Goal: Book appointment/travel/reservation

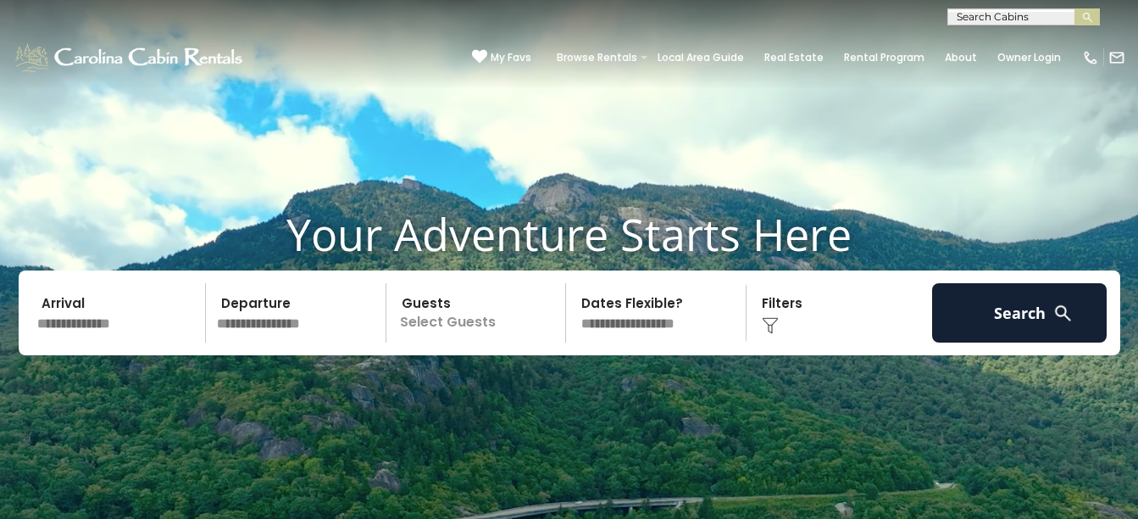
click at [103, 268] on input "text" at bounding box center [118, 312] width 175 height 59
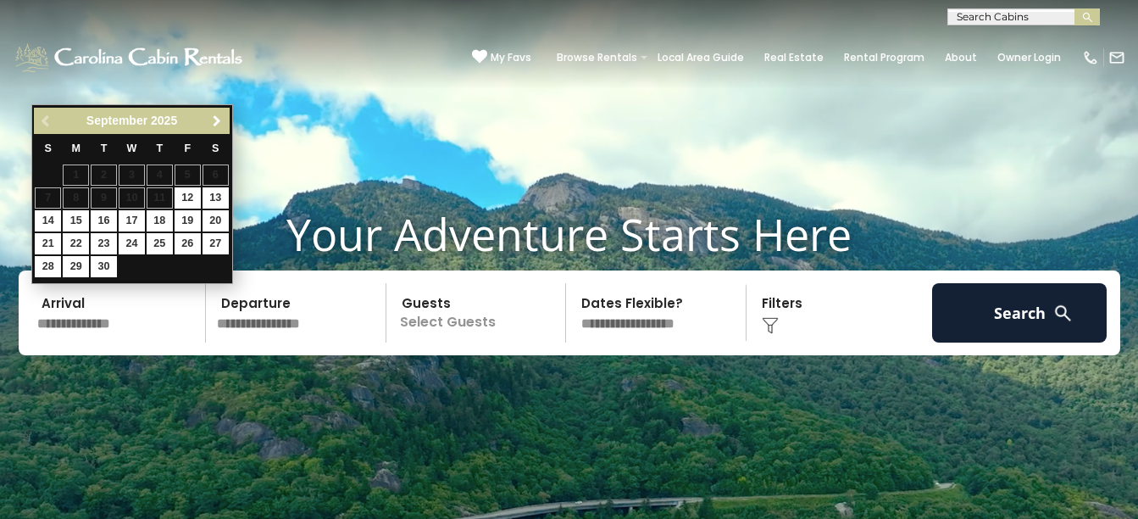
click at [220, 115] on span "Next" at bounding box center [217, 121] width 14 height 14
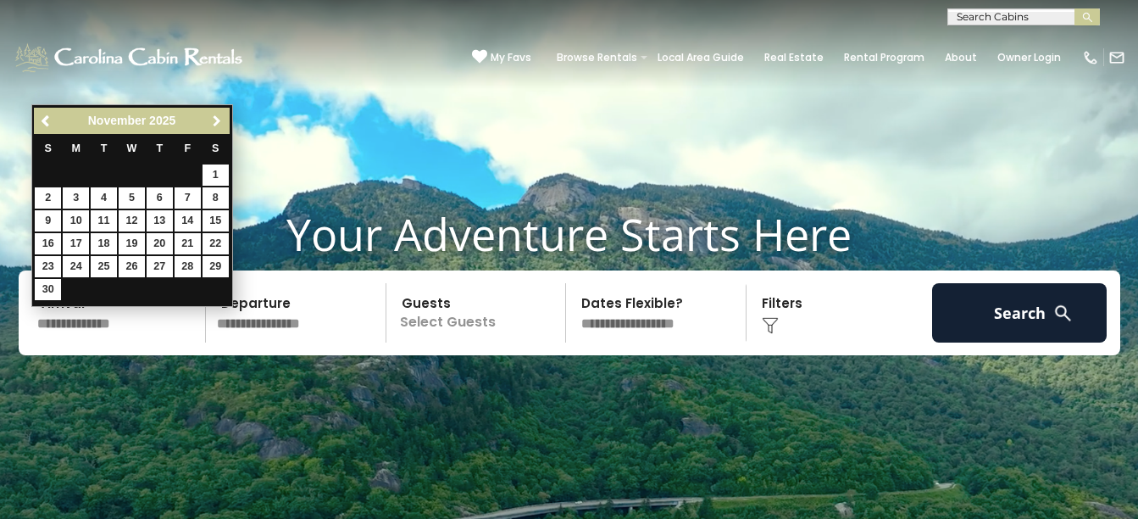
click at [221, 115] on span "Next" at bounding box center [217, 121] width 14 height 14
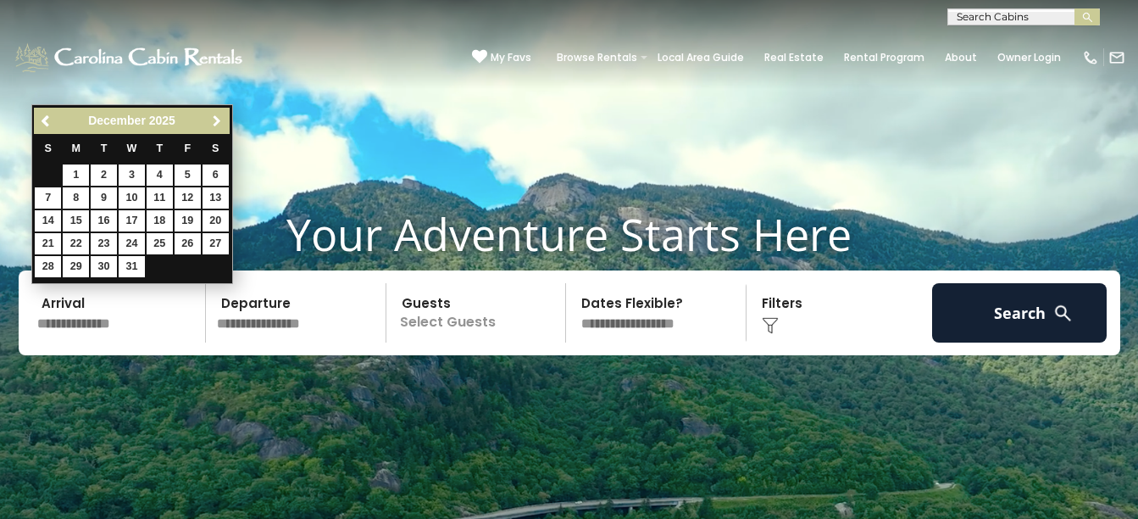
click at [221, 115] on span "Next" at bounding box center [217, 121] width 14 height 14
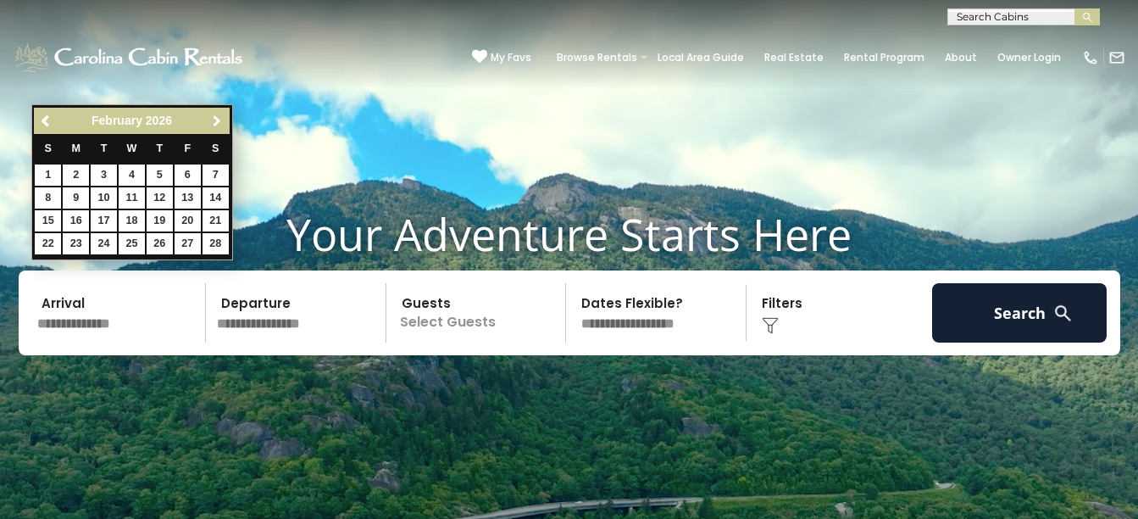
click at [220, 114] on span "Next" at bounding box center [217, 121] width 14 height 14
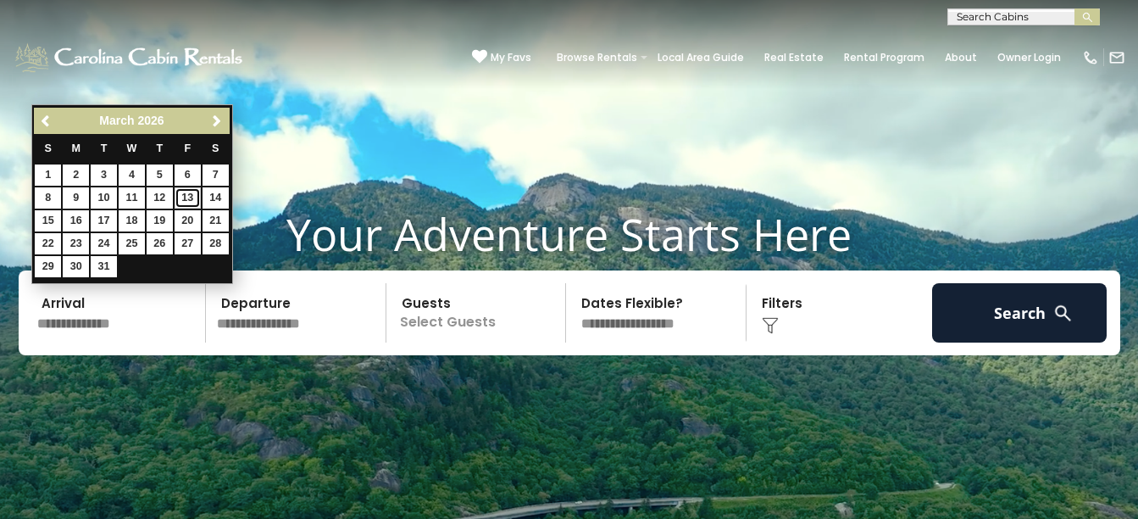
click at [183, 198] on link "13" at bounding box center [188, 197] width 26 height 21
type input "*******"
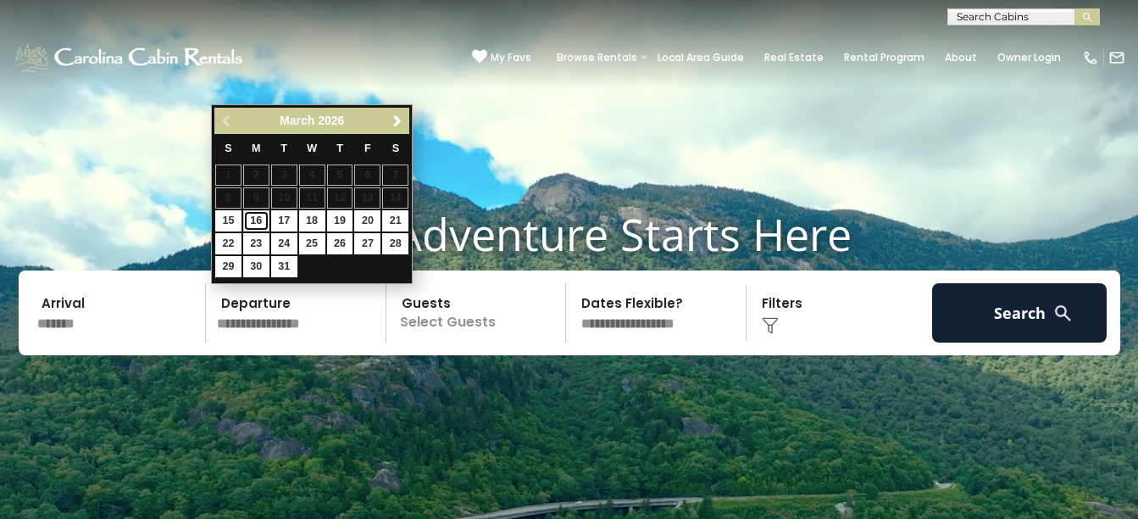
click at [258, 219] on link "16" at bounding box center [256, 220] width 26 height 21
type input "*******"
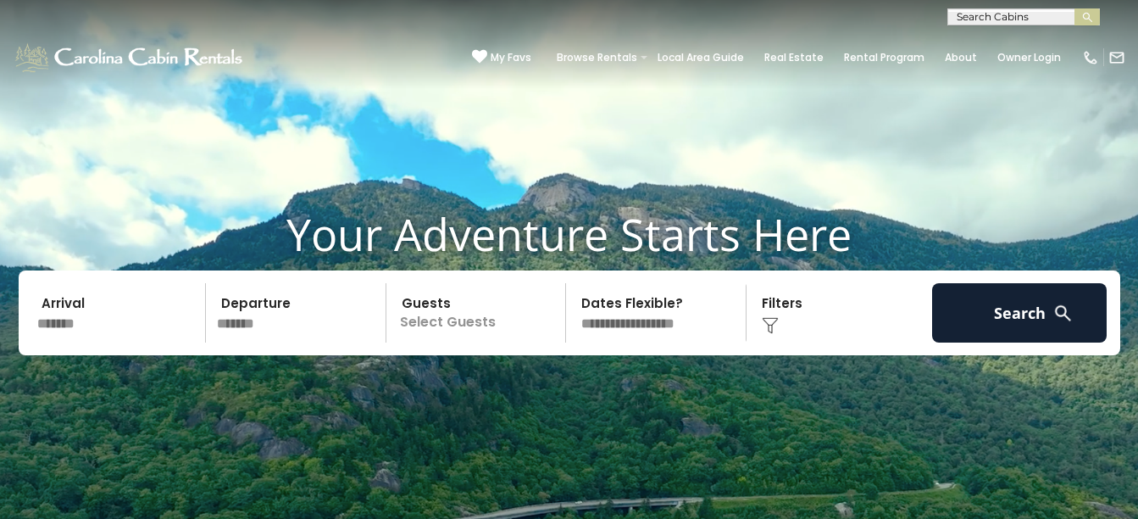
click at [437, 268] on p "Select Guests" at bounding box center [479, 312] width 175 height 59
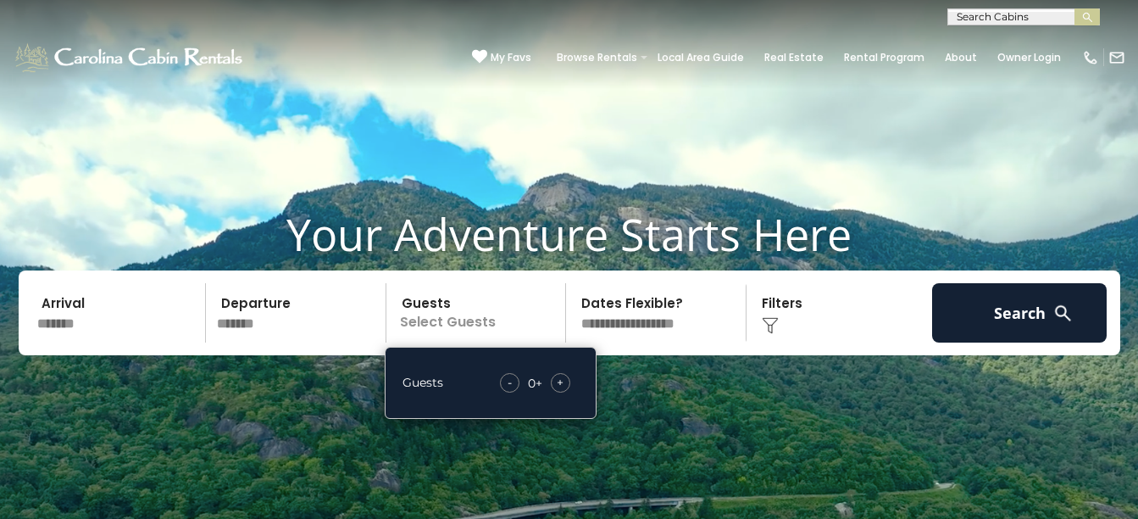
click at [553, 268] on div "+" at bounding box center [560, 382] width 19 height 19
click at [553, 268] on span "+" at bounding box center [560, 382] width 7 height 17
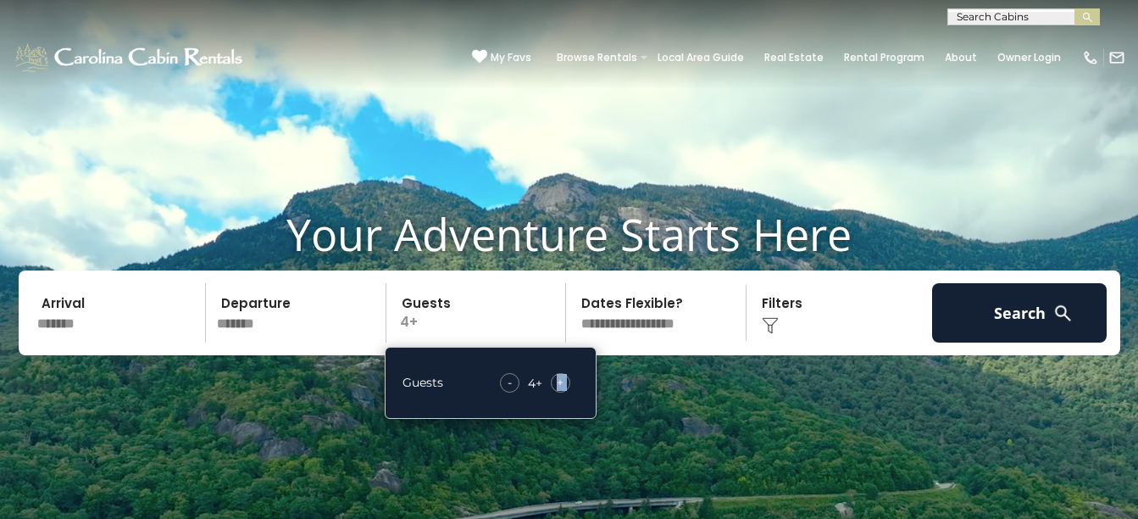
click at [553, 268] on span "+" at bounding box center [560, 382] width 7 height 17
drag, startPoint x: 561, startPoint y: 380, endPoint x: 516, endPoint y: 381, distance: 44.9
click at [516, 268] on div "-" at bounding box center [509, 382] width 19 height 19
click at [516, 268] on div "-" at bounding box center [510, 382] width 19 height 19
click at [516, 268] on div "-" at bounding box center [509, 382] width 19 height 19
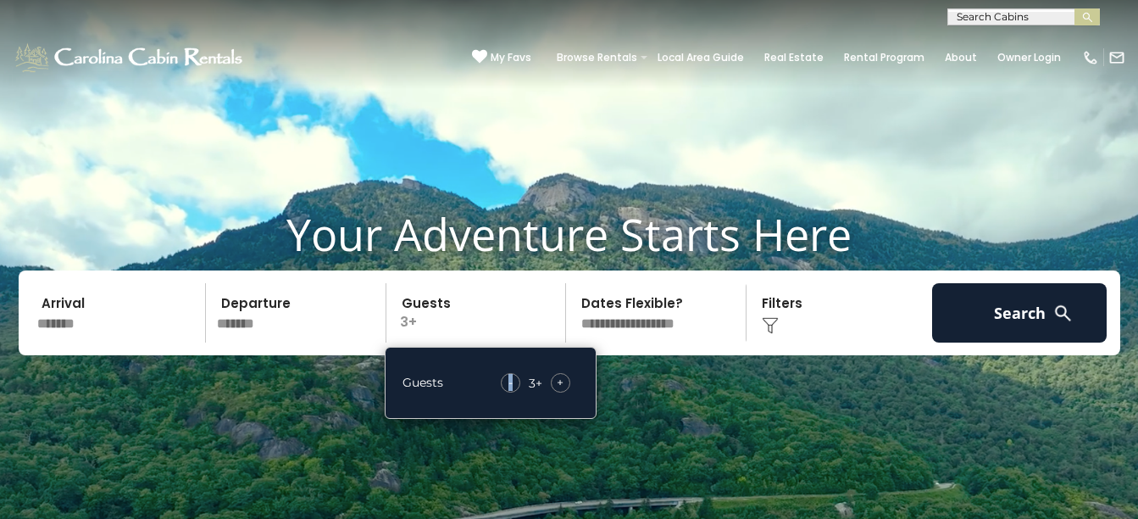
click at [516, 268] on div "-" at bounding box center [510, 382] width 19 height 19
drag, startPoint x: 516, startPoint y: 381, endPoint x: 553, endPoint y: 384, distance: 37.4
click at [553, 268] on div "+" at bounding box center [560, 382] width 19 height 19
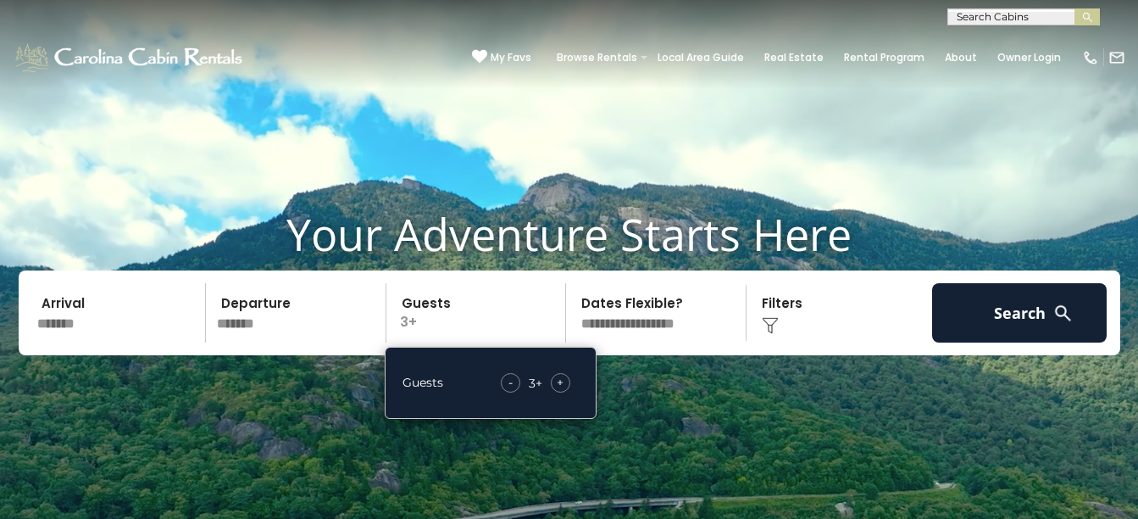
click at [553, 268] on div "+" at bounding box center [560, 382] width 19 height 19
click at [553, 268] on span "+" at bounding box center [560, 382] width 7 height 17
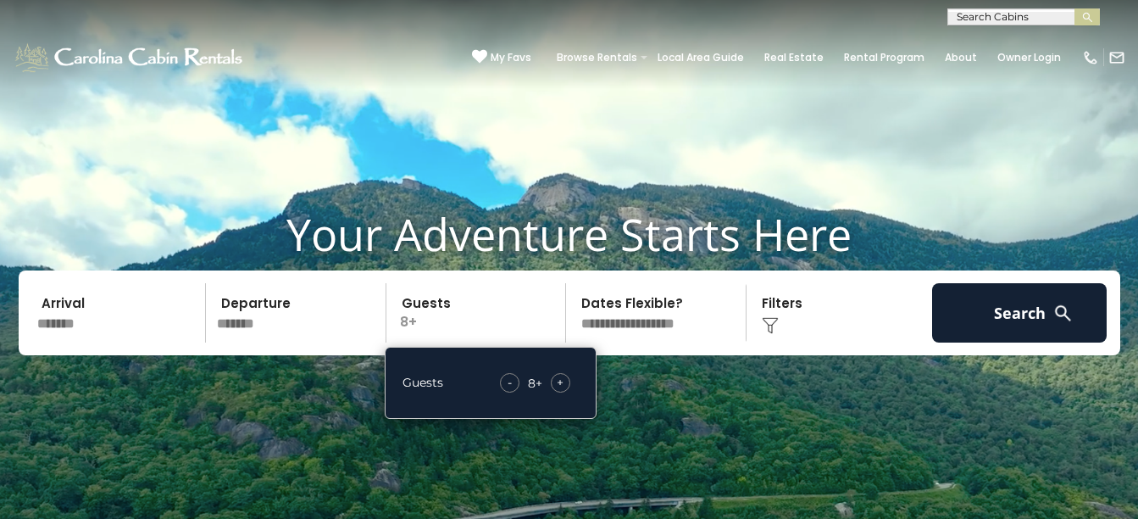
click at [553, 268] on span "+" at bounding box center [560, 382] width 7 height 17
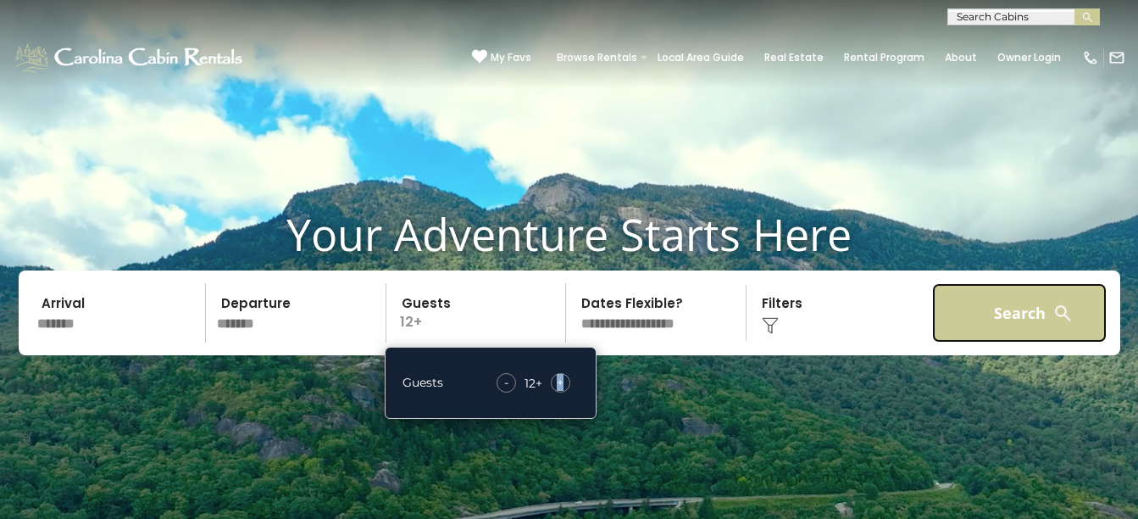
click at [553, 268] on button "Search" at bounding box center [1019, 312] width 175 height 59
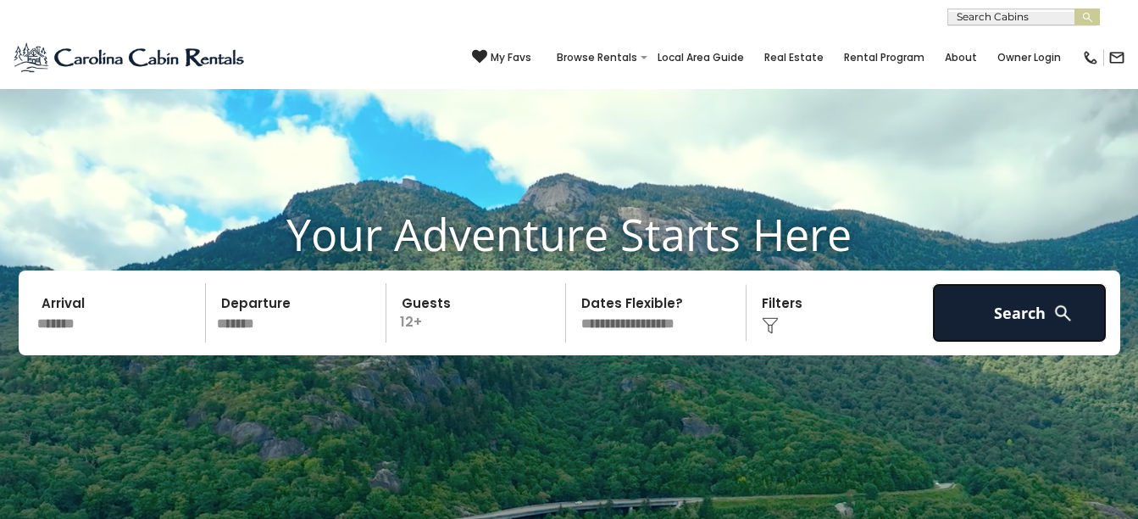
scroll to position [424, 0]
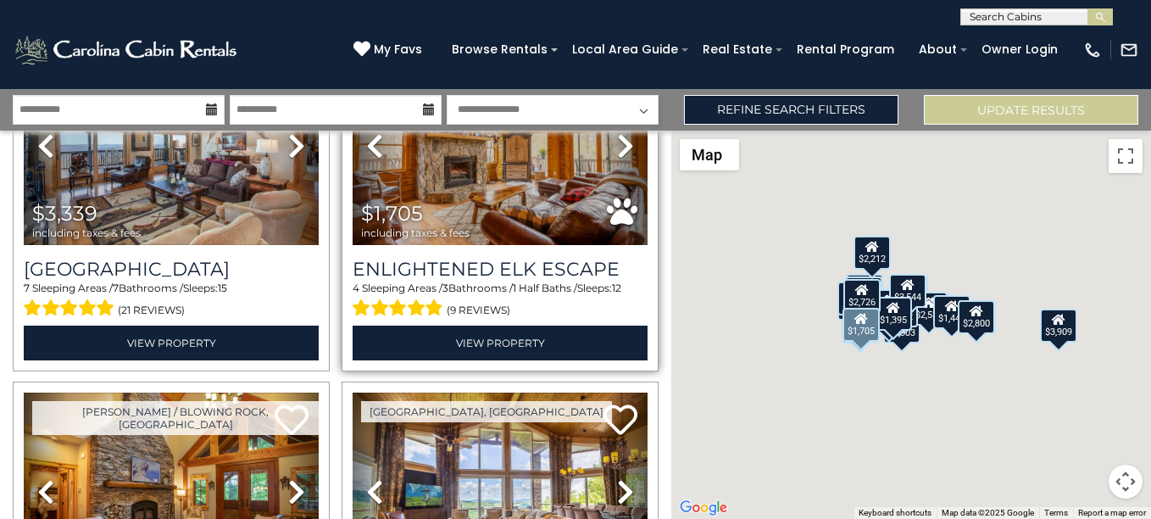
scroll to position [932, 0]
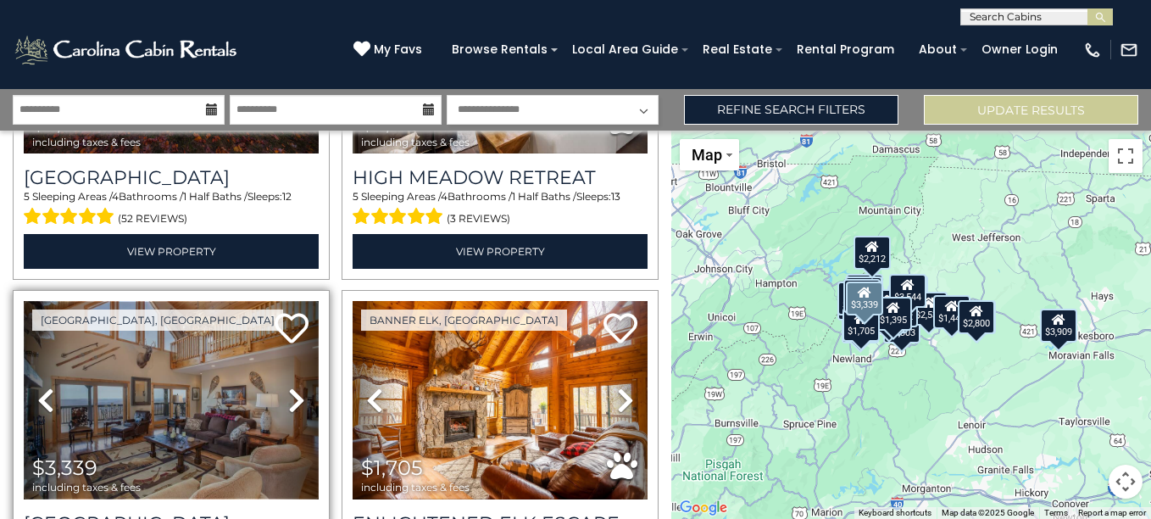
click at [169, 359] on img at bounding box center [171, 399] width 295 height 197
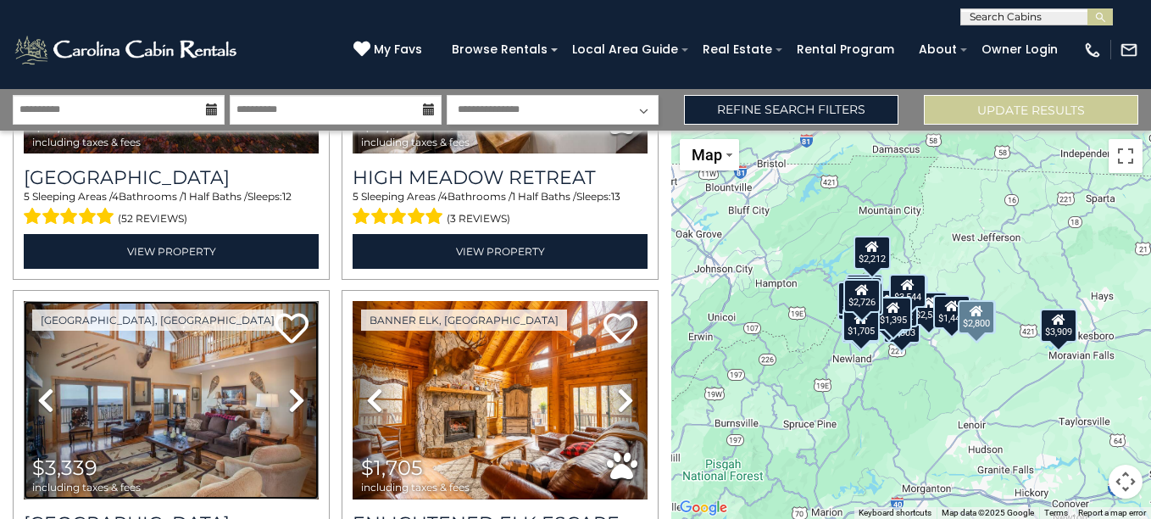
scroll to position [593, 0]
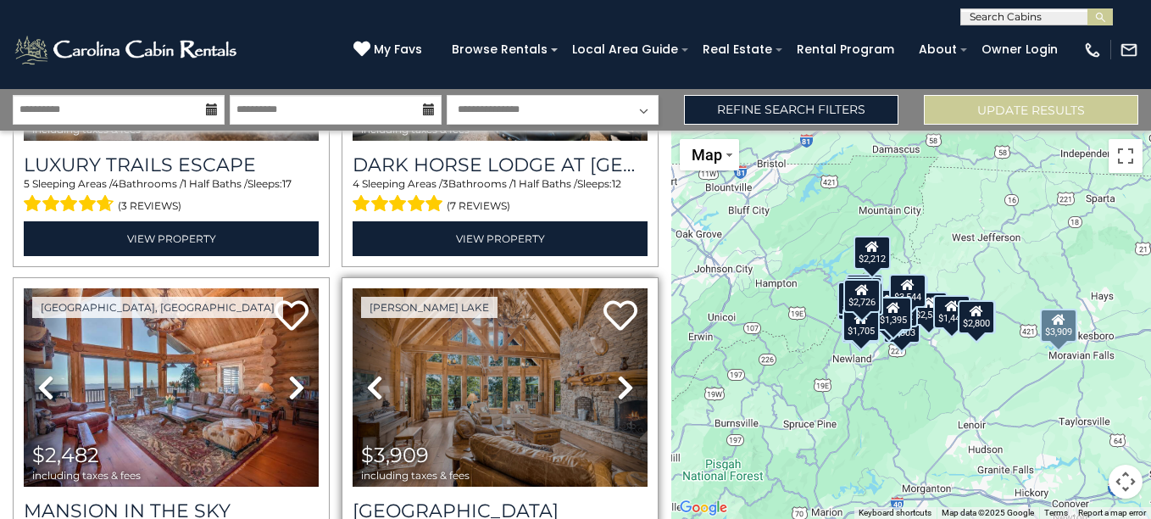
scroll to position [339, 0]
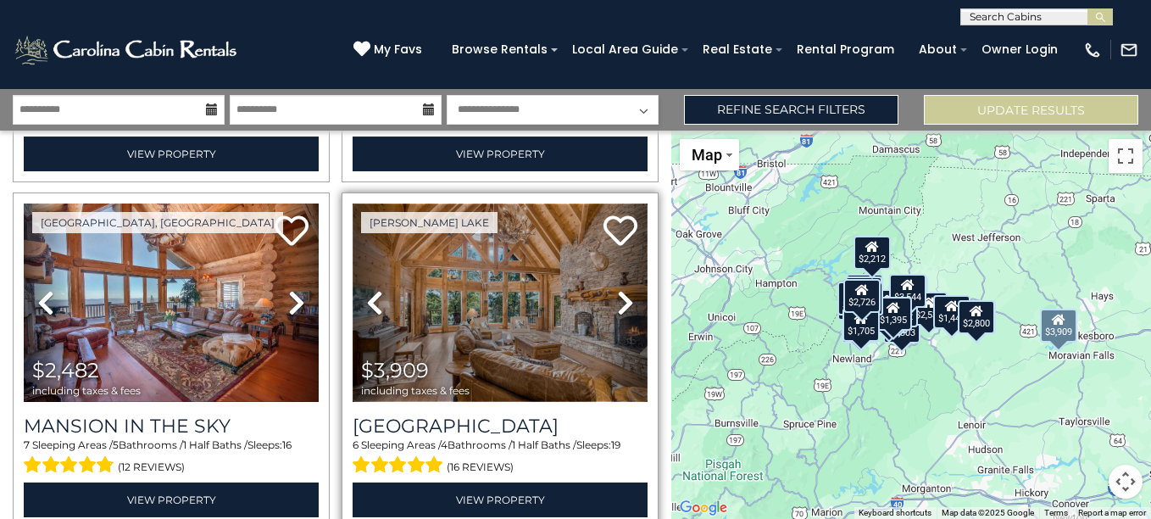
click at [522, 306] on img at bounding box center [500, 301] width 295 height 197
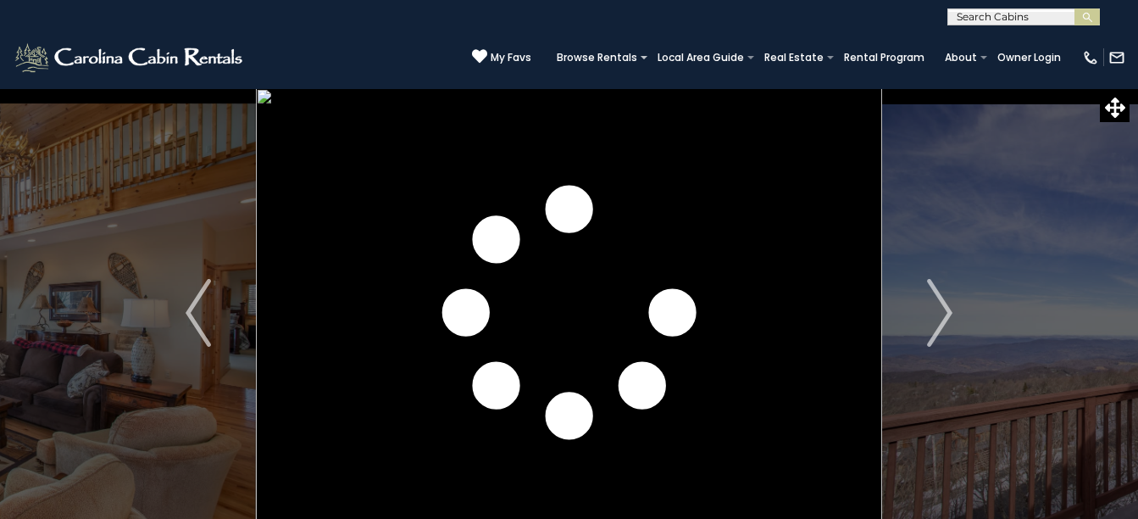
click at [931, 333] on img "Next" at bounding box center [939, 313] width 25 height 68
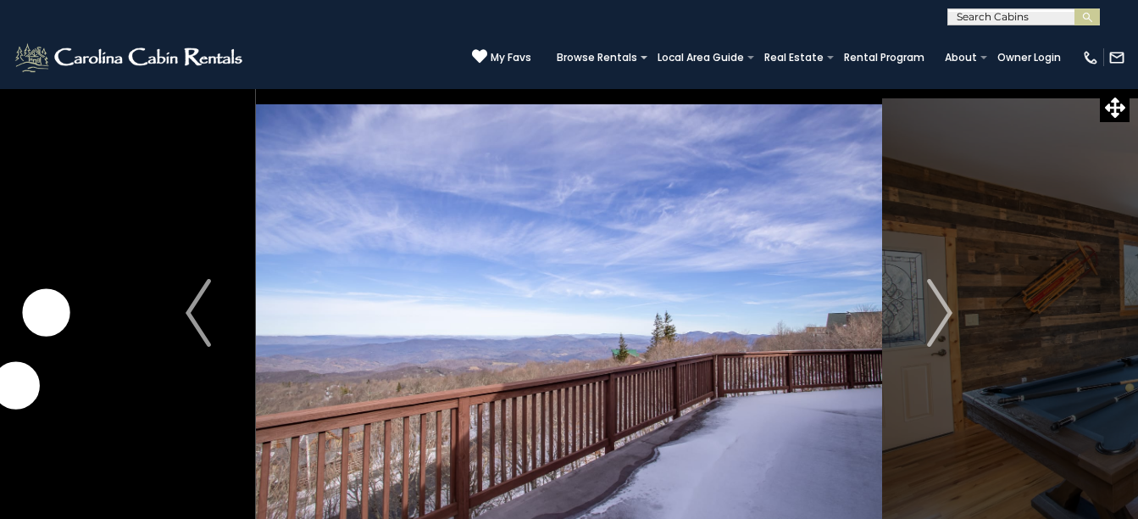
click at [931, 333] on img "Next" at bounding box center [939, 313] width 25 height 68
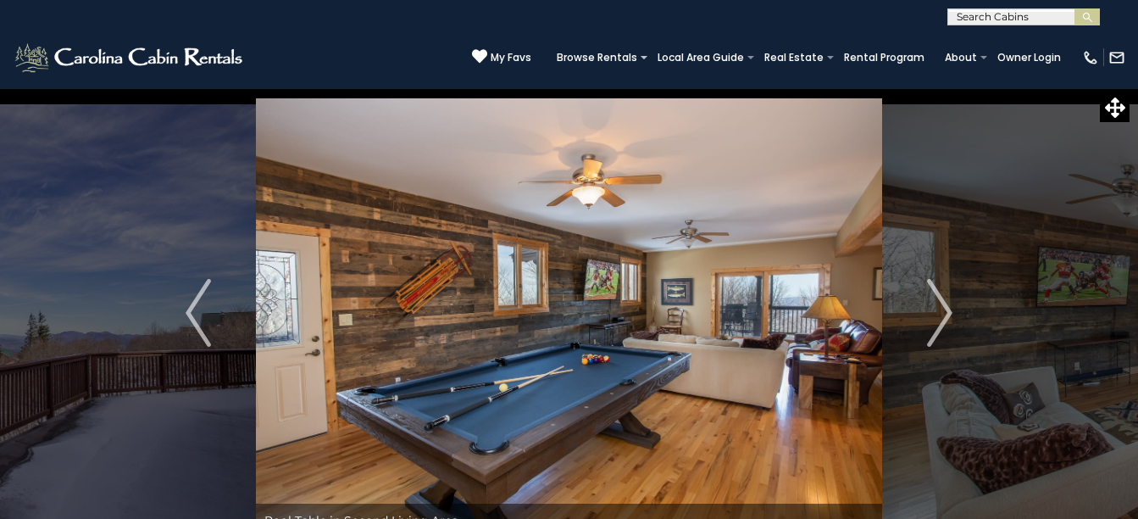
click at [931, 333] on img "Next" at bounding box center [939, 313] width 25 height 68
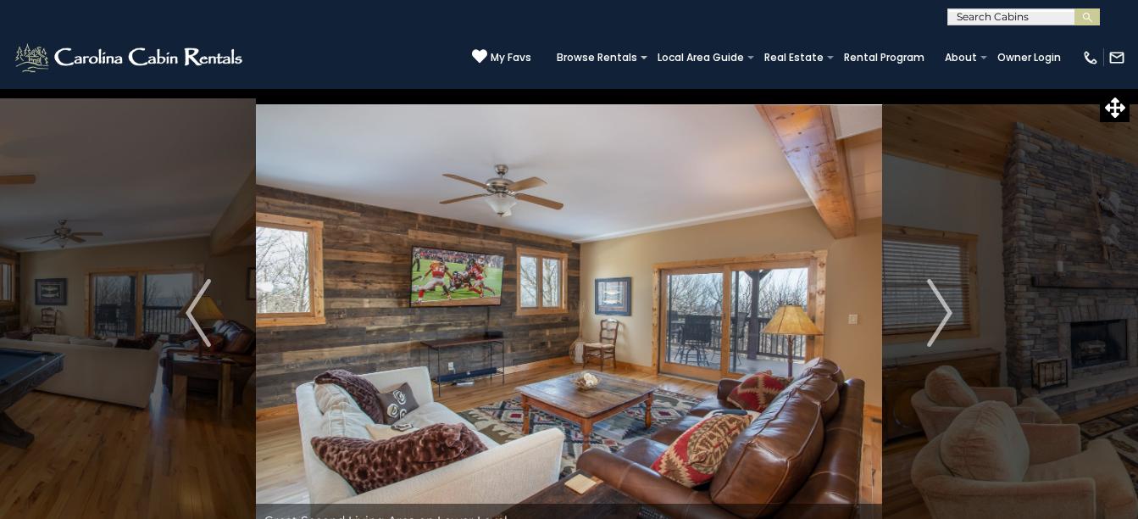
click at [931, 333] on img "Next" at bounding box center [939, 313] width 25 height 68
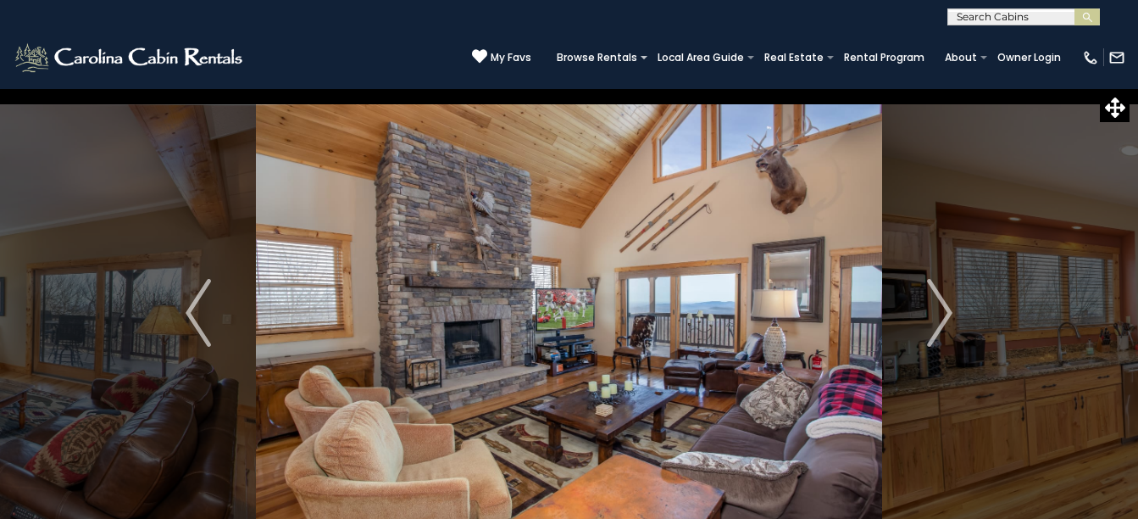
click at [931, 333] on img "Next" at bounding box center [939, 313] width 25 height 68
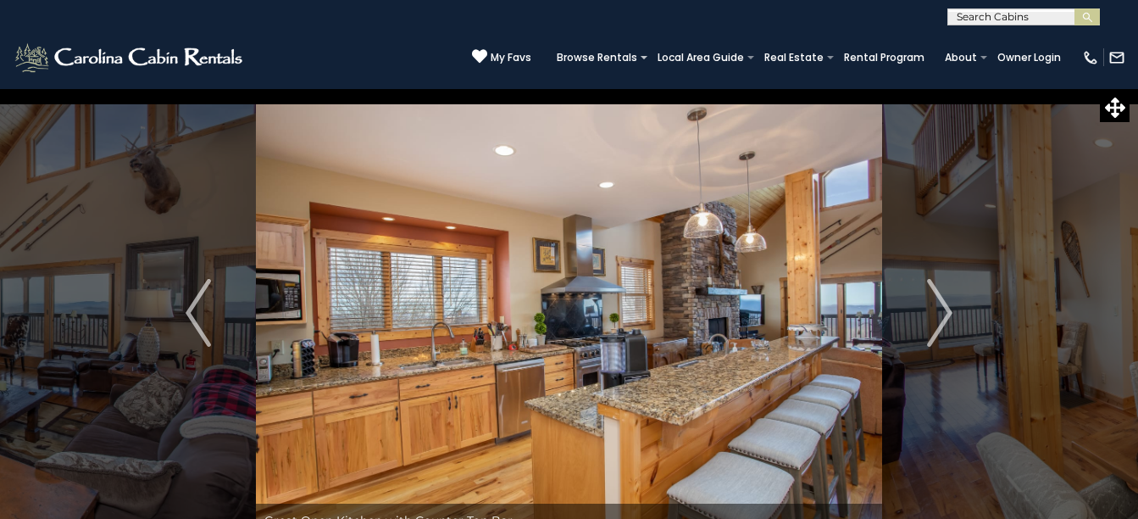
click at [931, 333] on img "Next" at bounding box center [939, 313] width 25 height 68
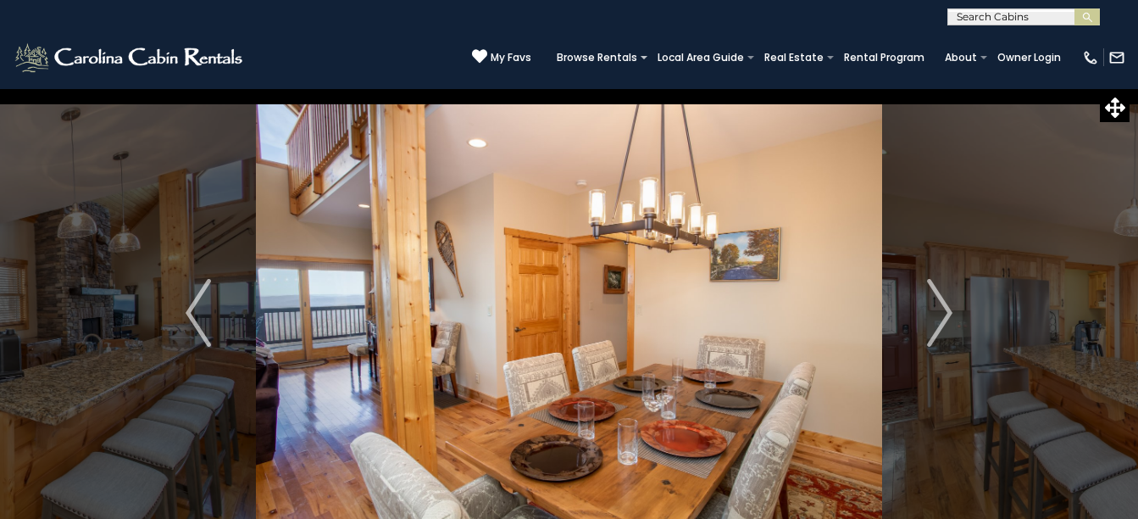
click at [931, 333] on img "Next" at bounding box center [939, 313] width 25 height 68
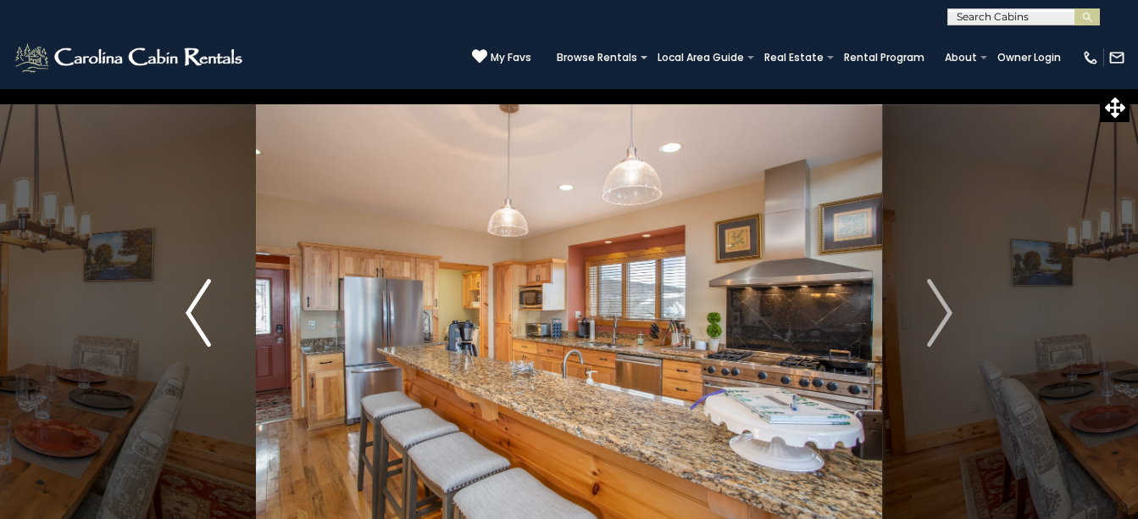
click at [220, 300] on button "Previous" at bounding box center [198, 312] width 115 height 449
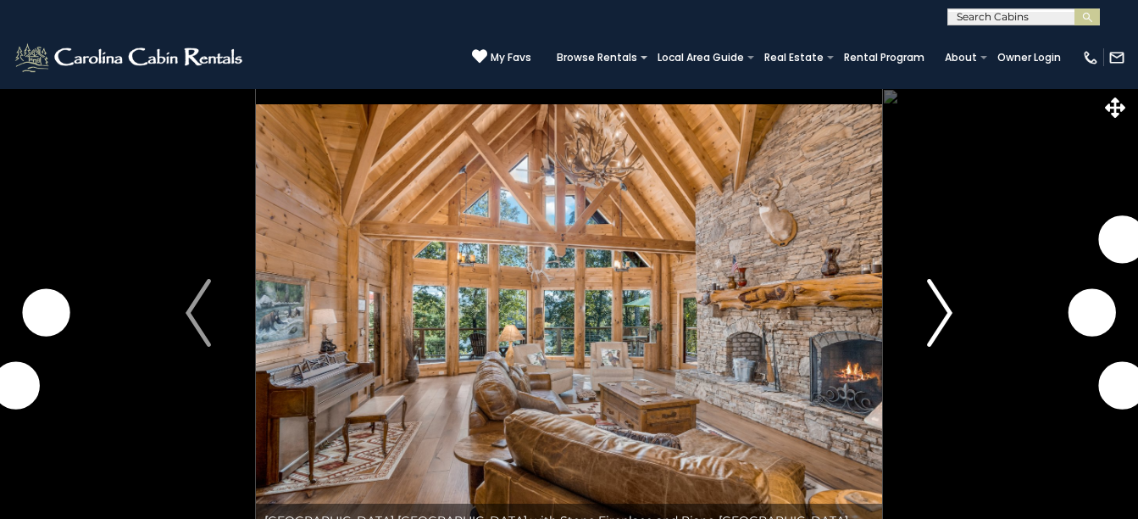
click at [917, 320] on button "Next" at bounding box center [939, 312] width 115 height 449
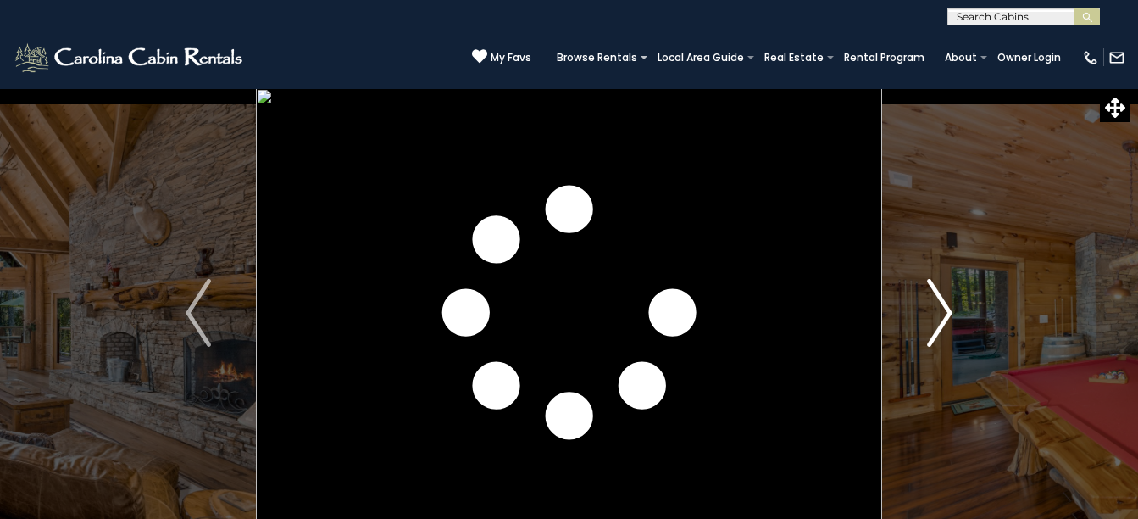
click at [917, 320] on button "Next" at bounding box center [939, 312] width 115 height 449
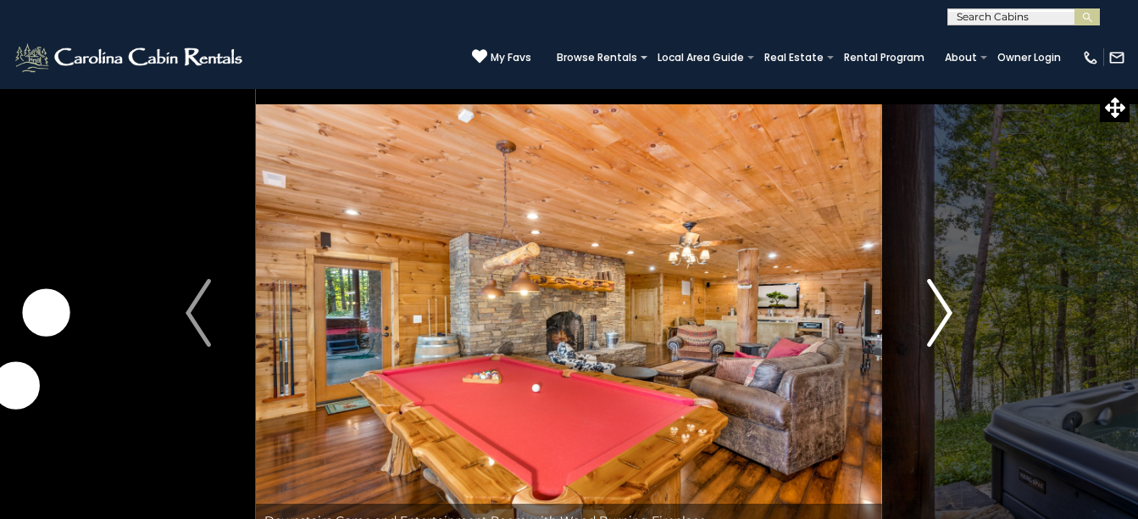
click at [917, 320] on button "Next" at bounding box center [939, 312] width 115 height 449
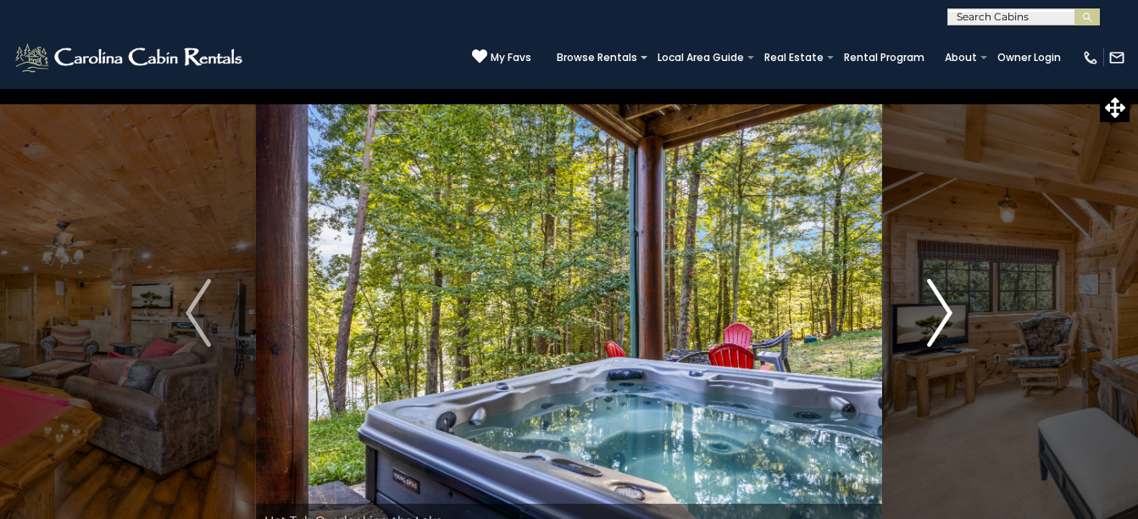
click at [917, 320] on button "Next" at bounding box center [939, 312] width 115 height 449
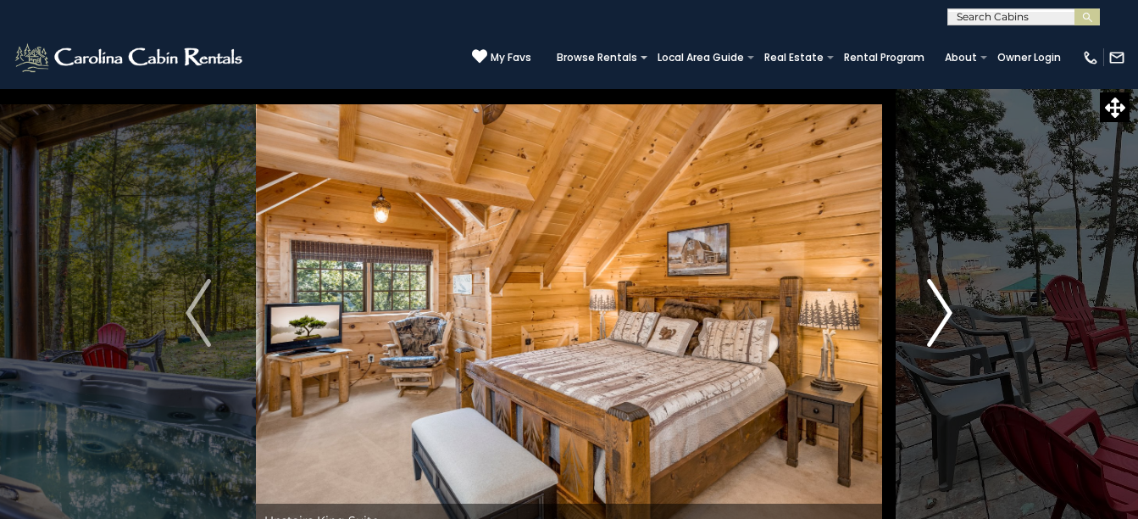
click at [917, 320] on button "Next" at bounding box center [939, 312] width 115 height 449
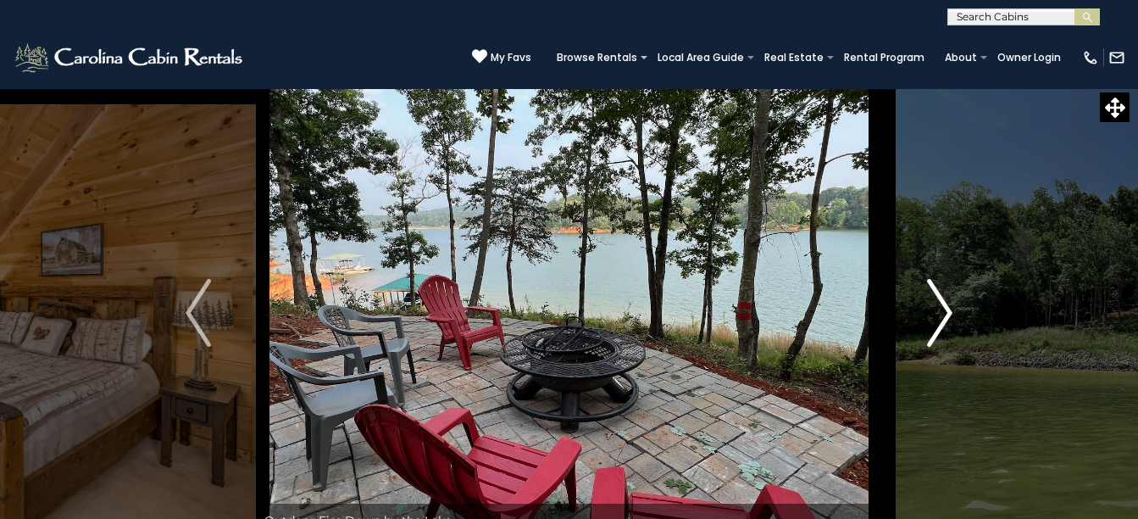
click at [917, 320] on button "Next" at bounding box center [939, 312] width 115 height 449
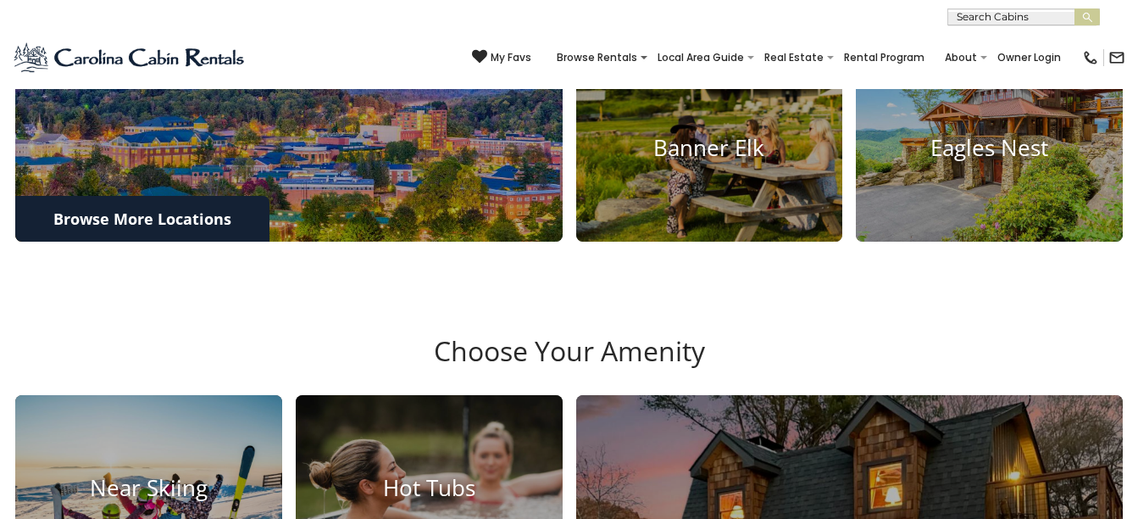
scroll to position [678, 0]
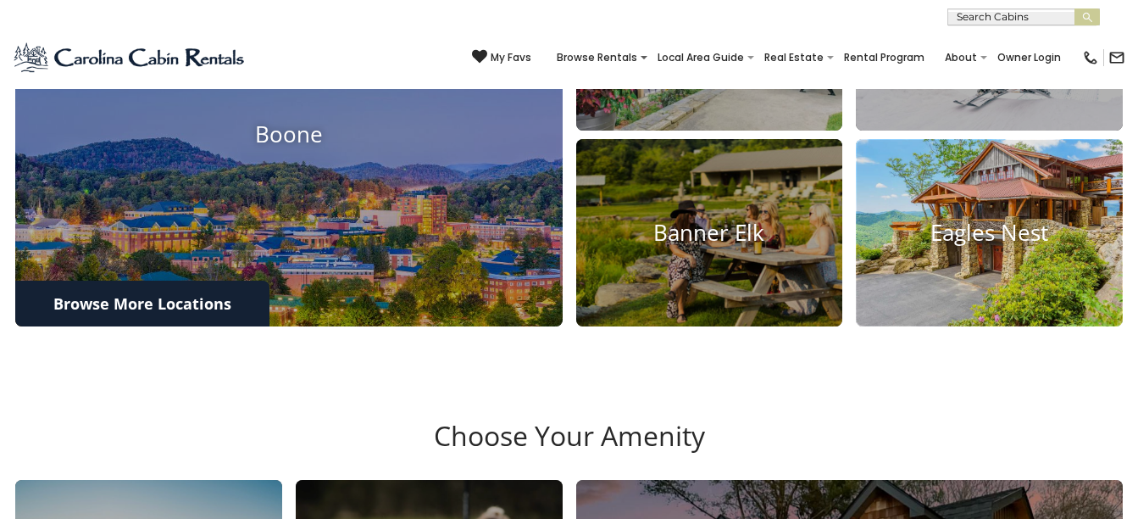
click at [1047, 281] on img at bounding box center [989, 233] width 293 height 207
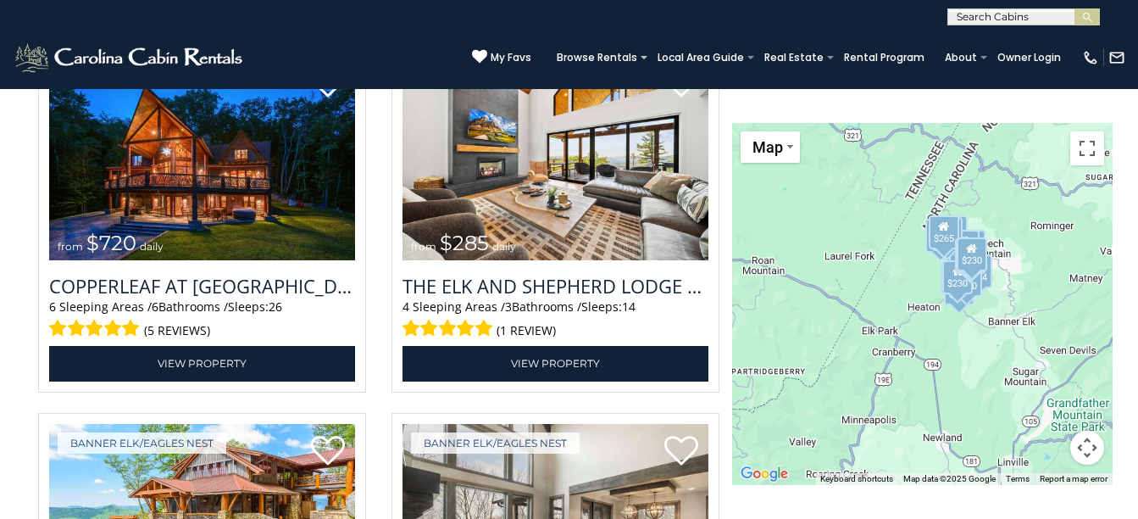
scroll to position [2119, 0]
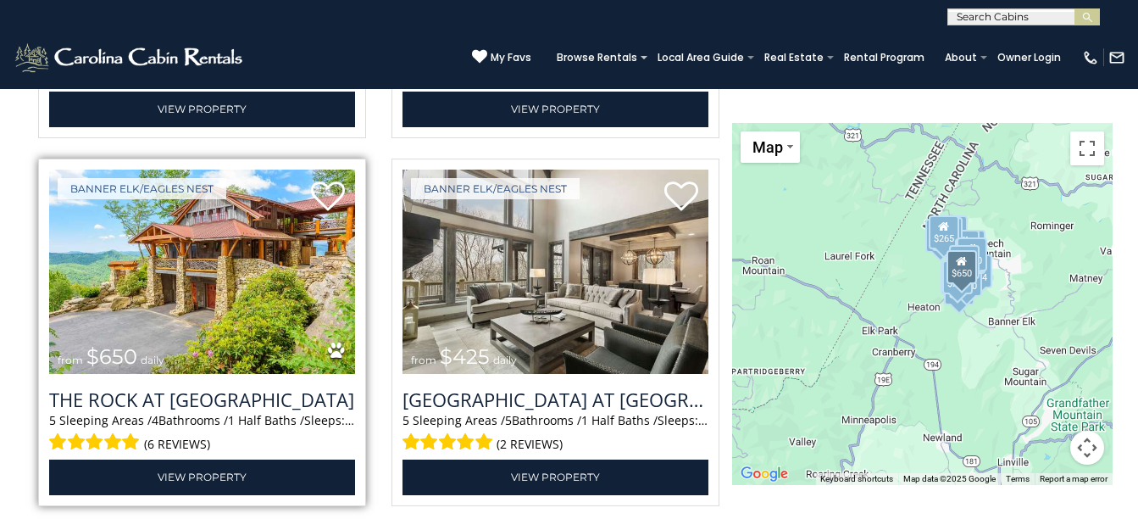
click at [246, 284] on img at bounding box center [202, 271] width 306 height 205
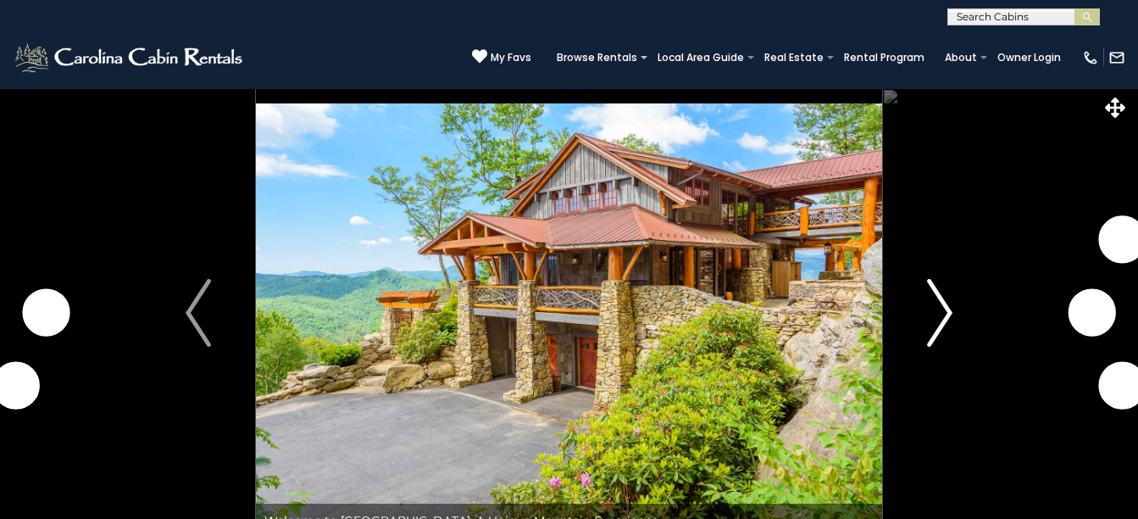
click at [927, 339] on img "Next" at bounding box center [939, 313] width 25 height 68
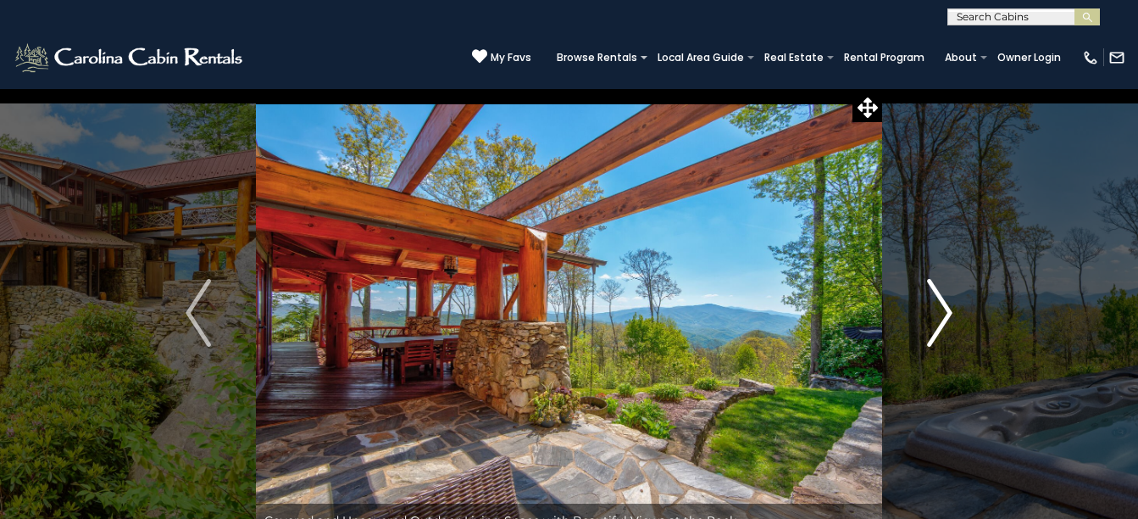
click at [925, 311] on button "Next" at bounding box center [939, 312] width 115 height 449
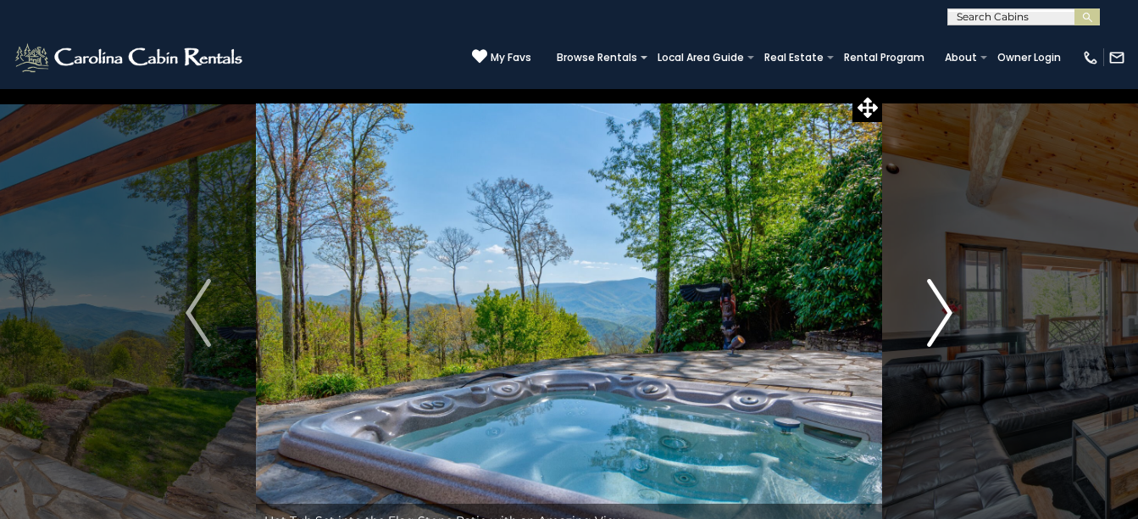
click at [925, 311] on button "Next" at bounding box center [939, 312] width 115 height 449
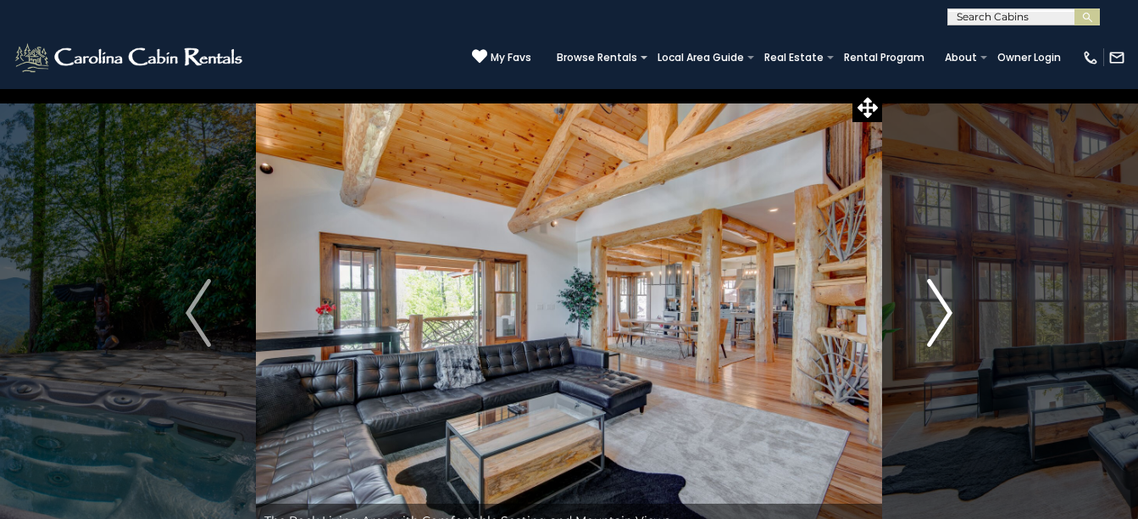
click at [925, 311] on button "Next" at bounding box center [939, 312] width 115 height 449
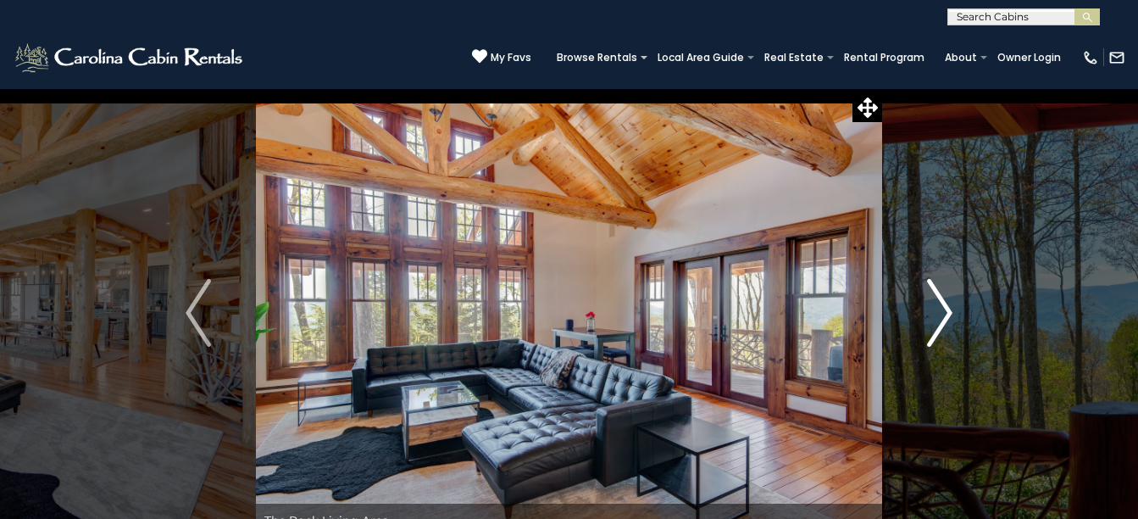
click at [925, 311] on button "Next" at bounding box center [939, 312] width 115 height 449
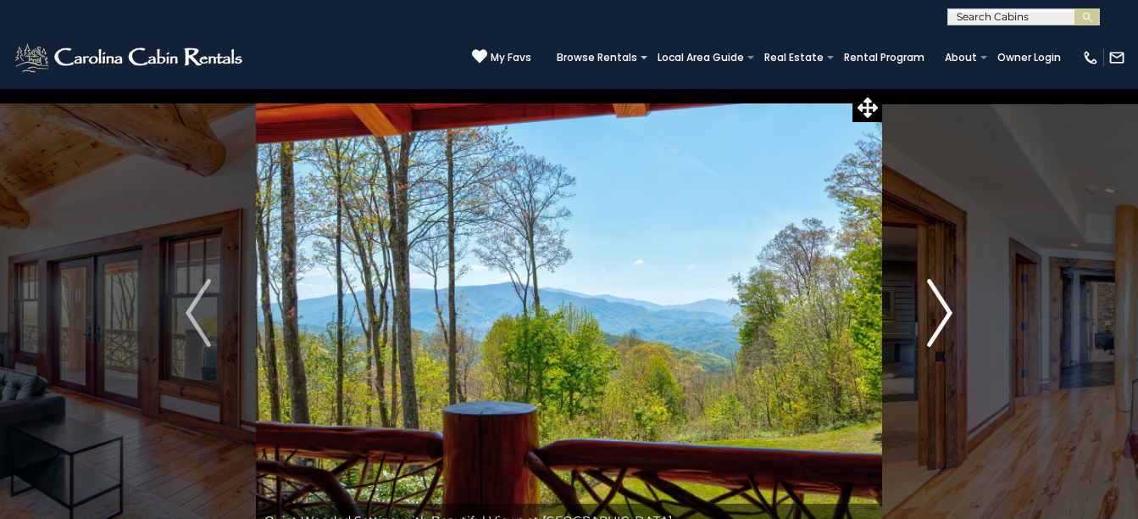
click at [925, 311] on button "Next" at bounding box center [939, 312] width 115 height 449
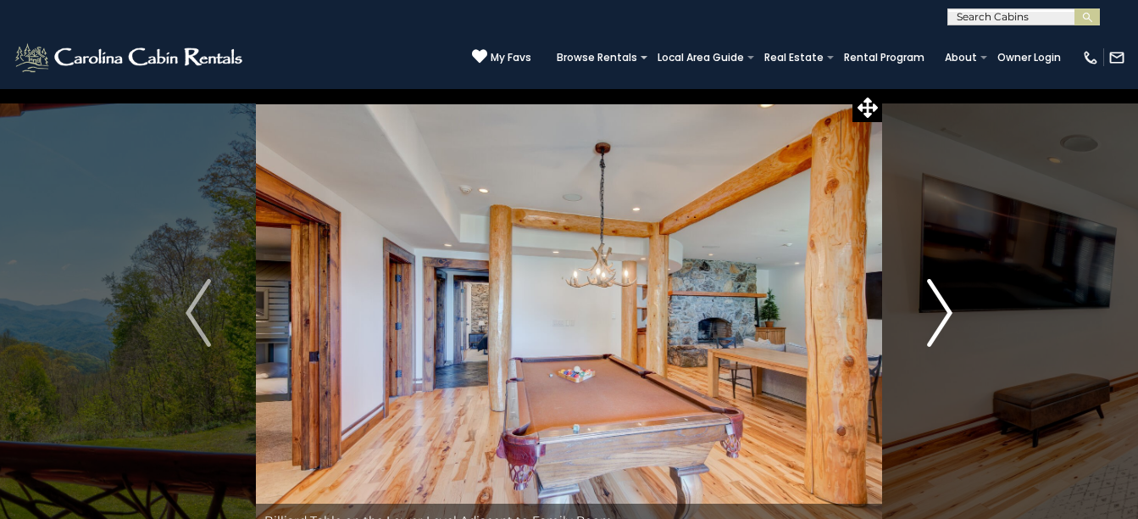
click at [925, 311] on button "Next" at bounding box center [939, 312] width 115 height 449
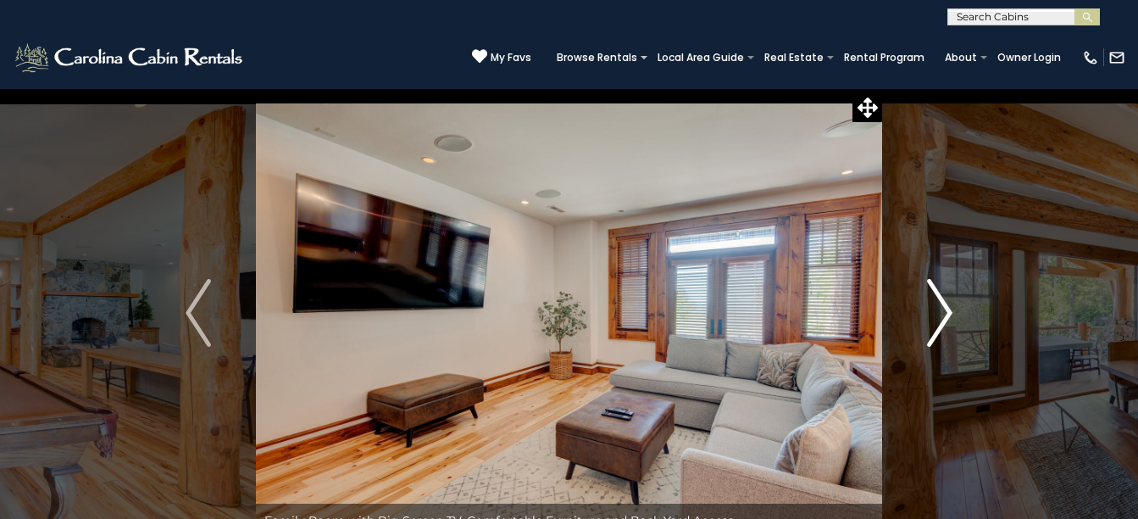
click at [925, 311] on button "Next" at bounding box center [939, 312] width 115 height 449
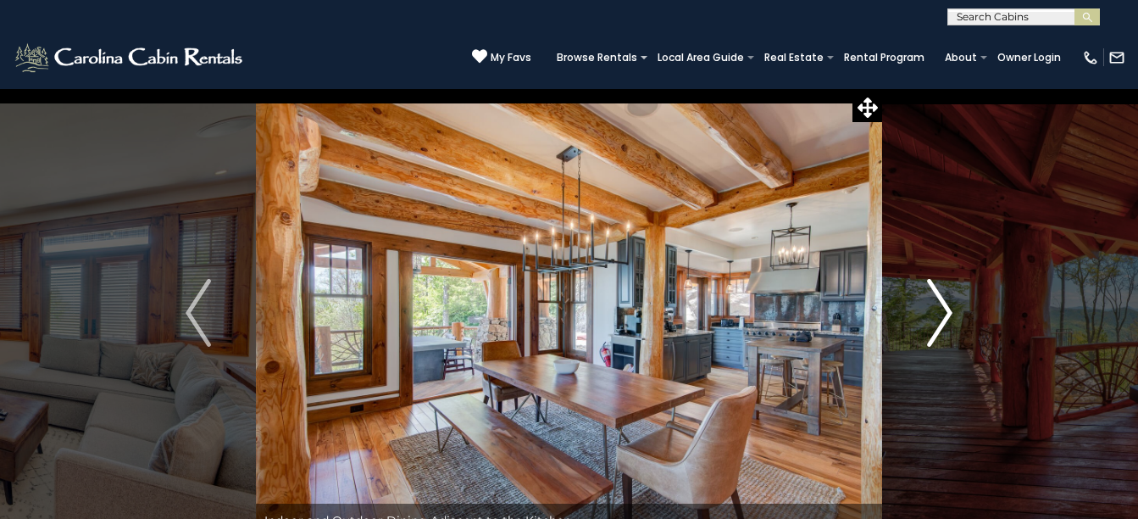
click at [925, 311] on button "Next" at bounding box center [939, 312] width 115 height 449
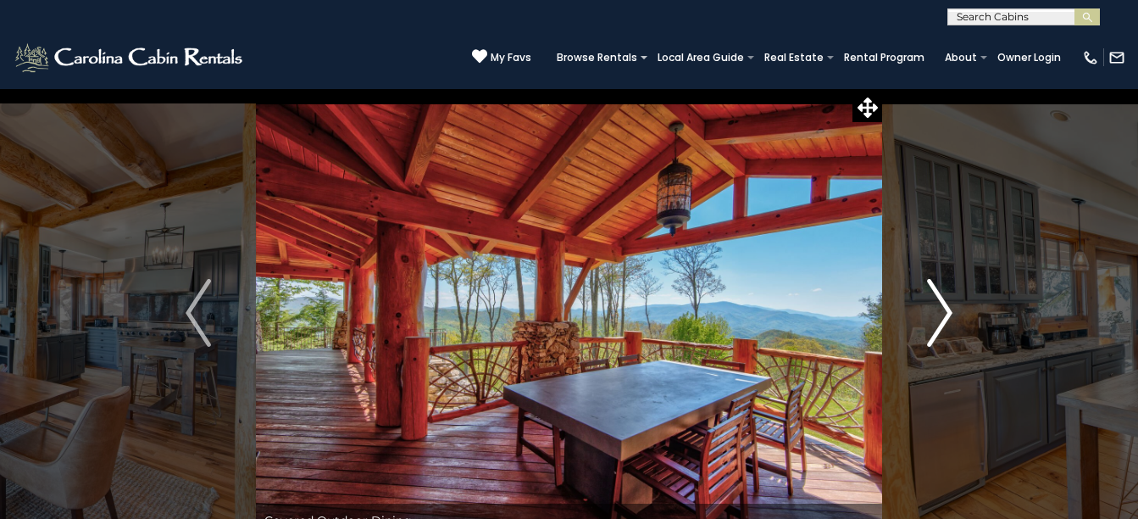
click at [925, 311] on button "Next" at bounding box center [939, 312] width 115 height 449
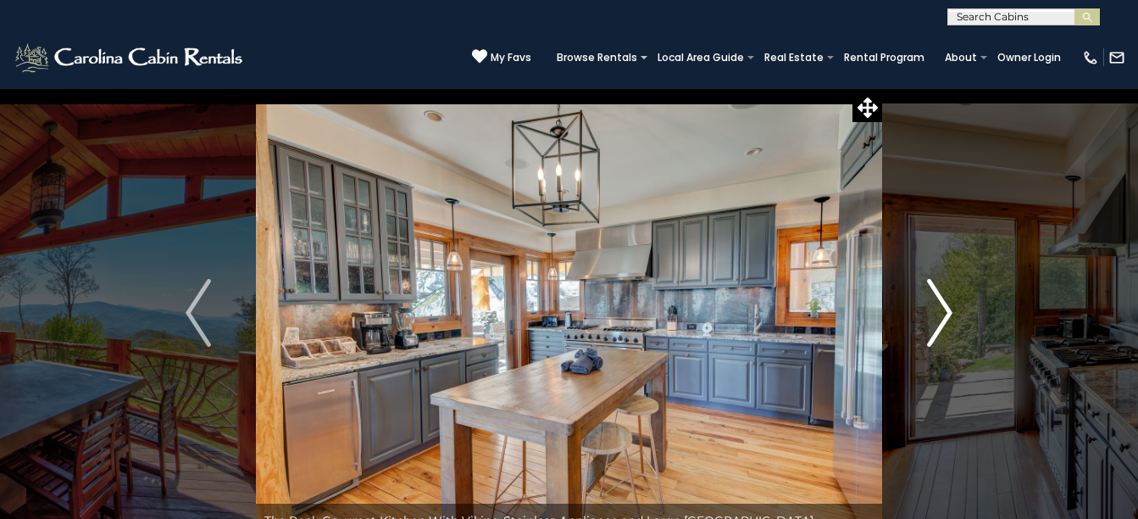
click at [925, 311] on button "Next" at bounding box center [939, 312] width 115 height 449
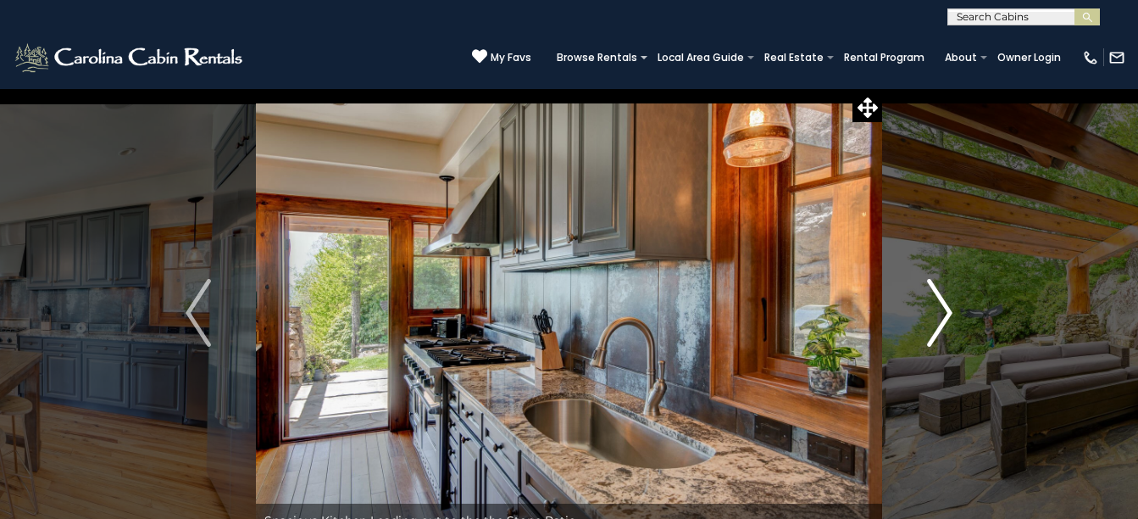
click at [925, 311] on button "Next" at bounding box center [939, 312] width 115 height 449
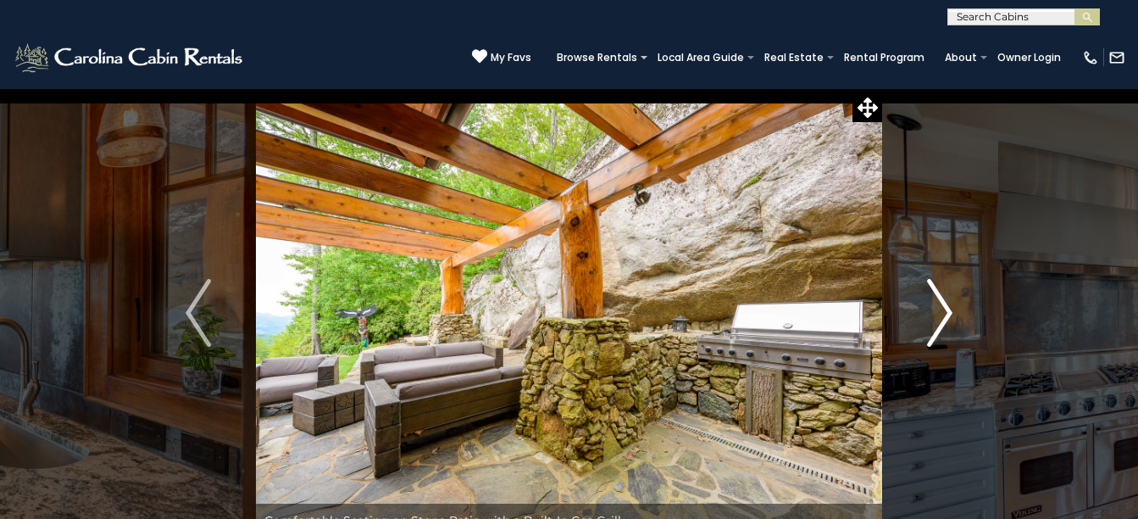
click at [925, 311] on button "Next" at bounding box center [939, 312] width 115 height 449
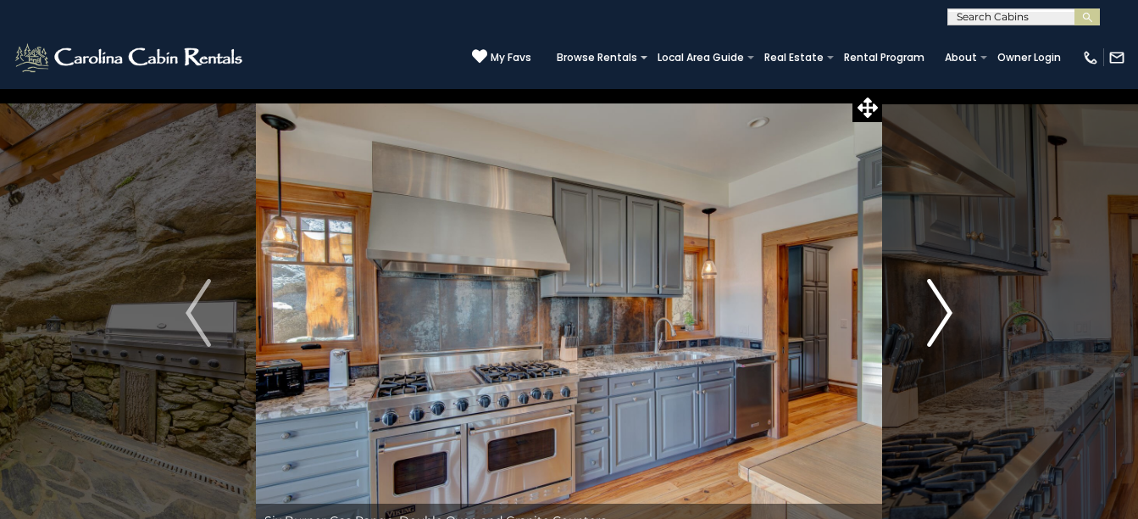
click at [925, 311] on button "Next" at bounding box center [939, 312] width 115 height 449
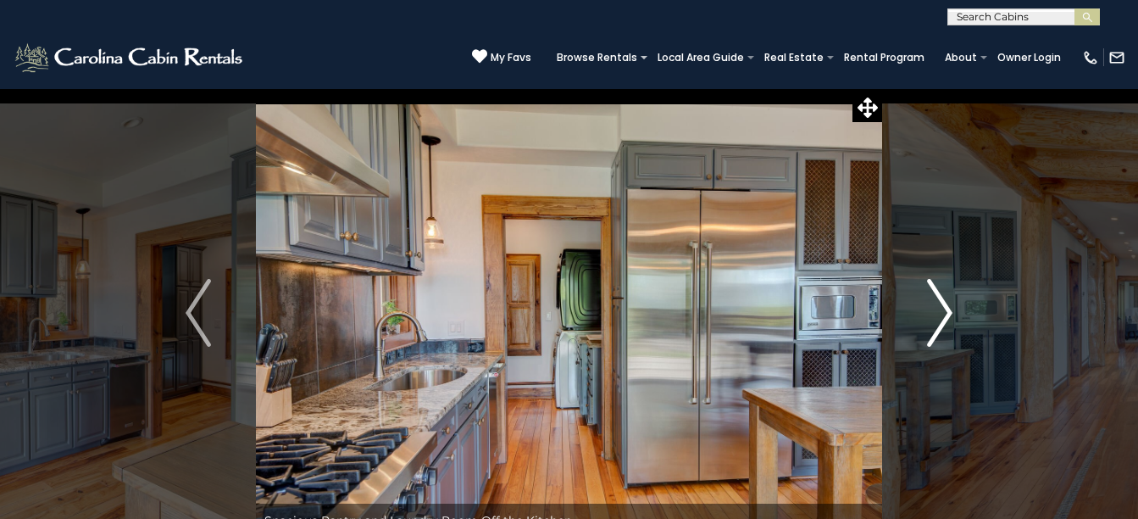
click at [925, 311] on button "Next" at bounding box center [939, 312] width 115 height 449
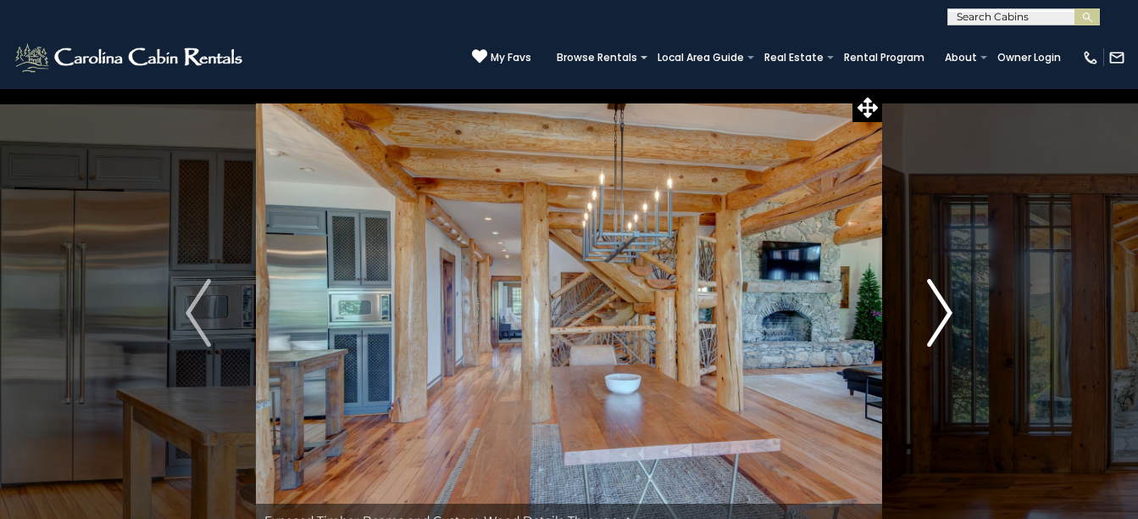
click at [925, 311] on button "Next" at bounding box center [939, 312] width 115 height 449
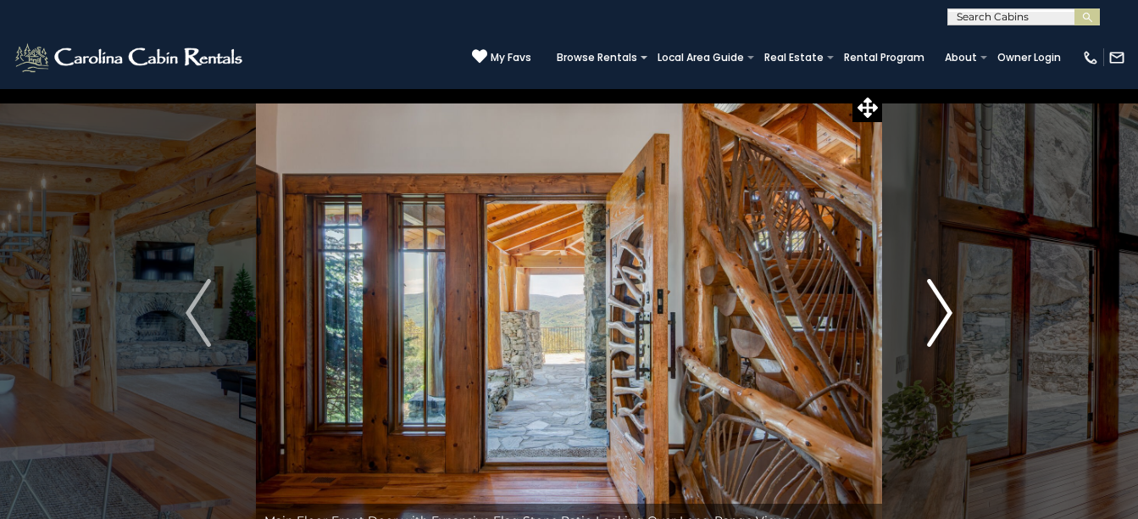
click at [925, 311] on button "Next" at bounding box center [939, 312] width 115 height 449
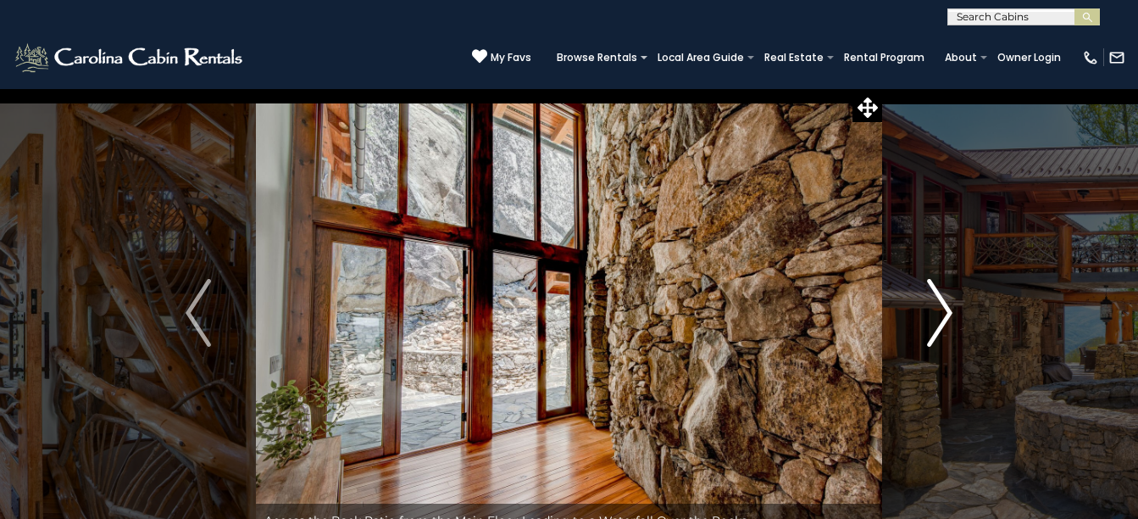
click at [925, 311] on button "Next" at bounding box center [939, 312] width 115 height 449
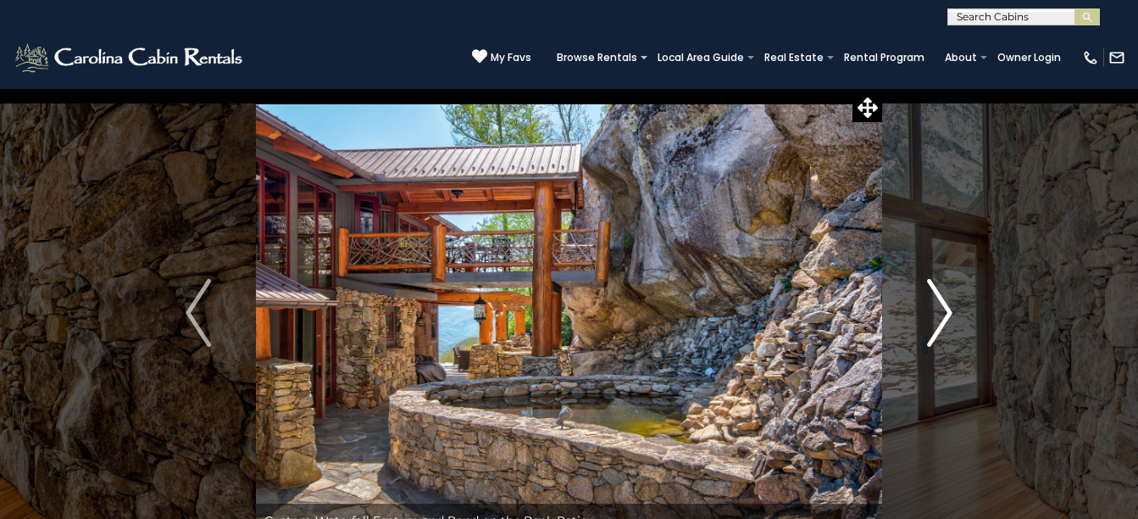
click at [925, 311] on button "Next" at bounding box center [939, 312] width 115 height 449
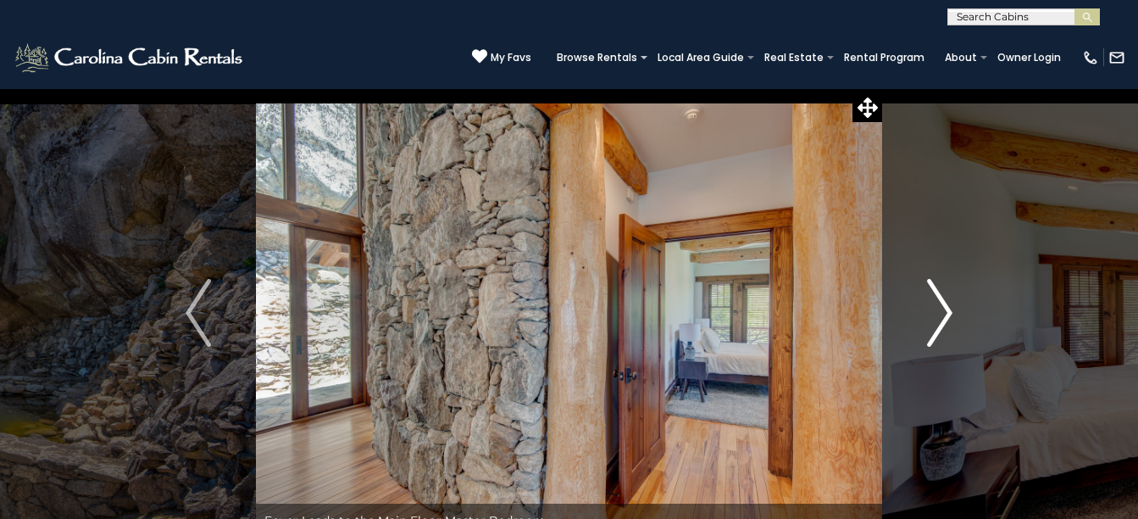
click at [925, 311] on button "Next" at bounding box center [939, 312] width 115 height 449
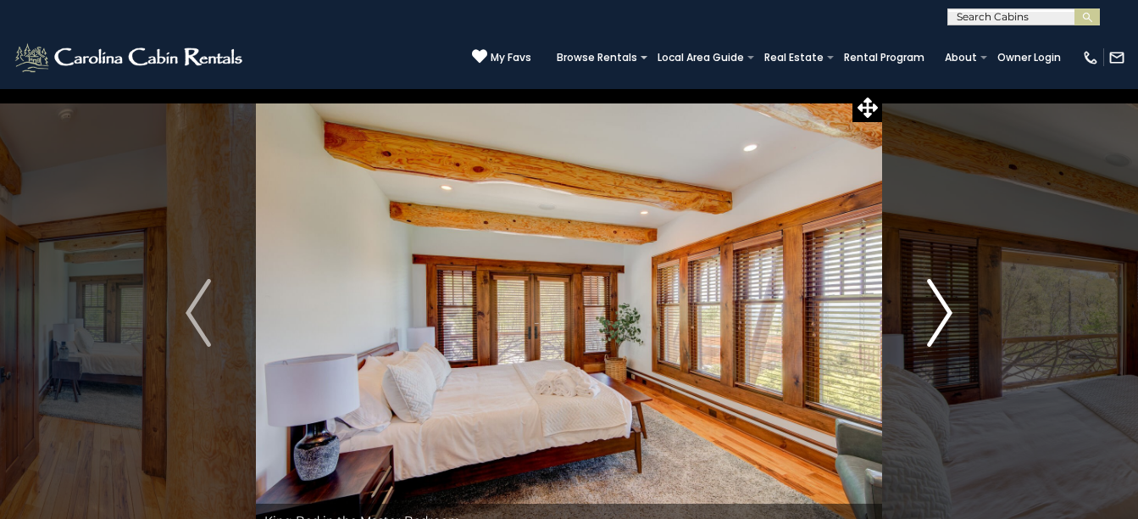
click at [925, 311] on button "Next" at bounding box center [939, 312] width 115 height 449
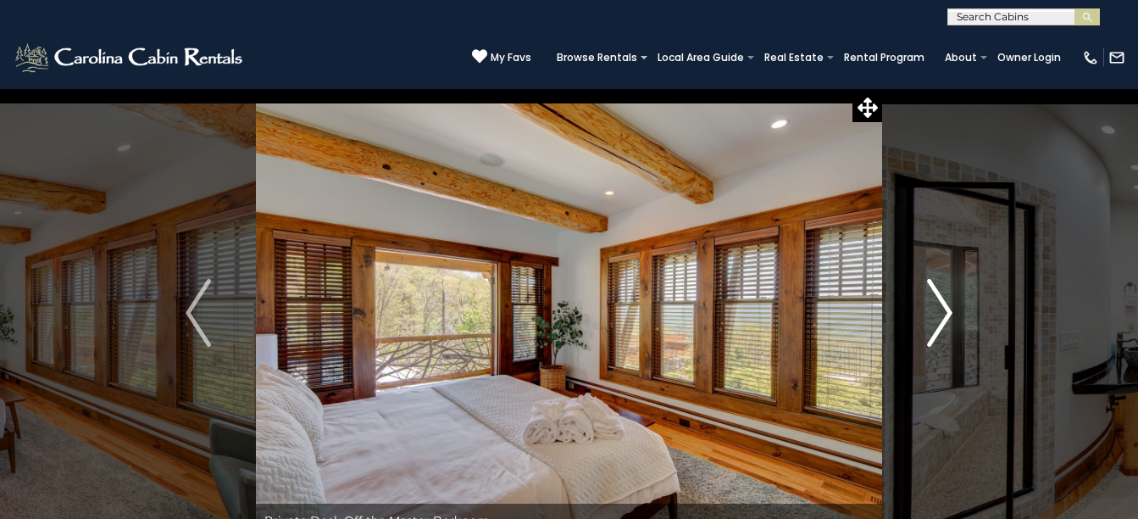
click at [925, 311] on button "Next" at bounding box center [939, 312] width 115 height 449
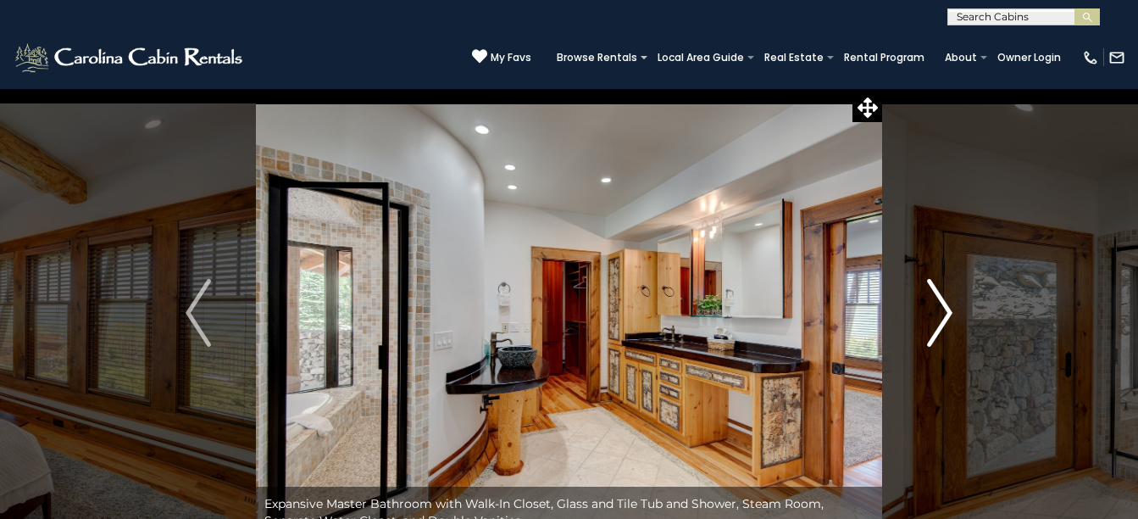
click at [925, 311] on button "Next" at bounding box center [939, 312] width 115 height 449
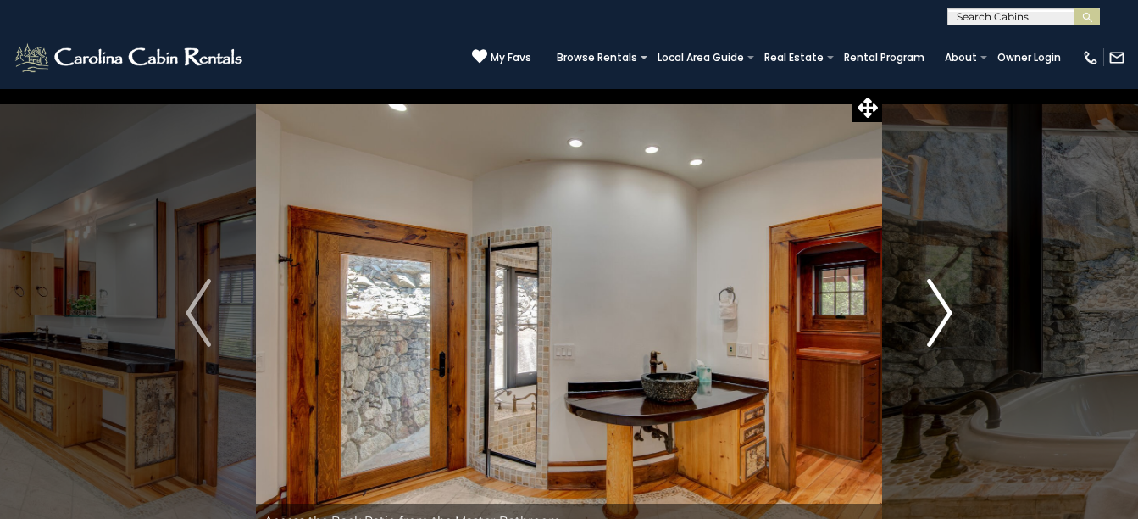
click at [925, 311] on button "Next" at bounding box center [939, 312] width 115 height 449
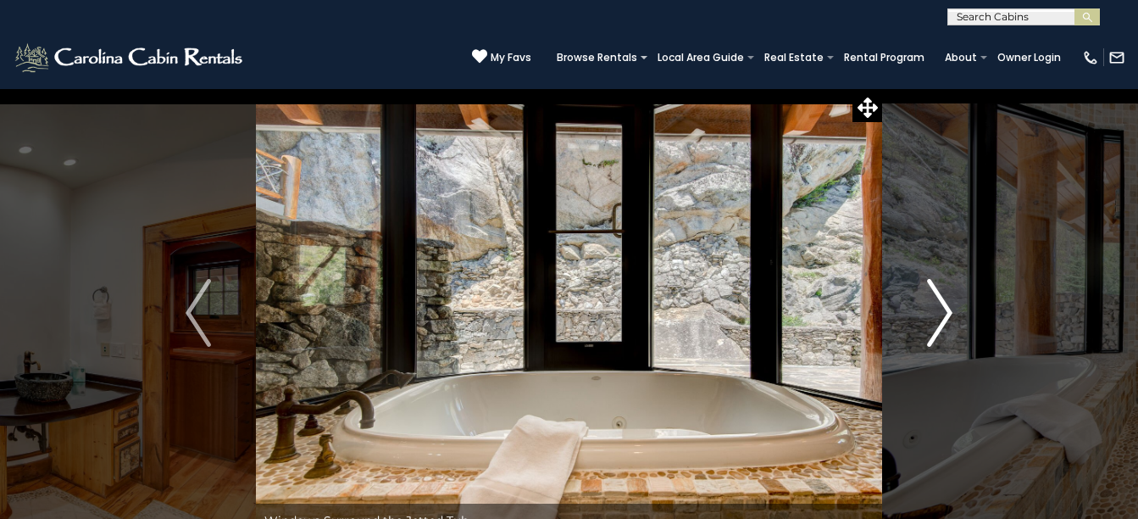
click at [925, 311] on button "Next" at bounding box center [939, 312] width 115 height 449
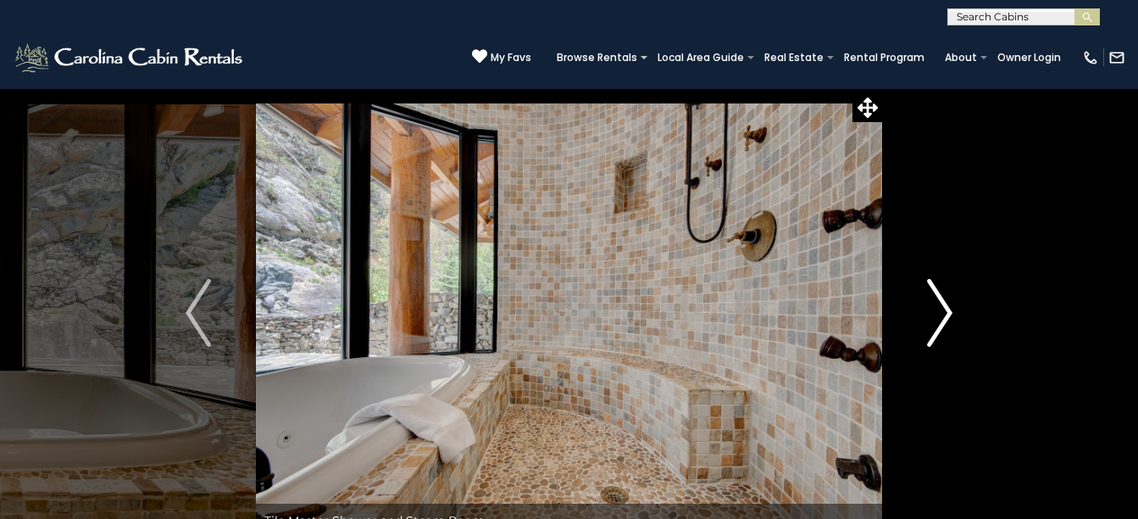
click at [925, 311] on button "Next" at bounding box center [939, 312] width 115 height 449
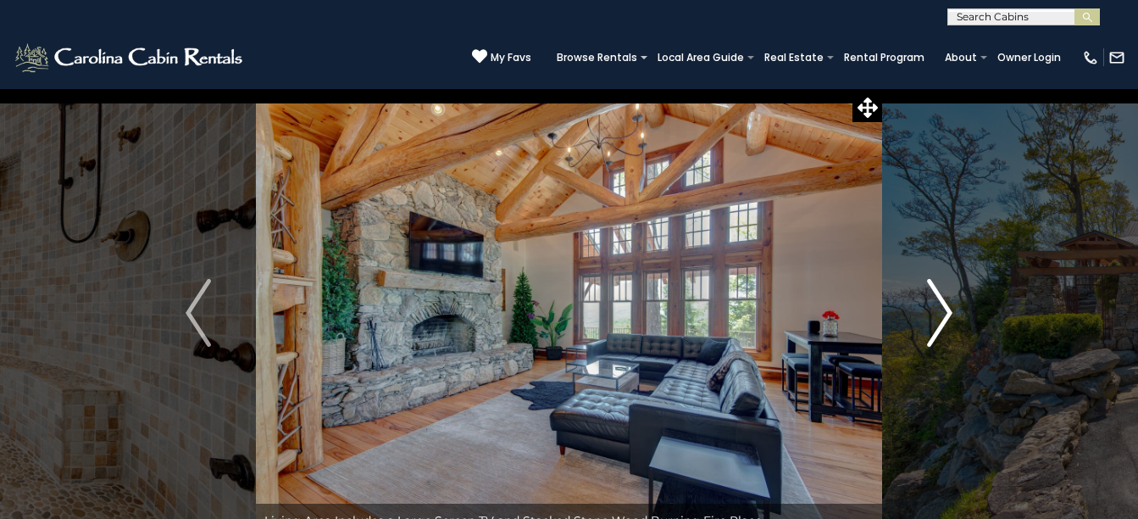
click at [925, 311] on button "Next" at bounding box center [939, 312] width 115 height 449
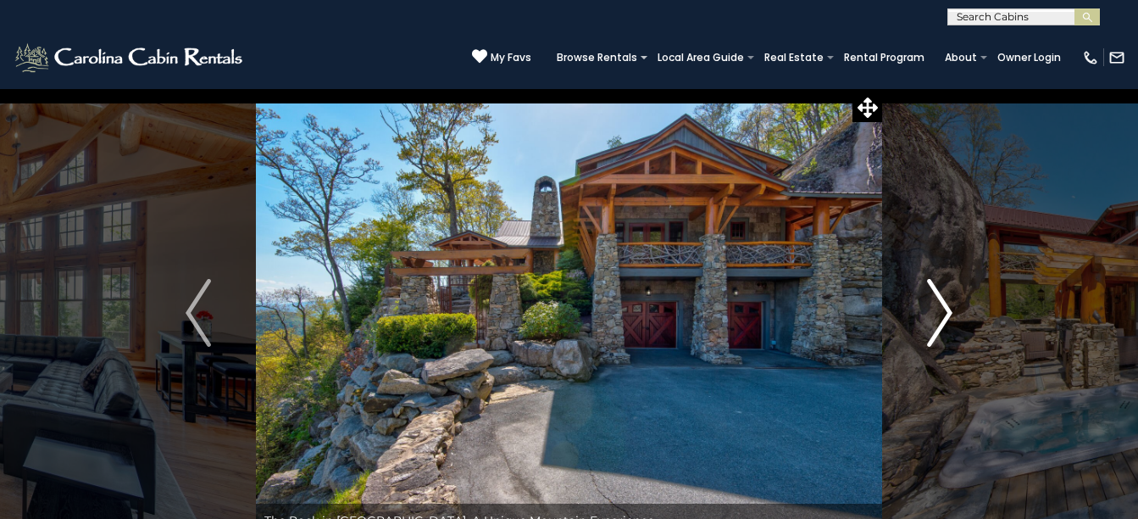
click at [925, 311] on button "Next" at bounding box center [939, 312] width 115 height 449
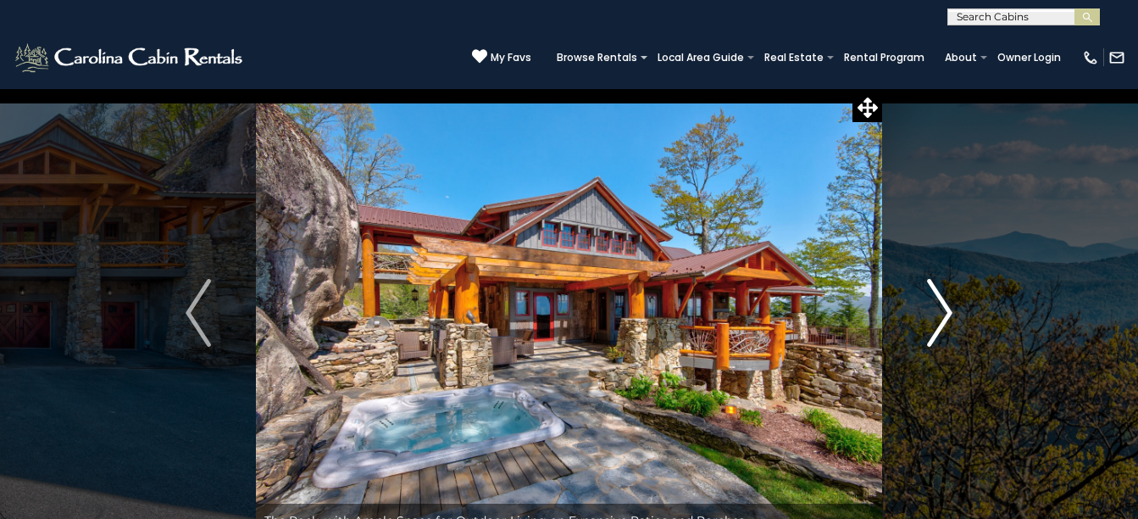
click at [925, 311] on button "Next" at bounding box center [939, 312] width 115 height 449
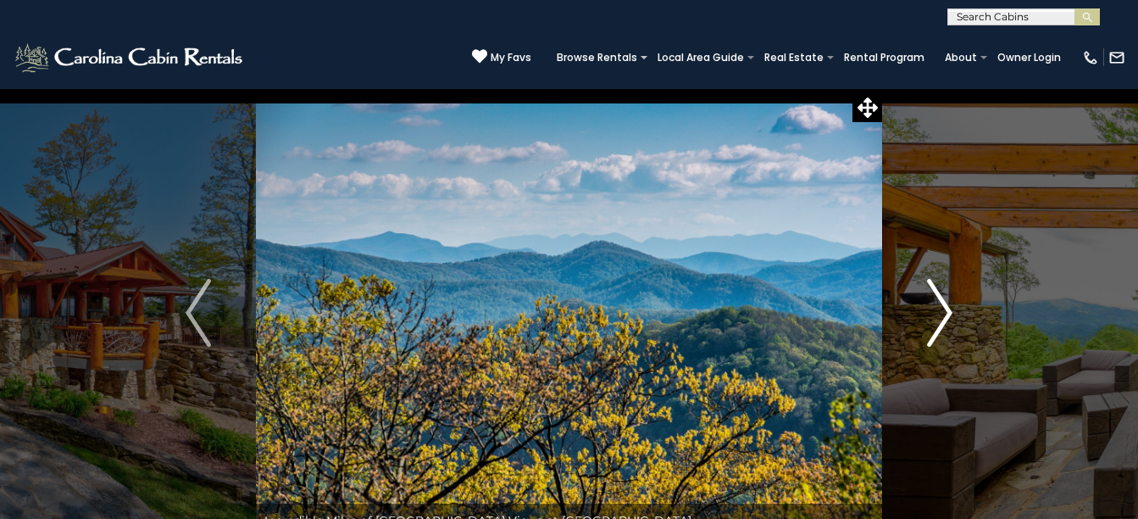
click at [925, 311] on button "Next" at bounding box center [939, 312] width 115 height 449
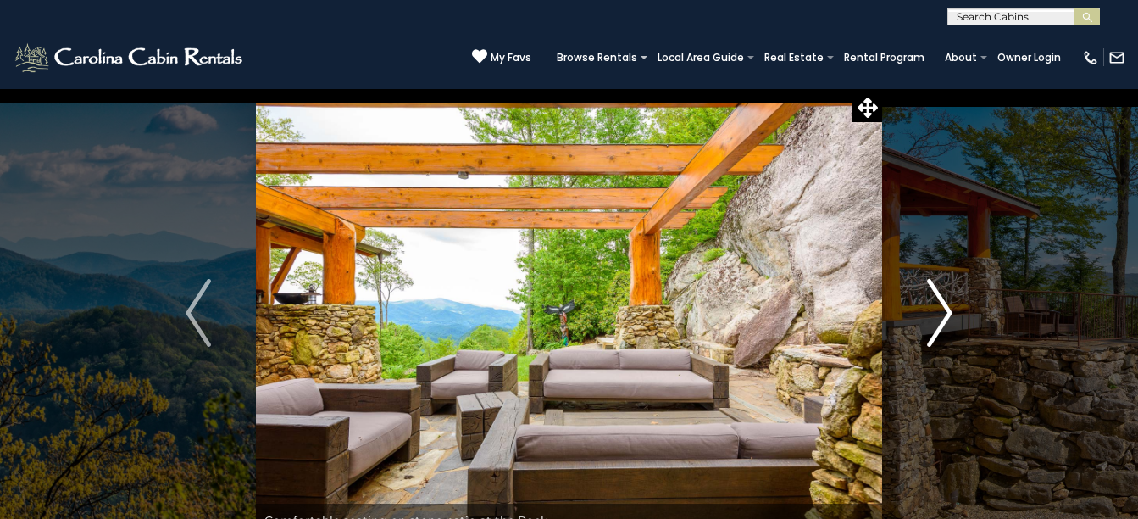
click at [925, 311] on button "Next" at bounding box center [939, 312] width 115 height 449
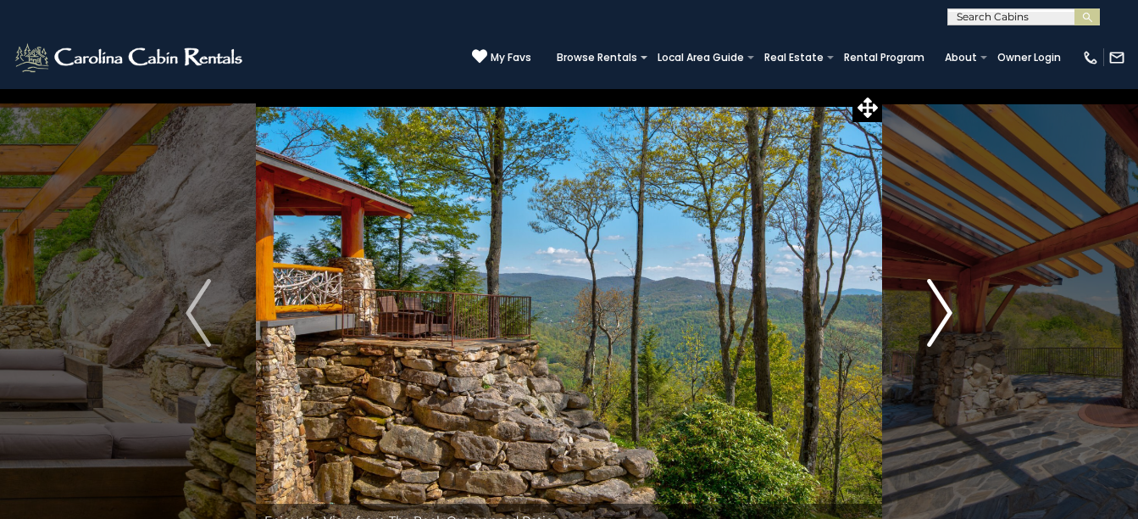
click at [925, 311] on button "Next" at bounding box center [939, 312] width 115 height 449
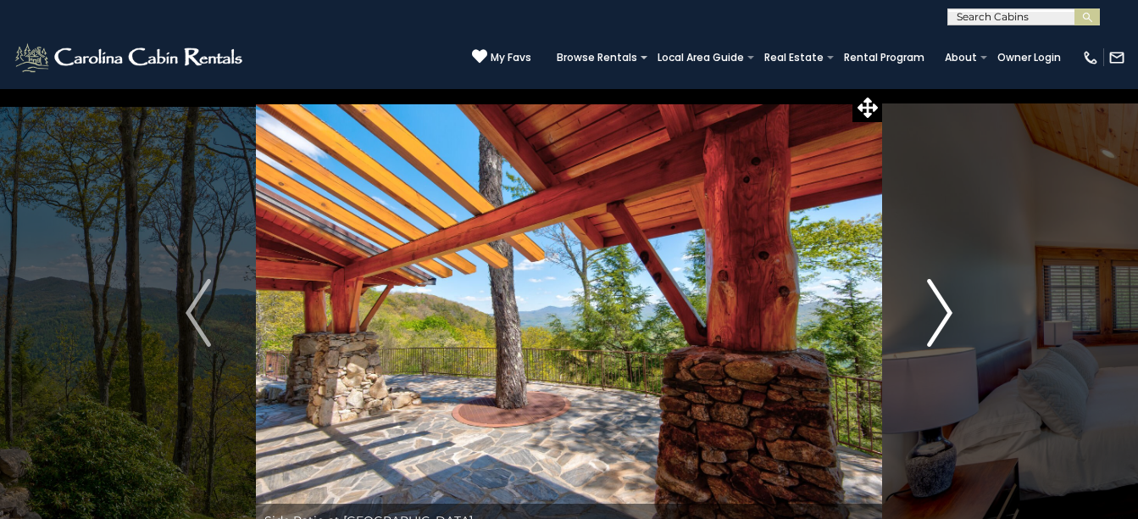
click at [925, 311] on button "Next" at bounding box center [939, 312] width 115 height 449
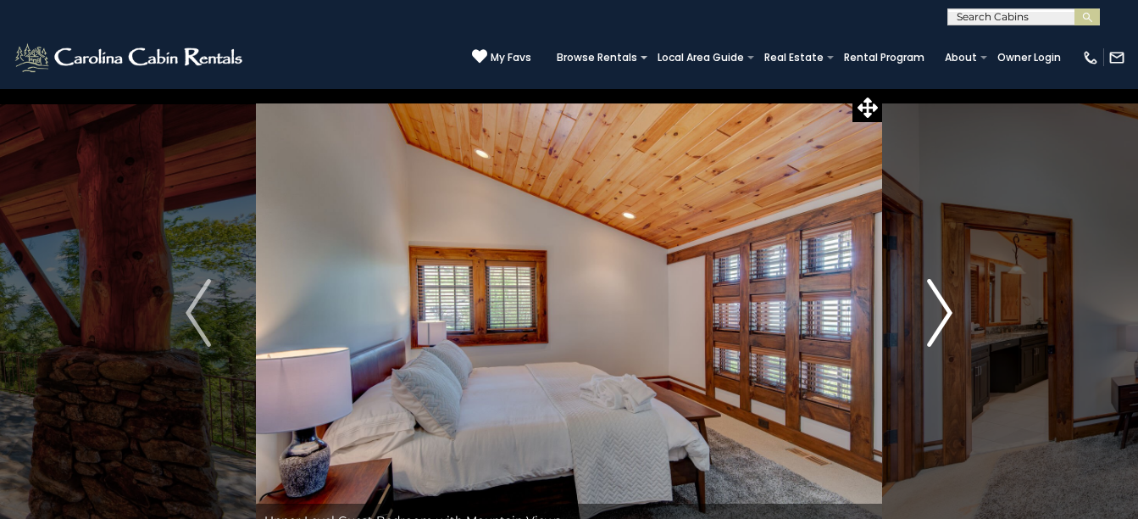
click at [925, 311] on button "Next" at bounding box center [939, 312] width 115 height 449
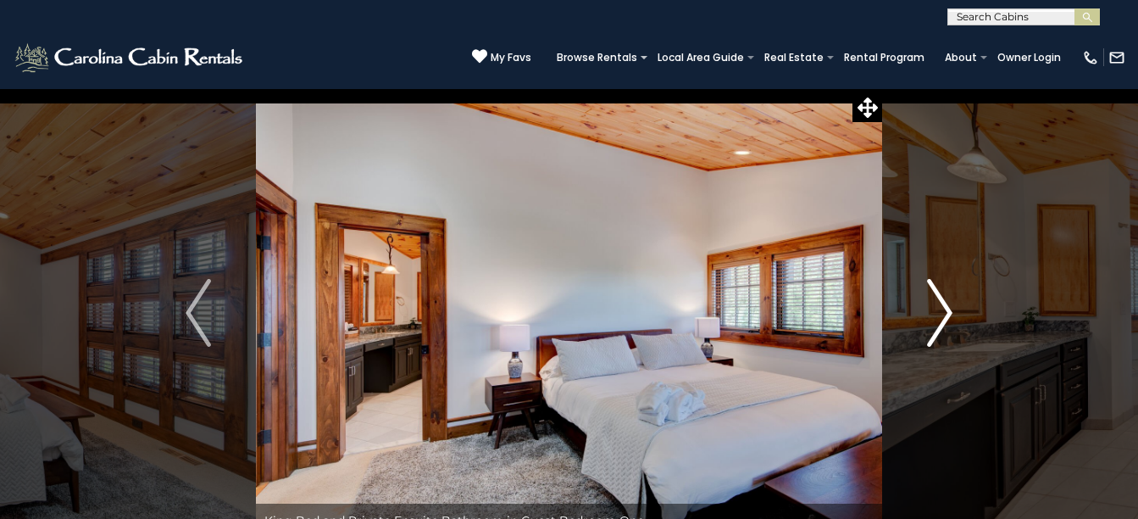
click at [925, 311] on button "Next" at bounding box center [939, 312] width 115 height 449
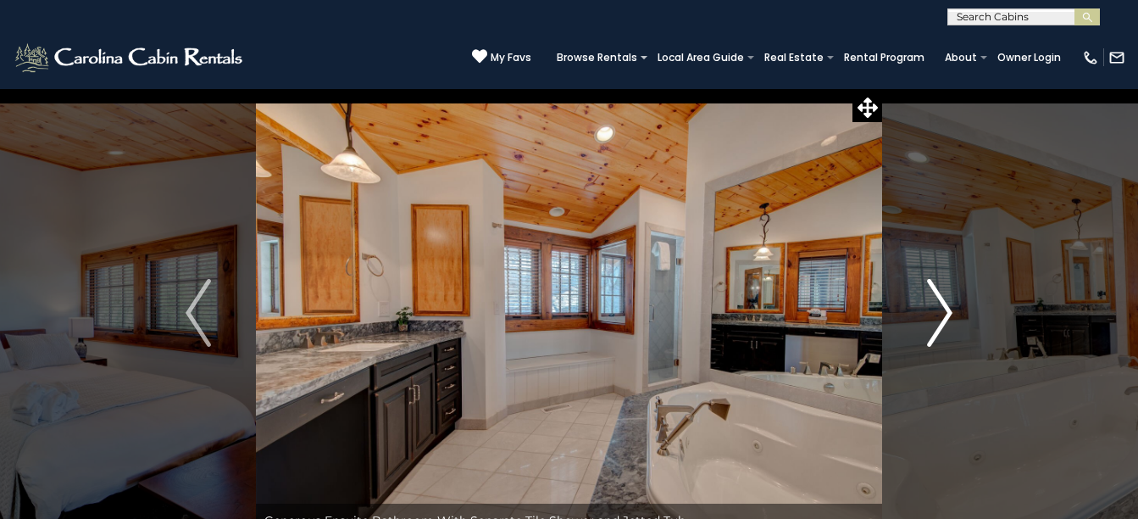
click at [925, 311] on button "Next" at bounding box center [939, 312] width 115 height 449
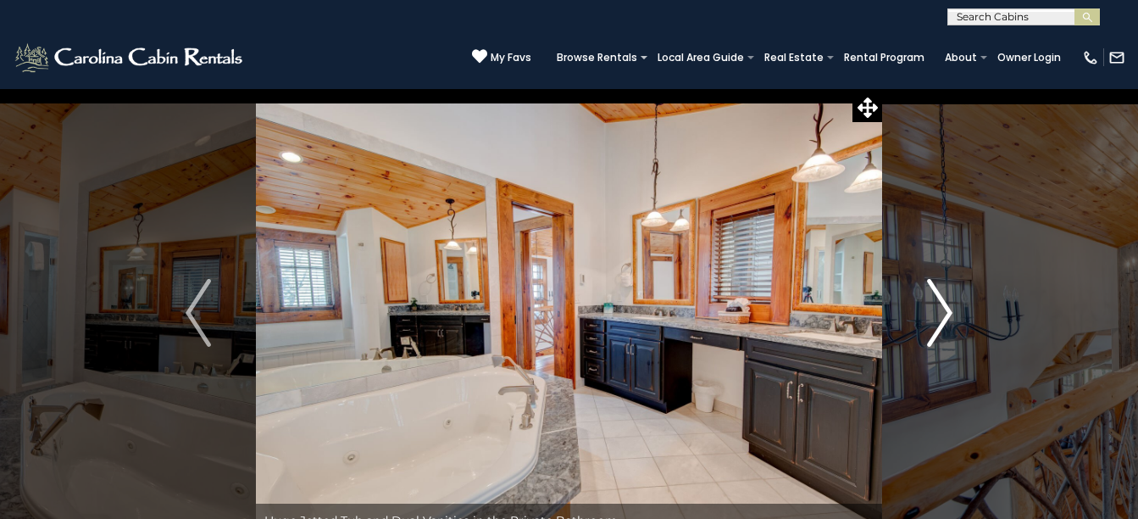
click at [925, 311] on button "Next" at bounding box center [939, 312] width 115 height 449
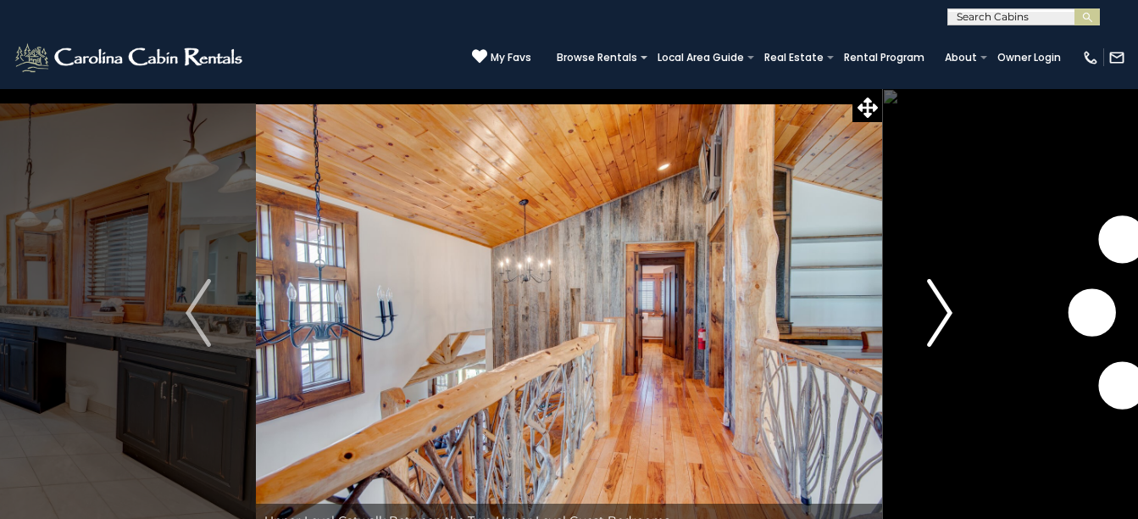
click at [925, 311] on button "Next" at bounding box center [939, 312] width 115 height 449
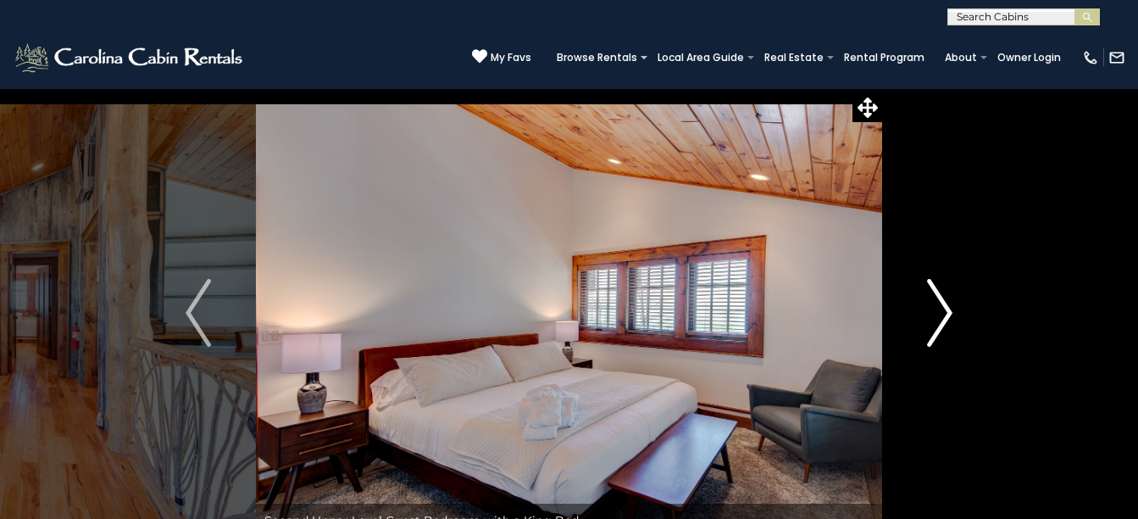
click at [925, 311] on button "Next" at bounding box center [939, 312] width 115 height 449
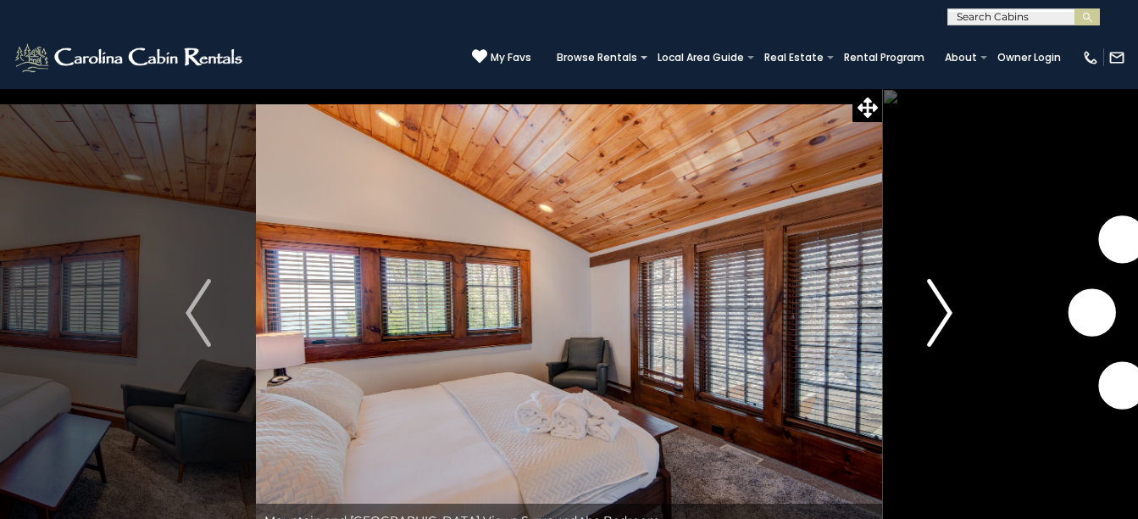
click at [925, 311] on button "Next" at bounding box center [939, 312] width 115 height 449
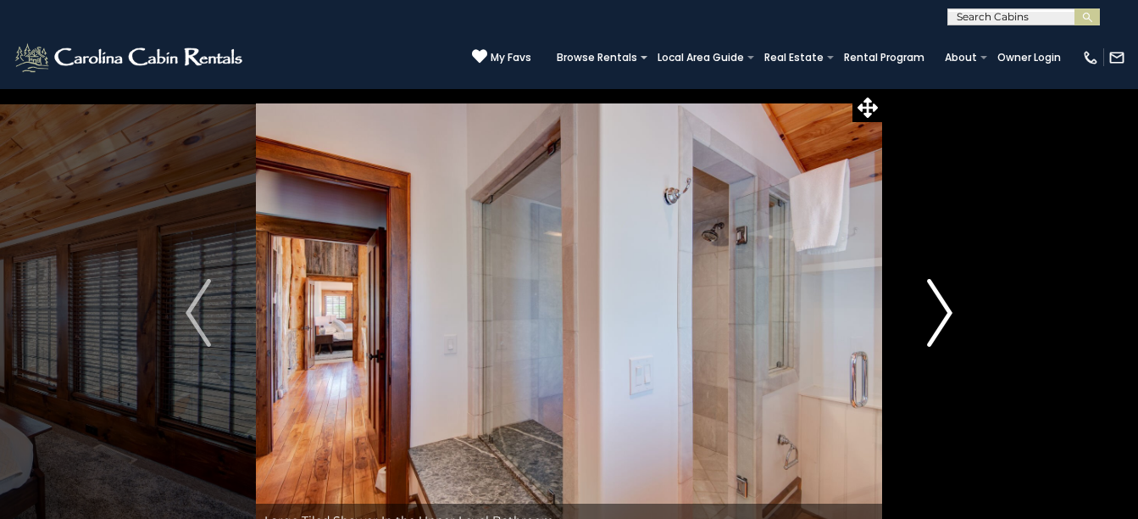
click at [925, 311] on button "Next" at bounding box center [939, 312] width 115 height 449
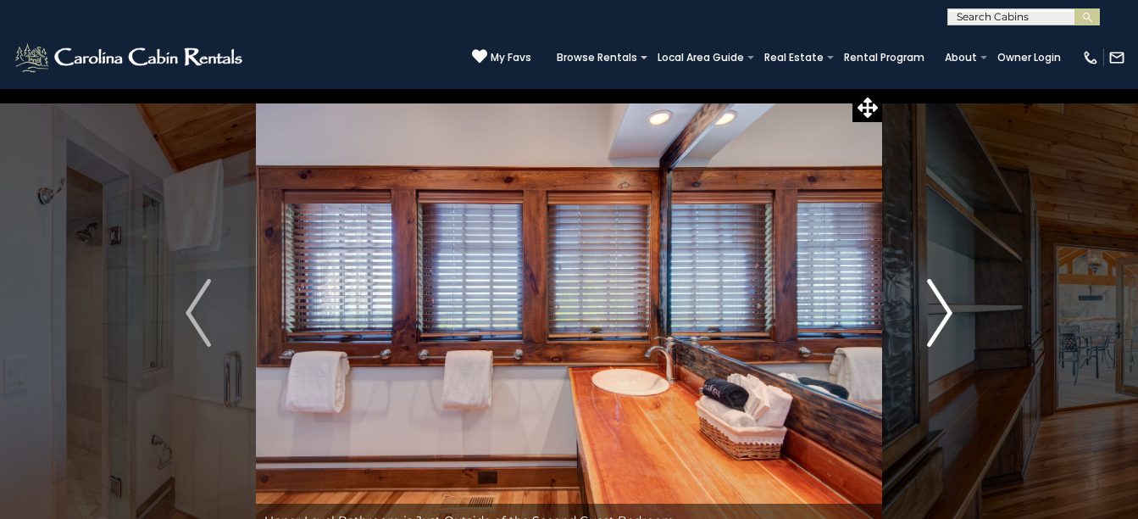
click at [925, 311] on button "Next" at bounding box center [939, 312] width 115 height 449
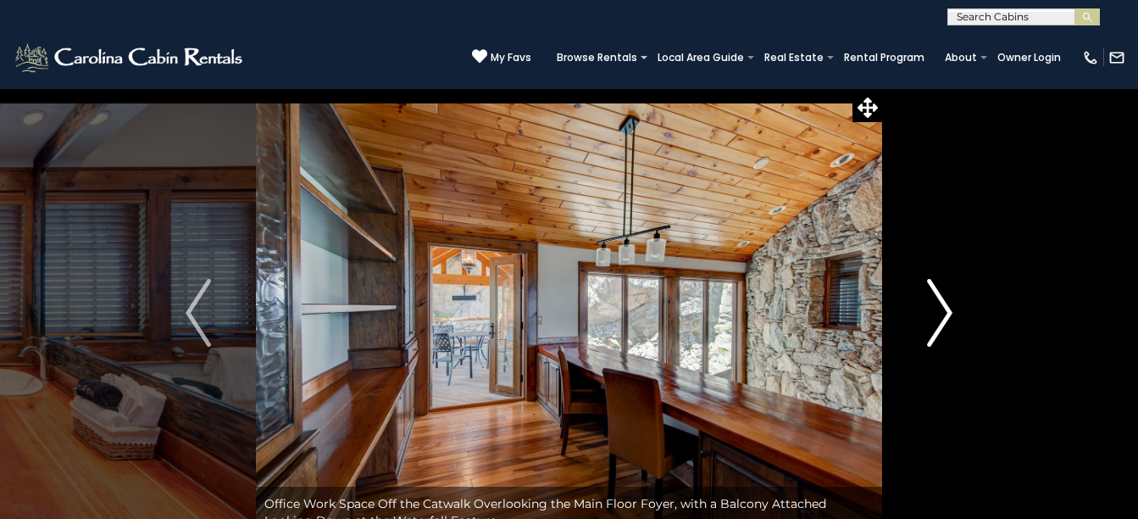
click at [925, 311] on button "Next" at bounding box center [939, 312] width 115 height 449
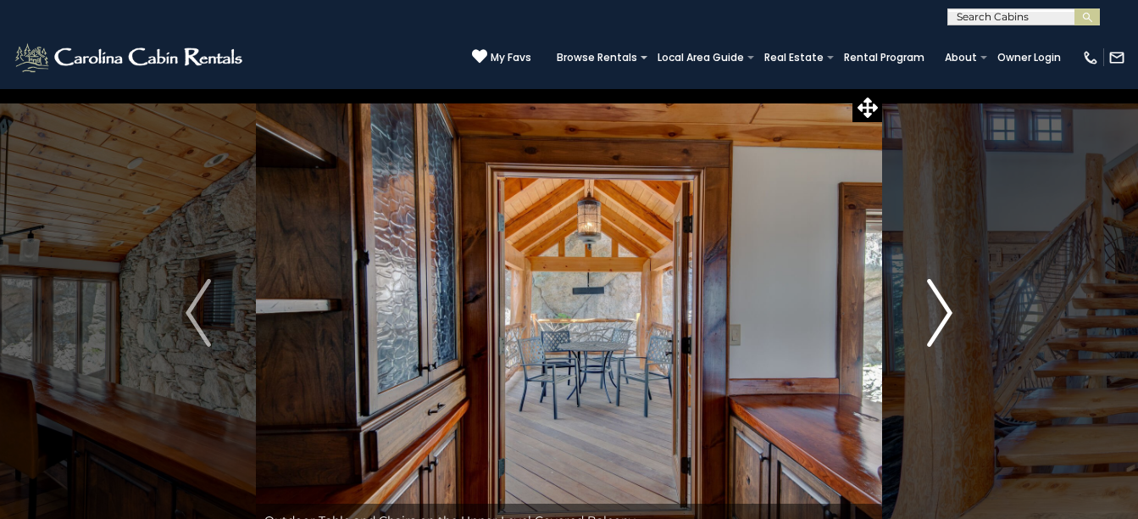
click at [925, 311] on button "Next" at bounding box center [939, 312] width 115 height 449
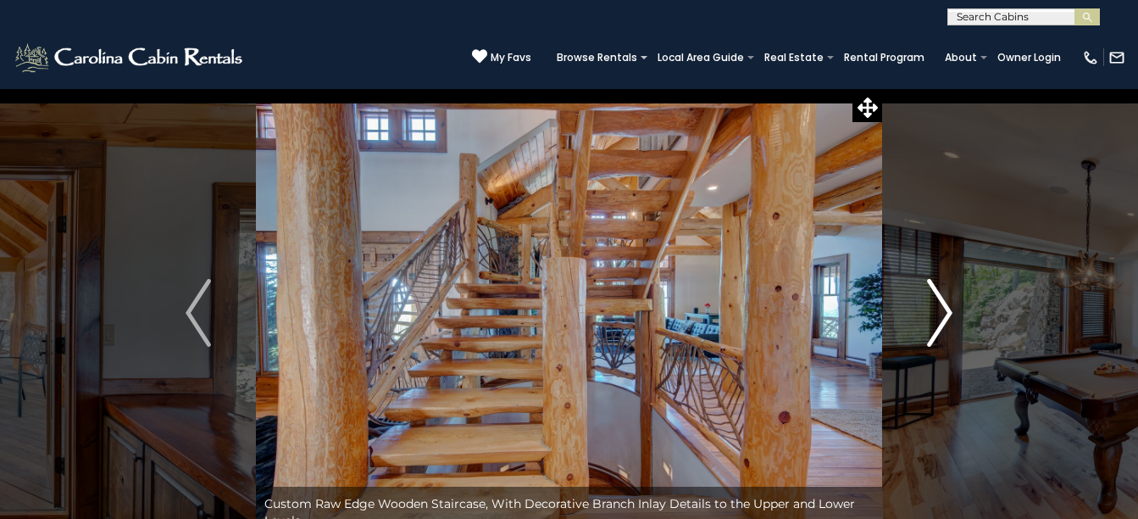
click at [925, 311] on button "Next" at bounding box center [939, 312] width 115 height 449
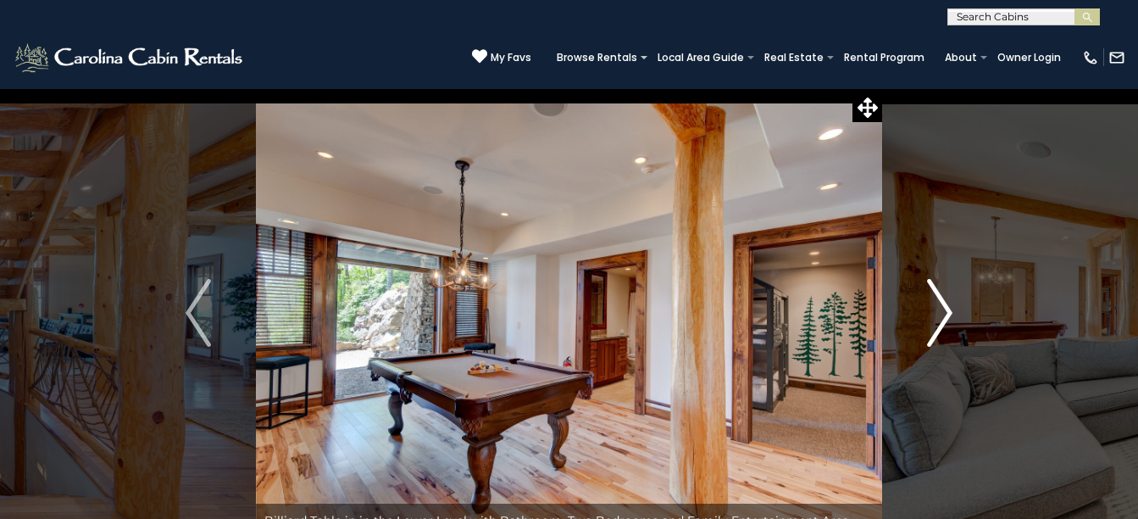
click at [925, 311] on button "Next" at bounding box center [939, 312] width 115 height 449
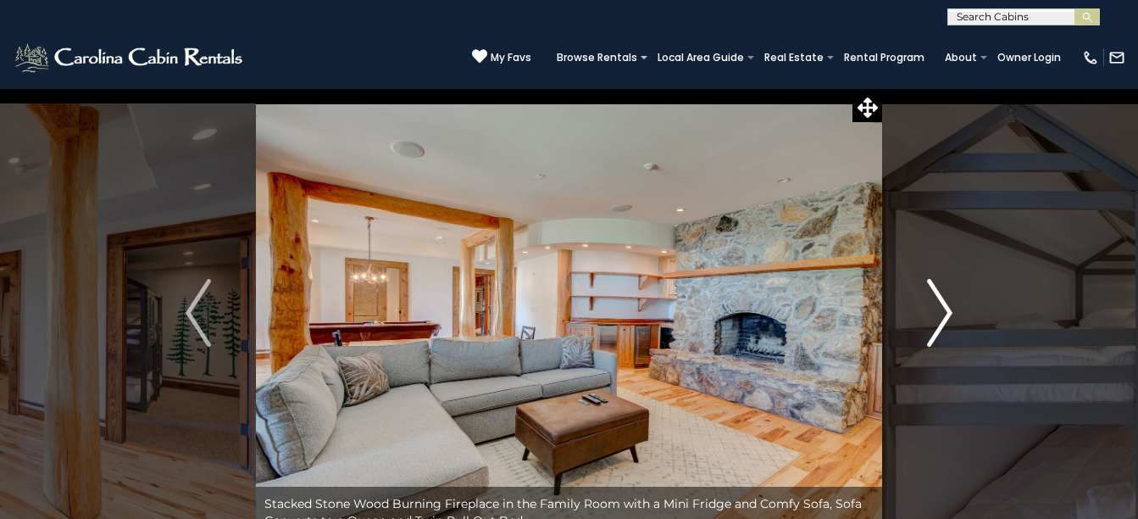
click at [925, 311] on button "Next" at bounding box center [939, 312] width 115 height 449
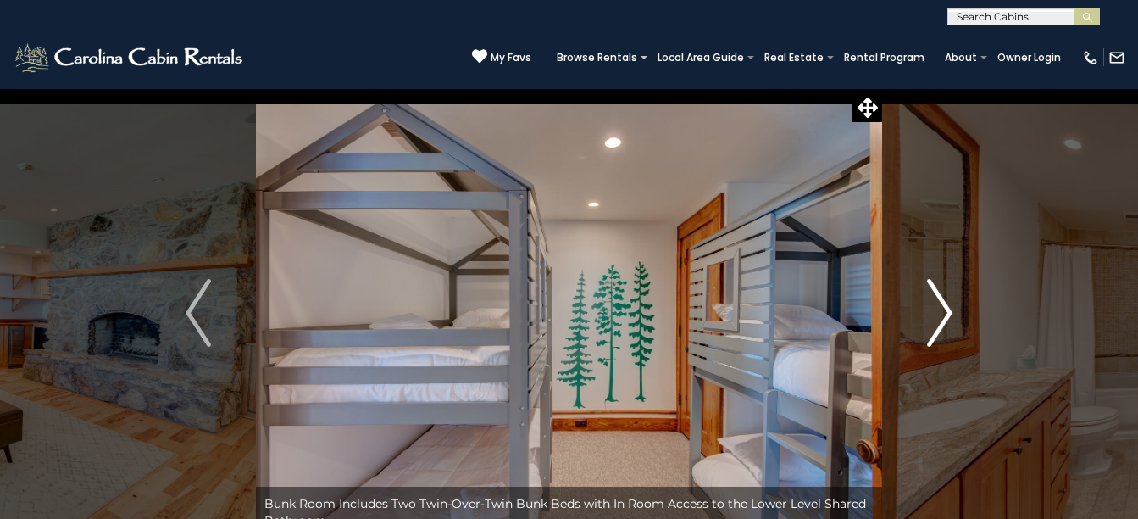
scroll to position [85, 0]
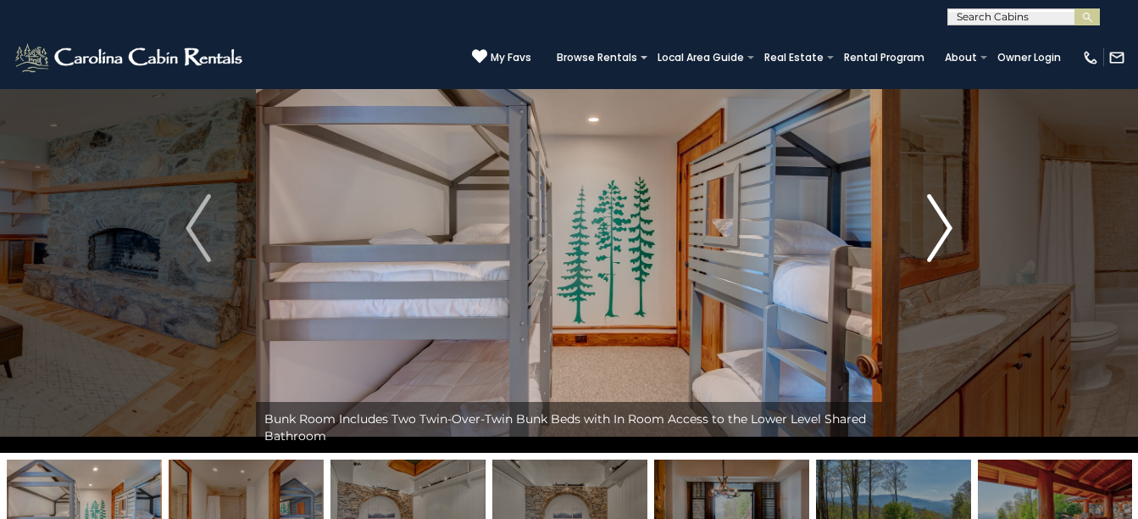
click at [942, 236] on img "Next" at bounding box center [939, 228] width 25 height 68
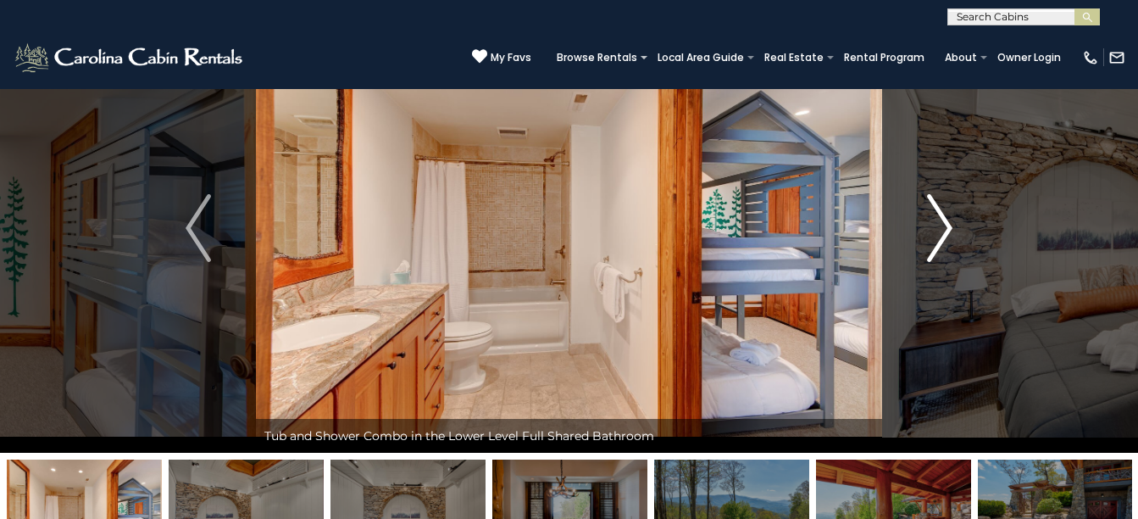
click at [941, 234] on img "Next" at bounding box center [939, 228] width 25 height 68
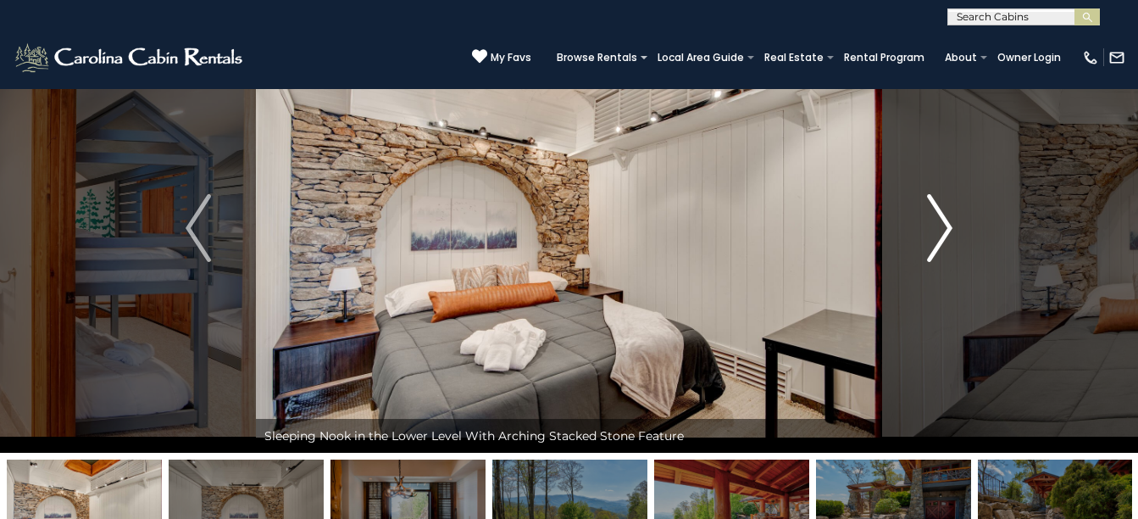
click at [941, 234] on img "Next" at bounding box center [939, 228] width 25 height 68
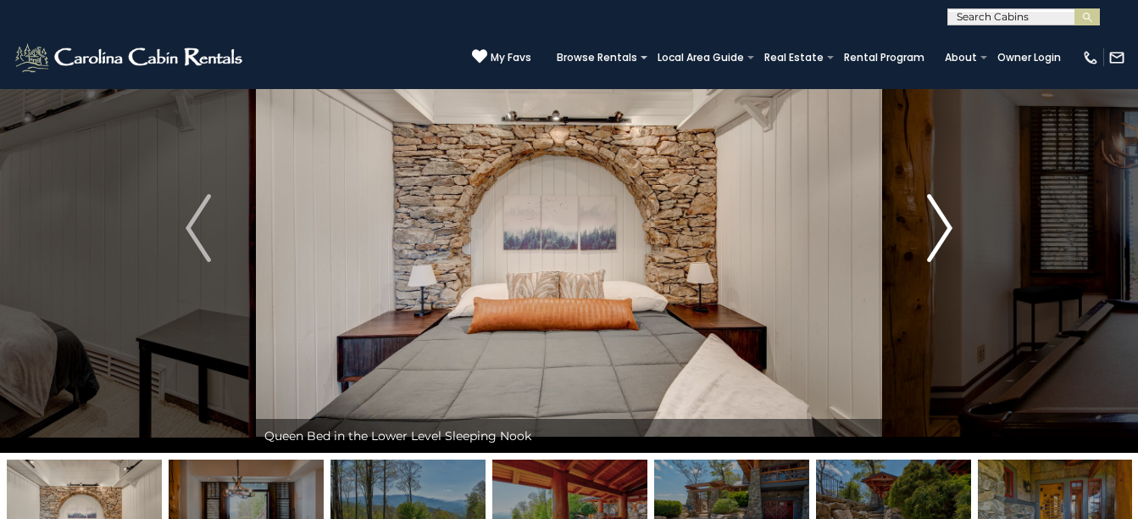
click at [941, 234] on img "Next" at bounding box center [939, 228] width 25 height 68
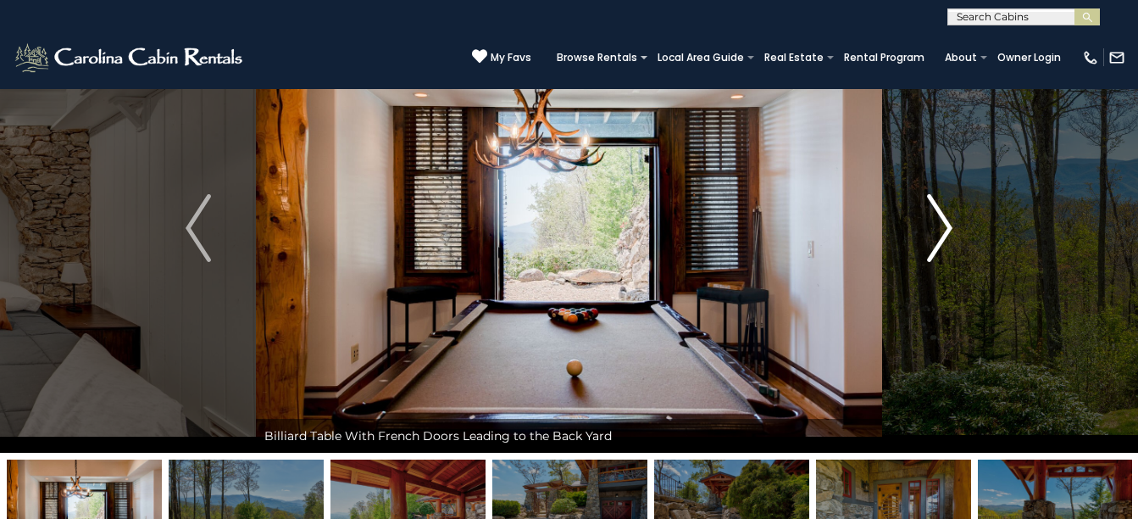
click at [929, 226] on img "Next" at bounding box center [939, 228] width 25 height 68
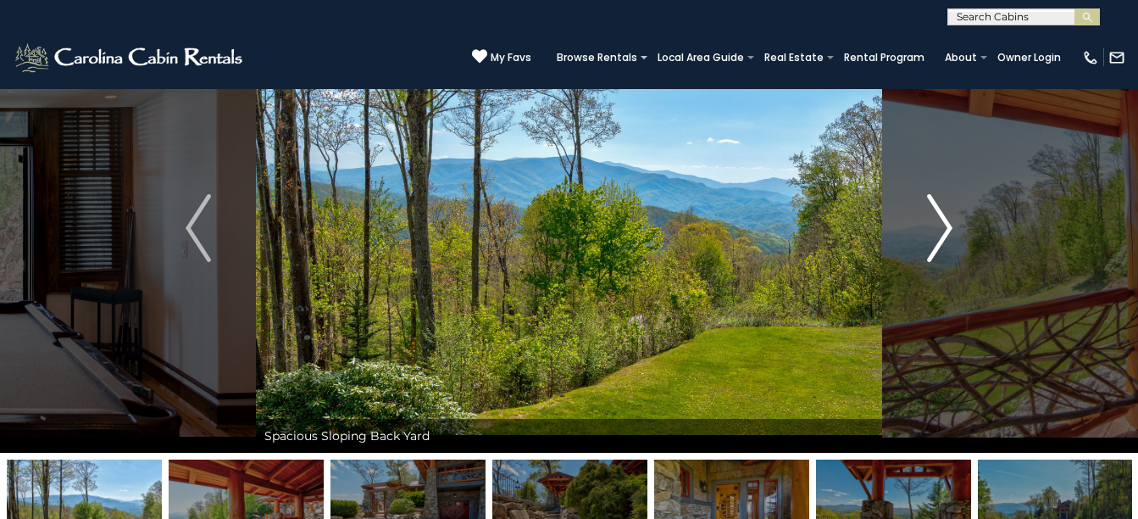
click at [929, 226] on img "Next" at bounding box center [939, 228] width 25 height 68
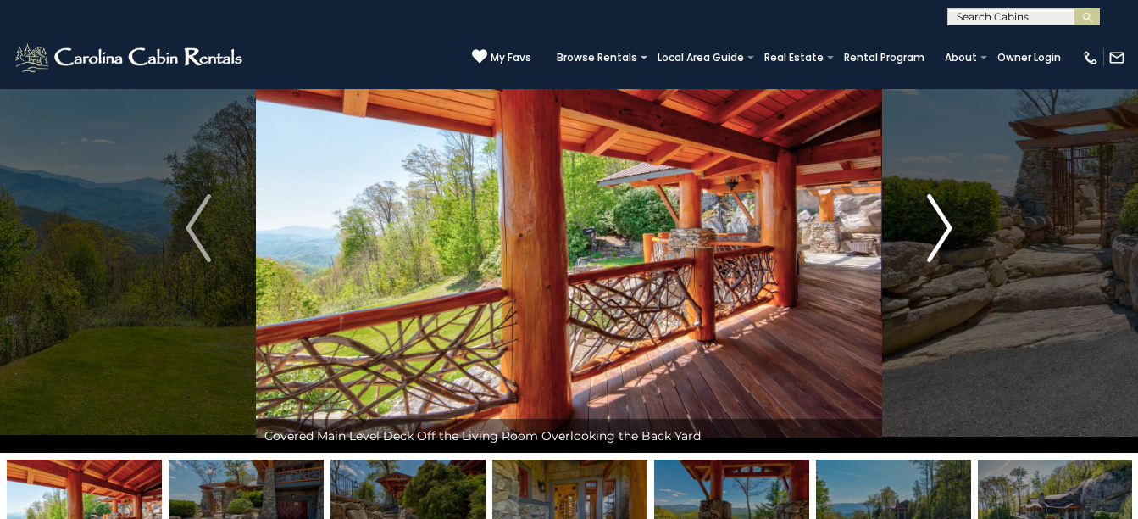
click at [929, 226] on img "Next" at bounding box center [939, 228] width 25 height 68
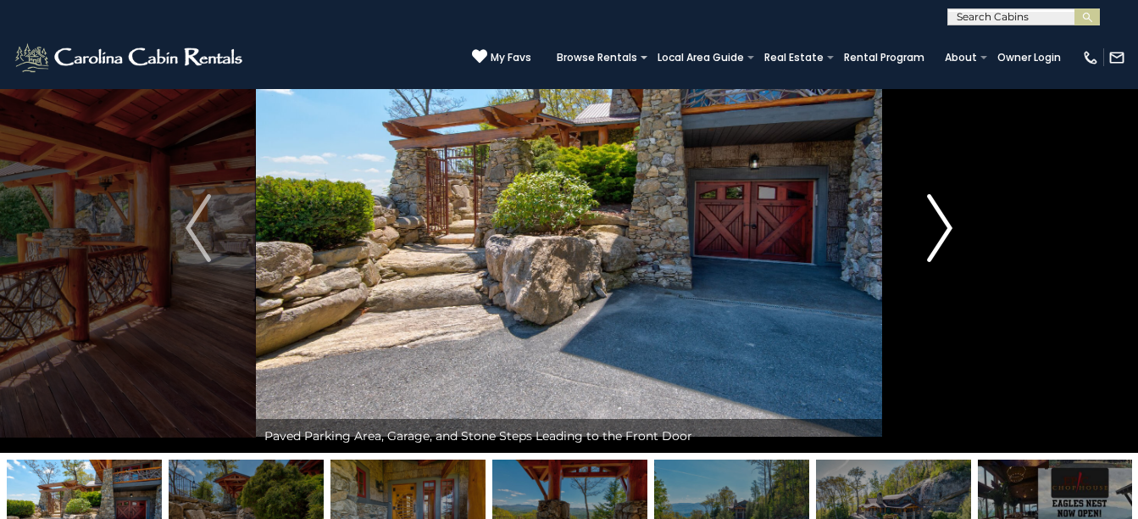
click at [929, 226] on img "Next" at bounding box center [939, 228] width 25 height 68
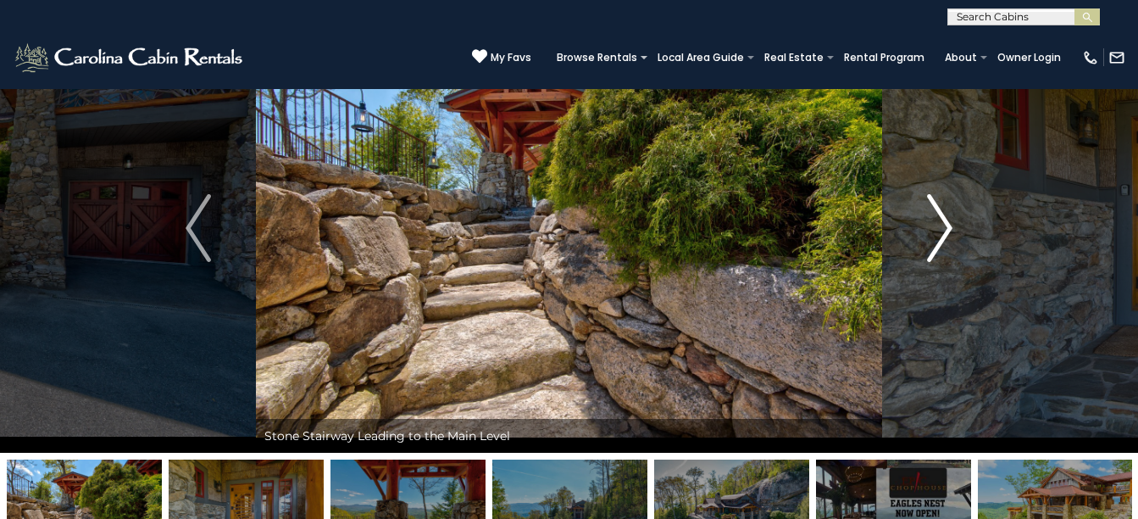
click at [929, 226] on img "Next" at bounding box center [939, 228] width 25 height 68
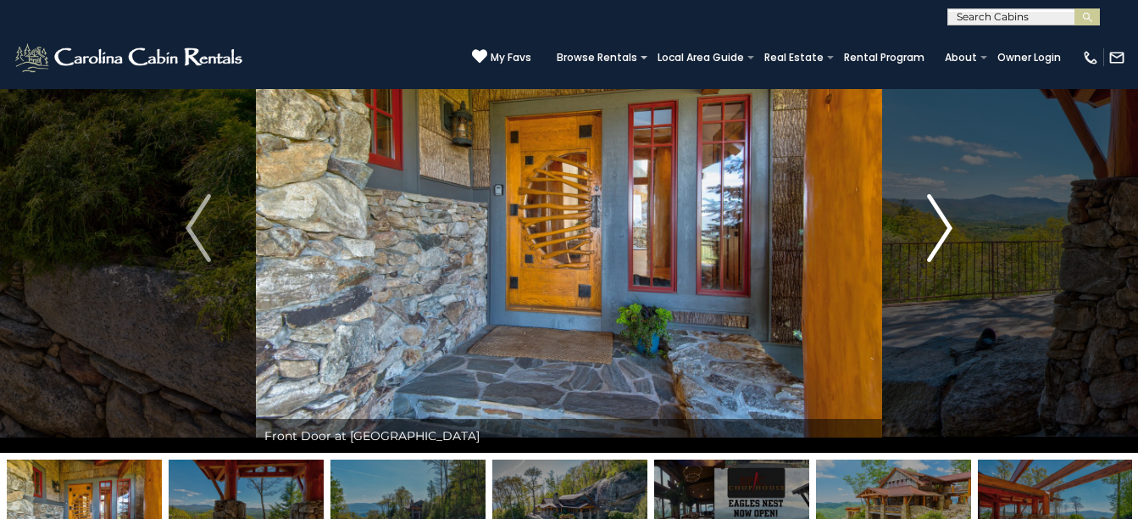
click at [929, 226] on img "Next" at bounding box center [939, 228] width 25 height 68
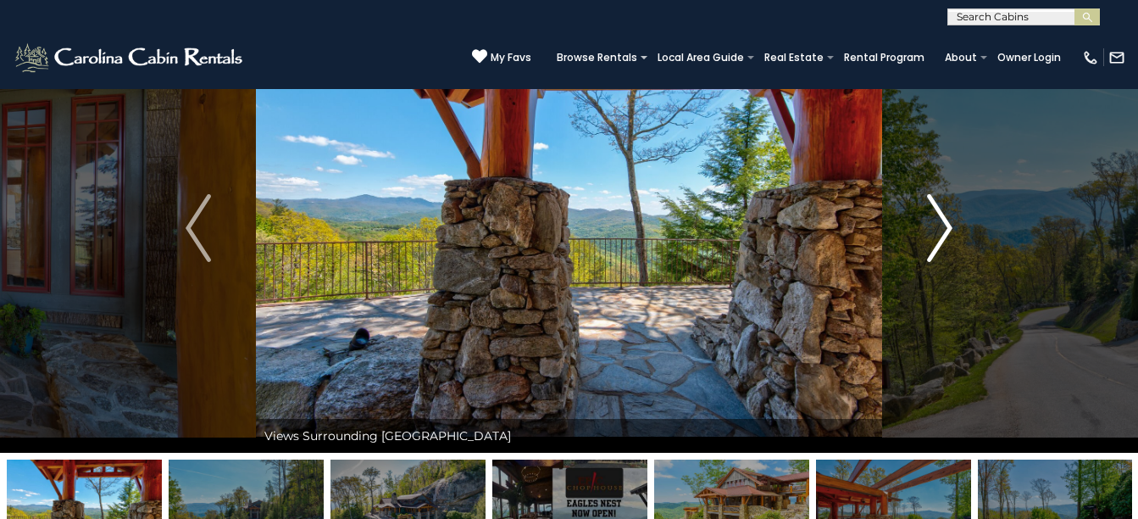
click at [929, 226] on img "Next" at bounding box center [939, 228] width 25 height 68
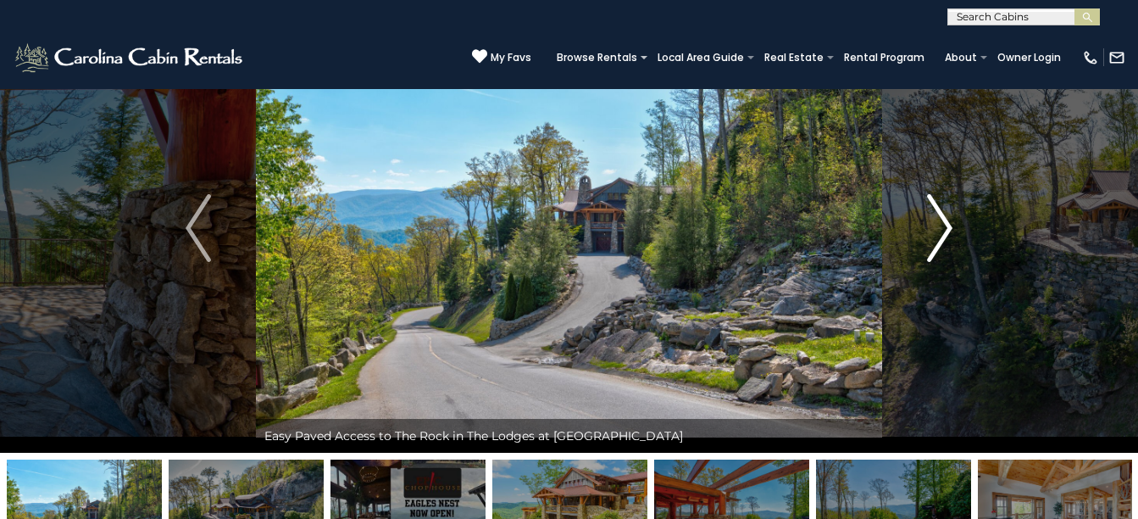
click at [929, 226] on img "Next" at bounding box center [939, 228] width 25 height 68
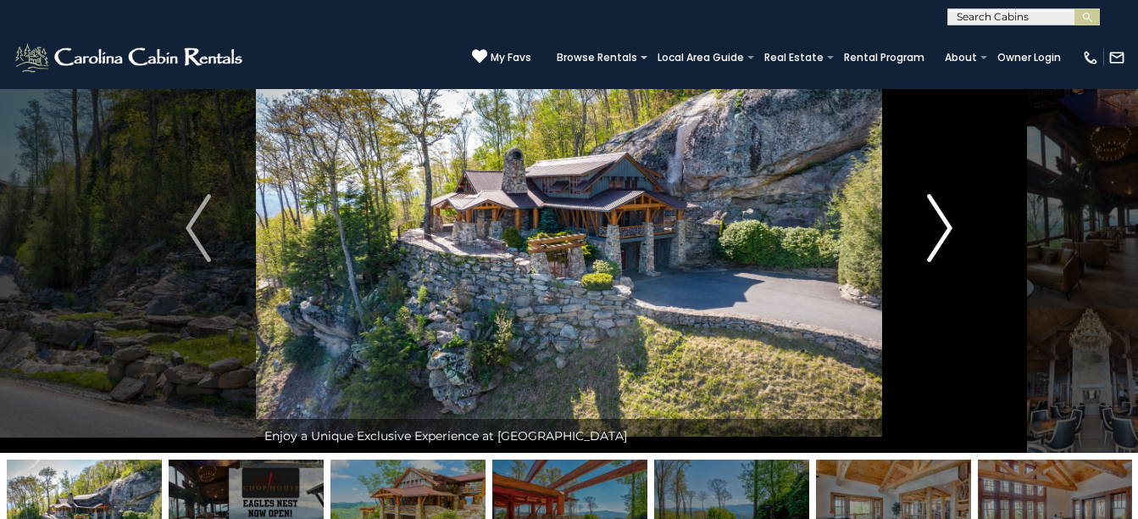
click at [929, 226] on img "Next" at bounding box center [939, 228] width 25 height 68
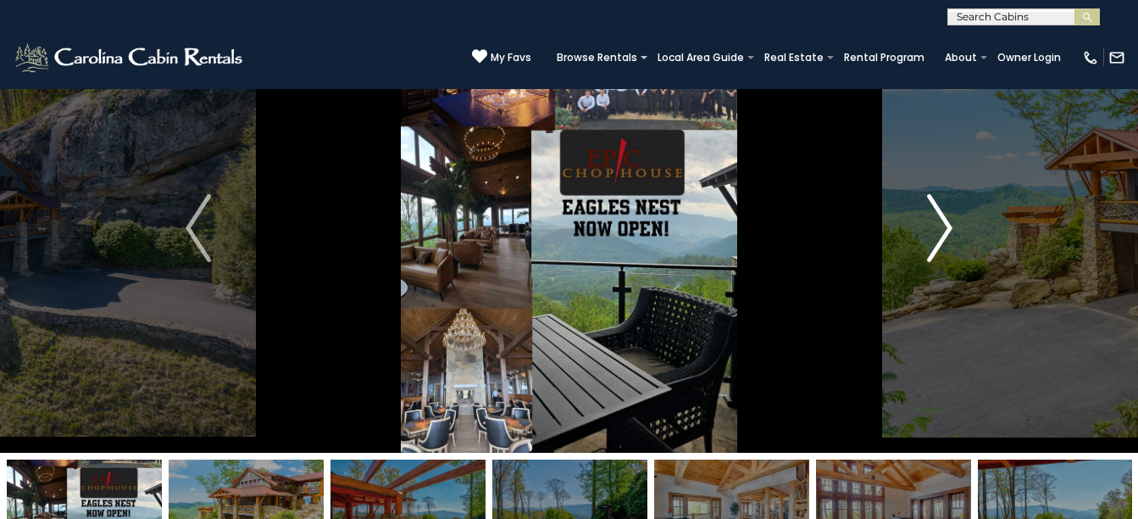
click at [929, 226] on img "Next" at bounding box center [939, 228] width 25 height 68
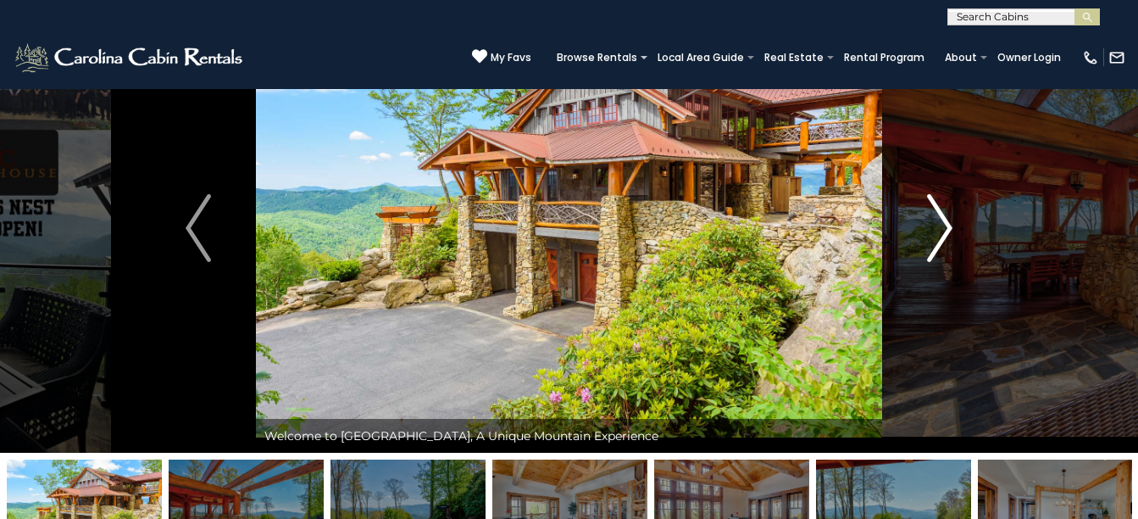
click at [929, 226] on img "Next" at bounding box center [939, 228] width 25 height 68
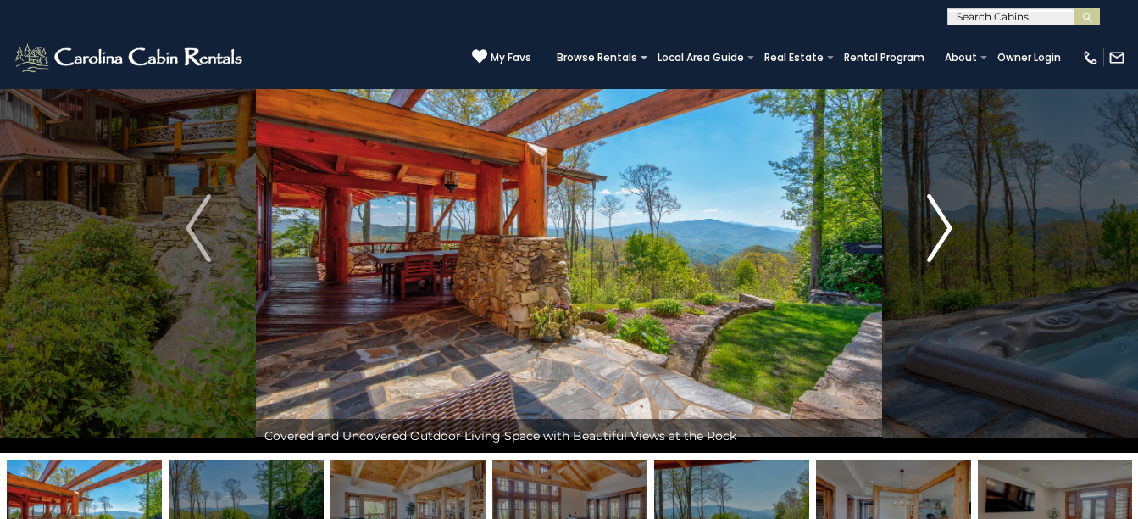
click at [929, 226] on img "Next" at bounding box center [939, 228] width 25 height 68
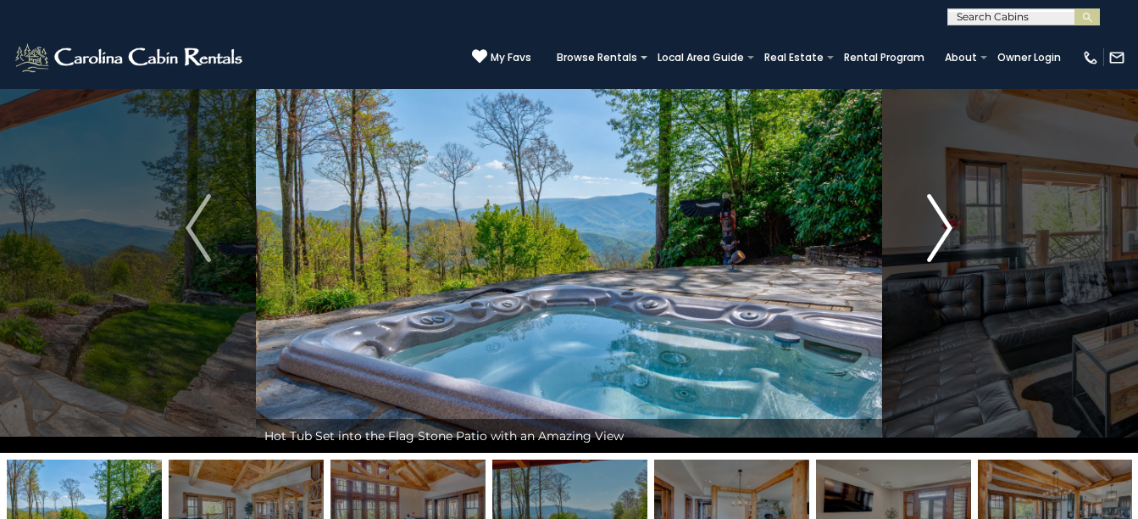
click at [929, 226] on img "Next" at bounding box center [939, 228] width 25 height 68
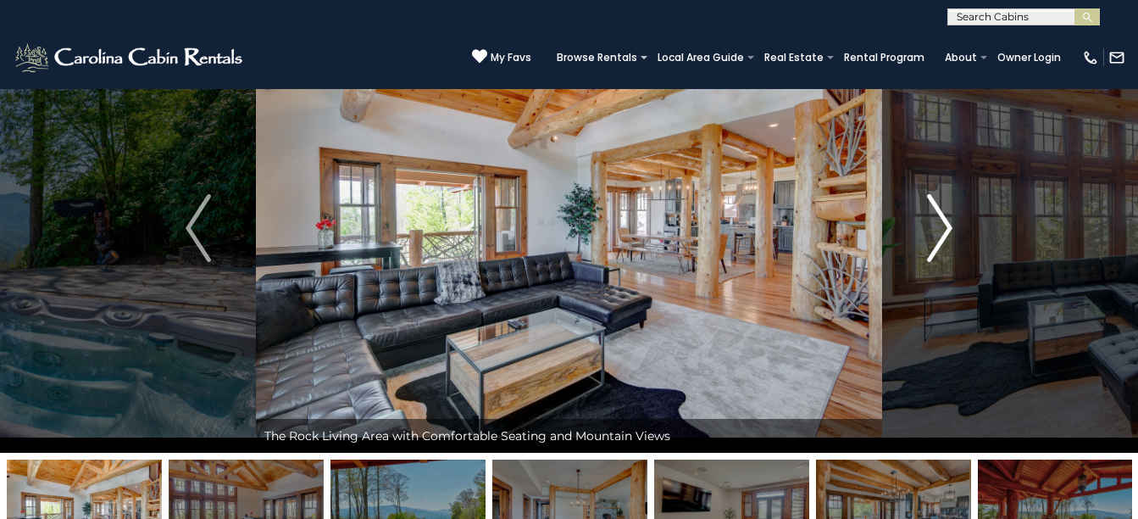
click at [929, 226] on img "Next" at bounding box center [939, 228] width 25 height 68
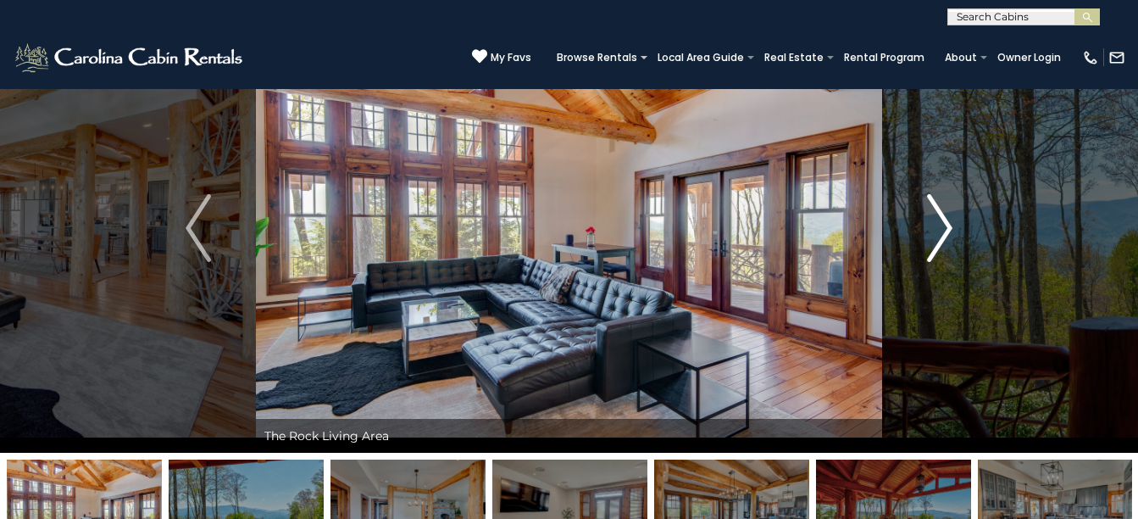
click at [929, 226] on img "Next" at bounding box center [939, 228] width 25 height 68
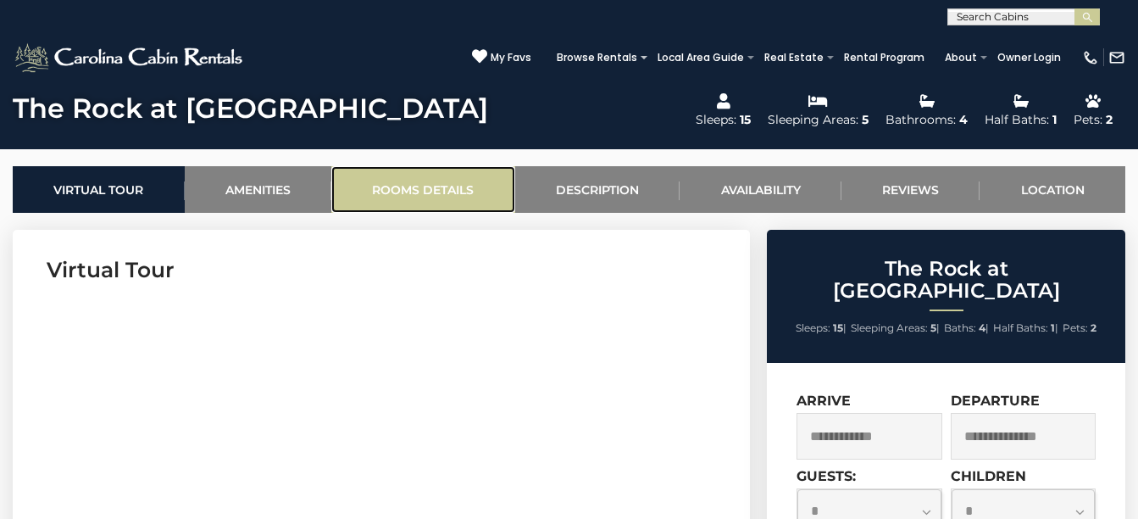
click at [493, 192] on link "Rooms Details" at bounding box center [423, 189] width 184 height 47
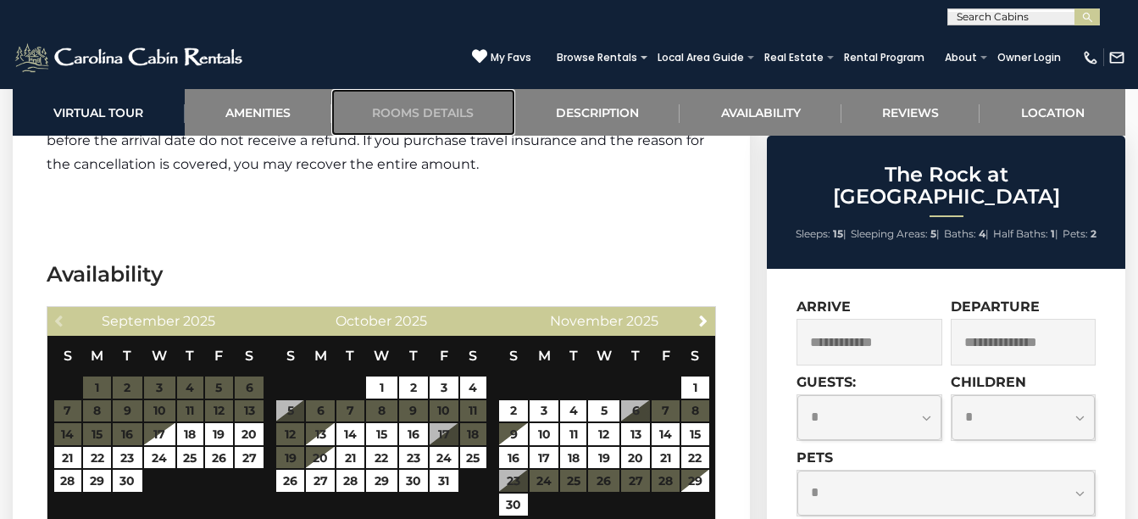
scroll to position [4648, 0]
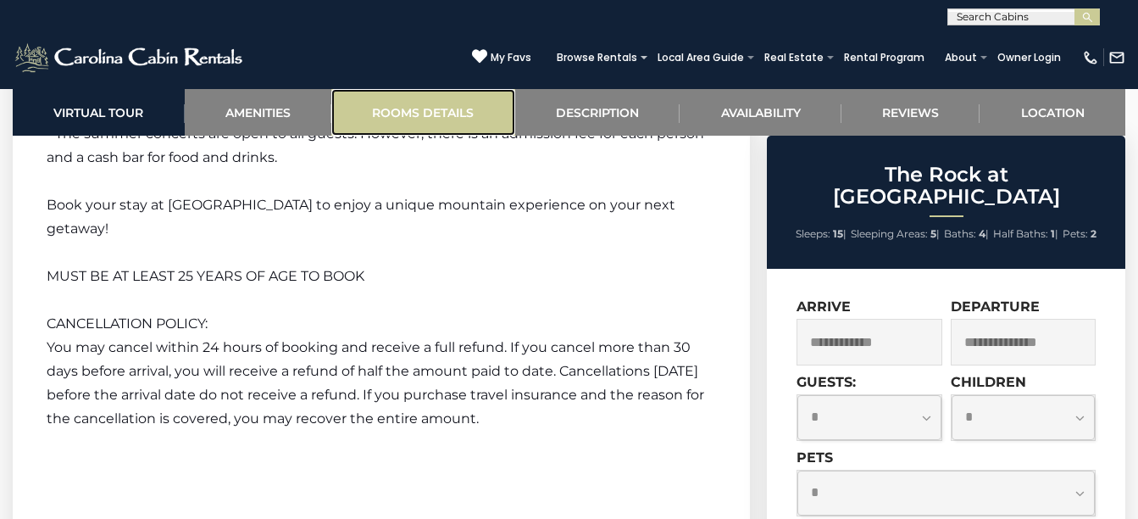
click at [409, 112] on link "Rooms Details" at bounding box center [423, 112] width 184 height 47
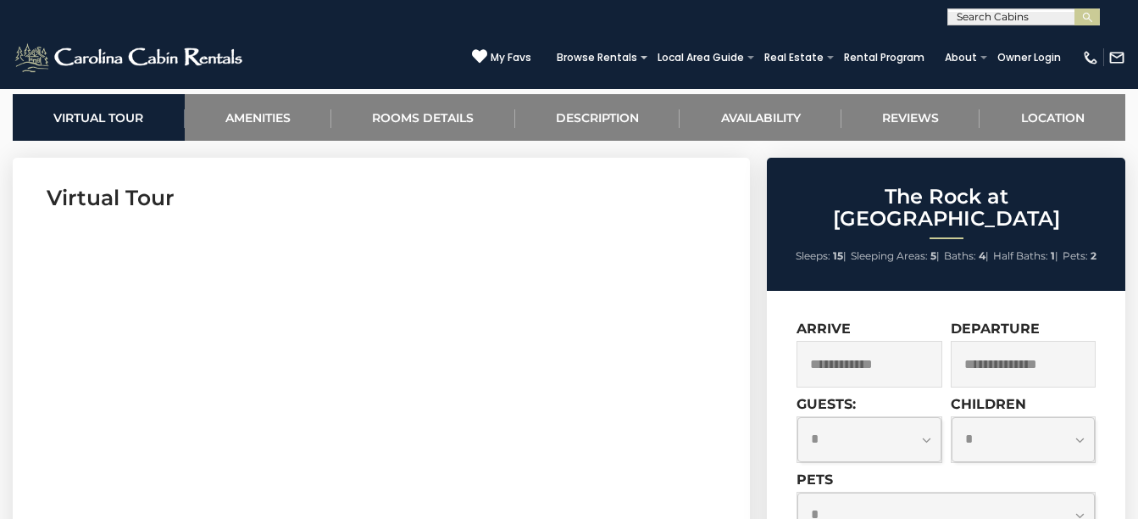
scroll to position [782, 0]
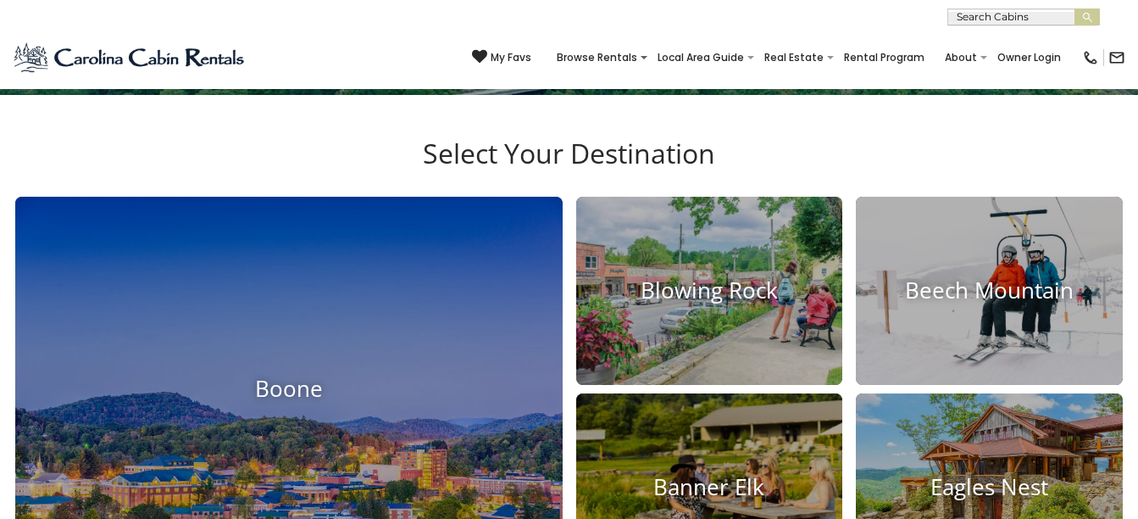
scroll to position [678, 0]
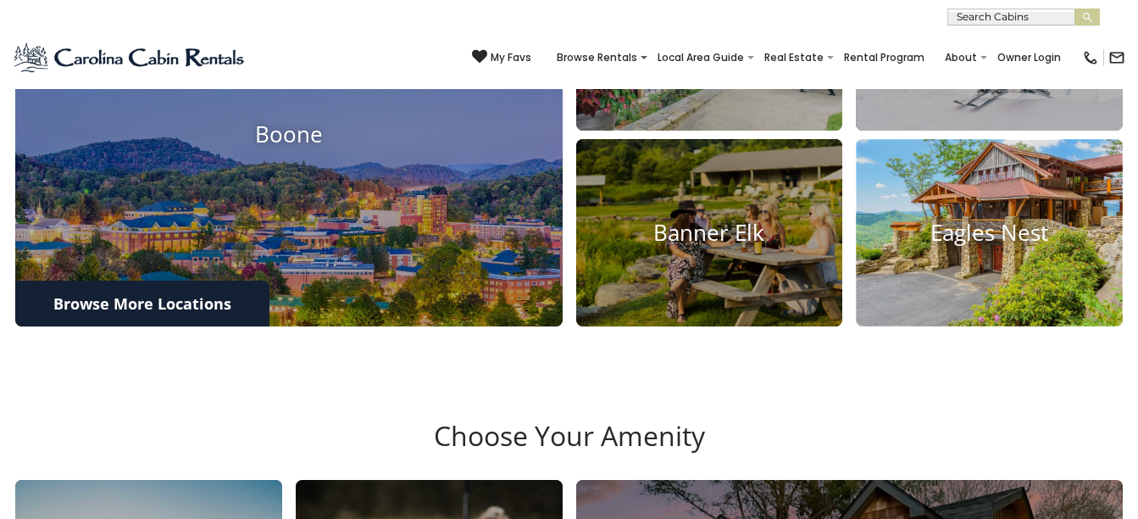
click at [953, 245] on h4 "Eagles Nest" at bounding box center [989, 233] width 267 height 26
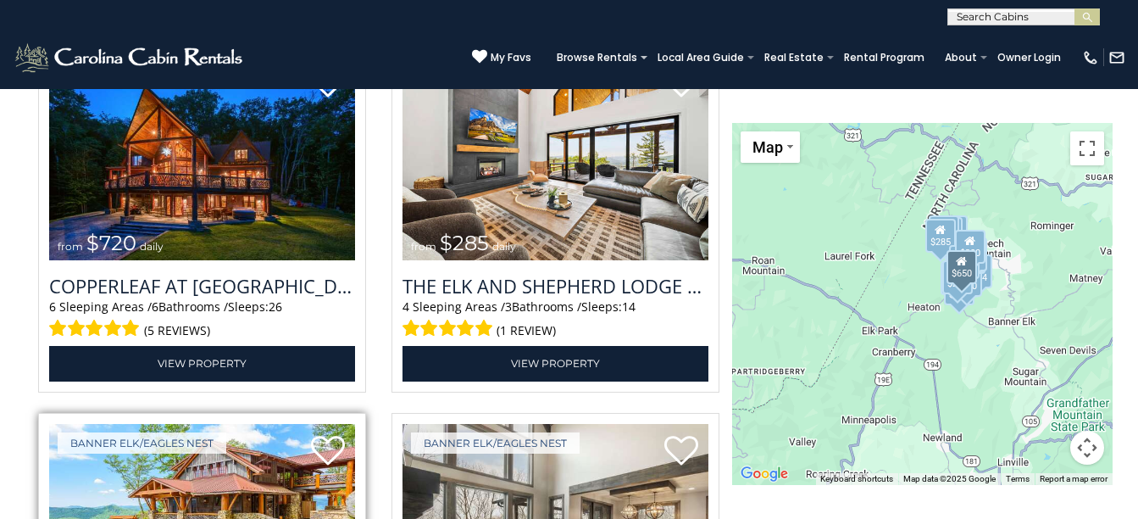
scroll to position [2034, 0]
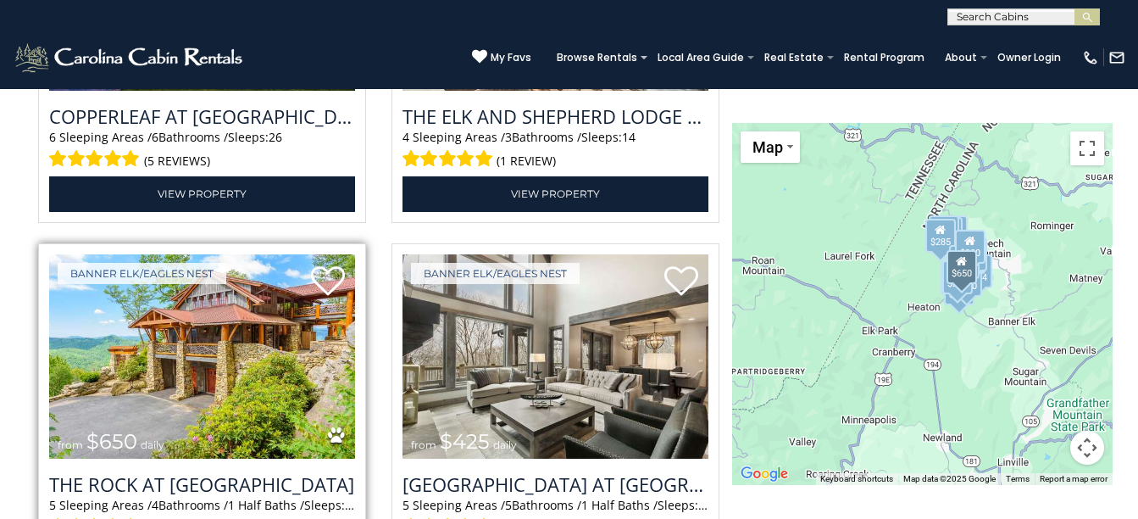
click at [202, 363] on img at bounding box center [202, 356] width 306 height 205
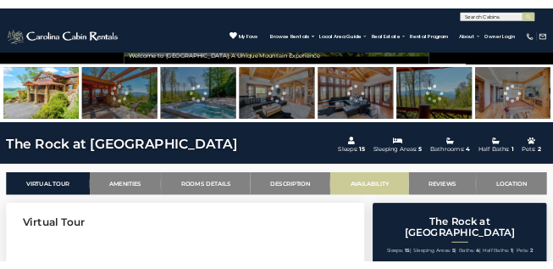
scroll to position [254, 0]
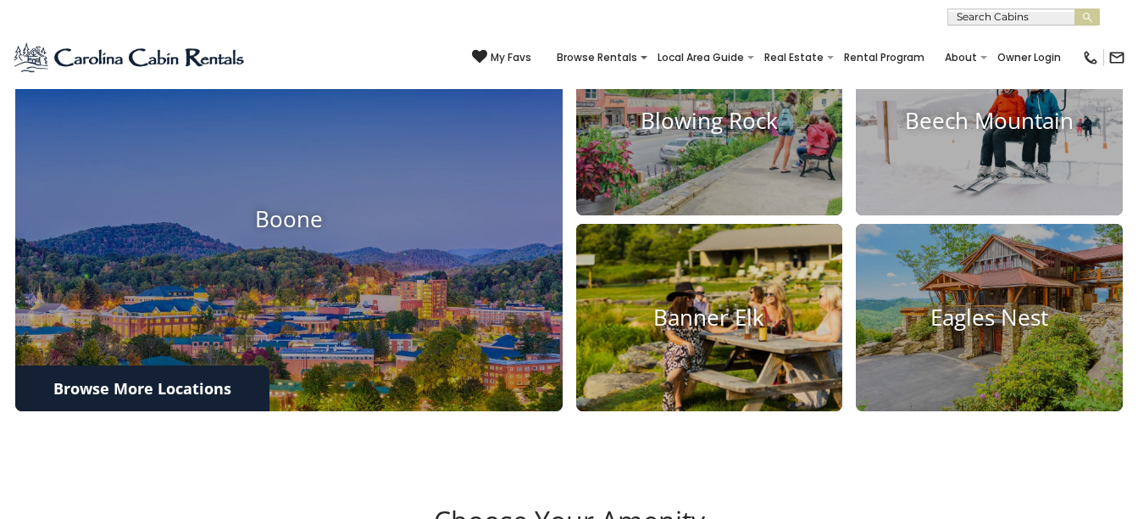
scroll to position [678, 0]
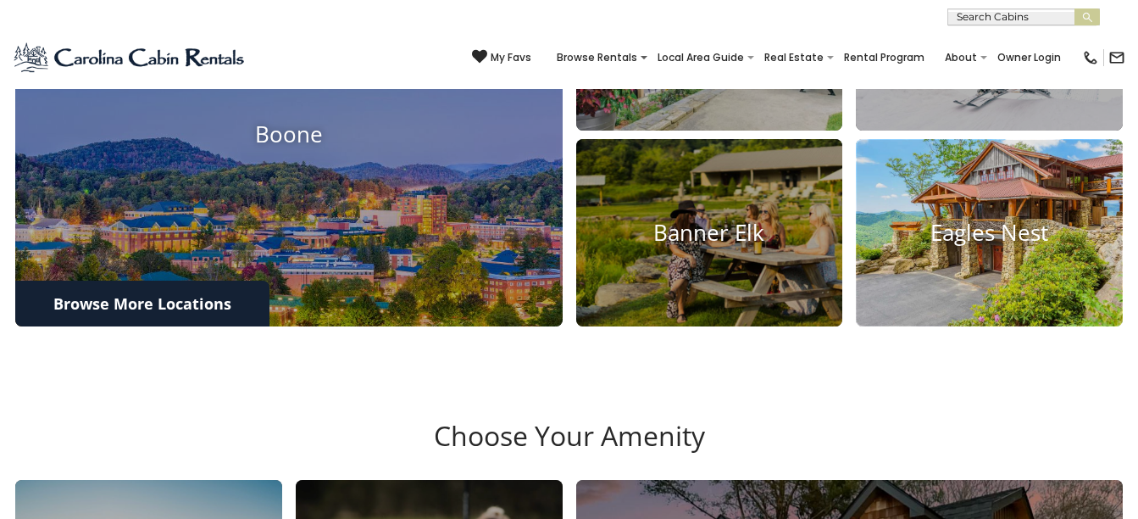
click at [986, 254] on img at bounding box center [989, 233] width 293 height 207
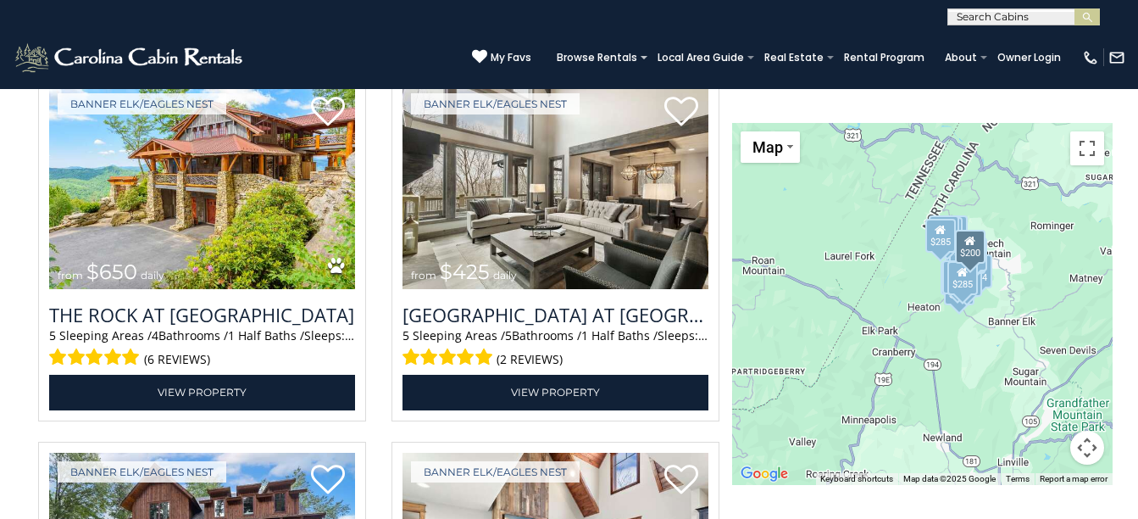
scroll to position [2119, 0]
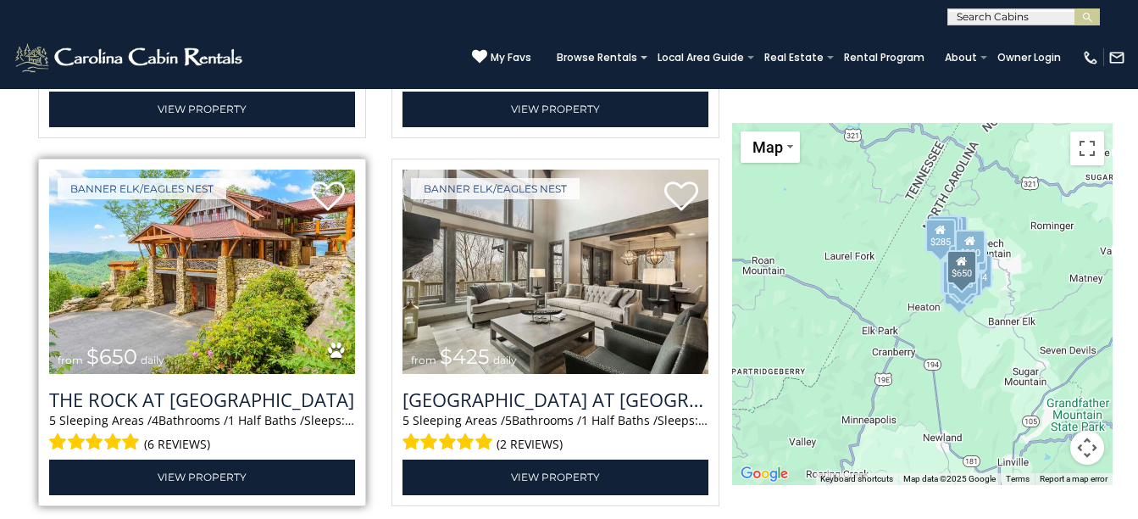
click at [247, 332] on img at bounding box center [202, 271] width 306 height 205
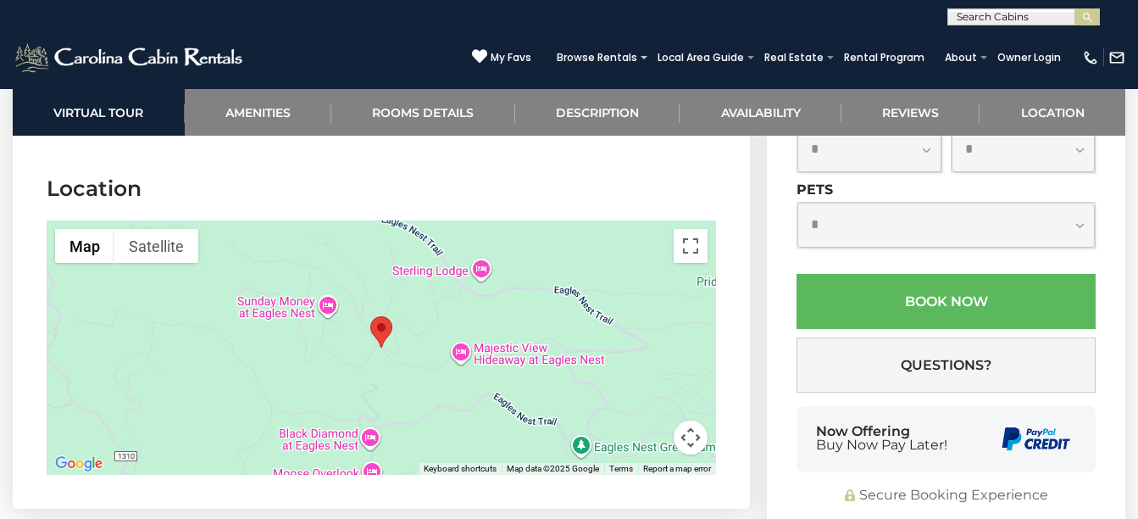
scroll to position [5593, 0]
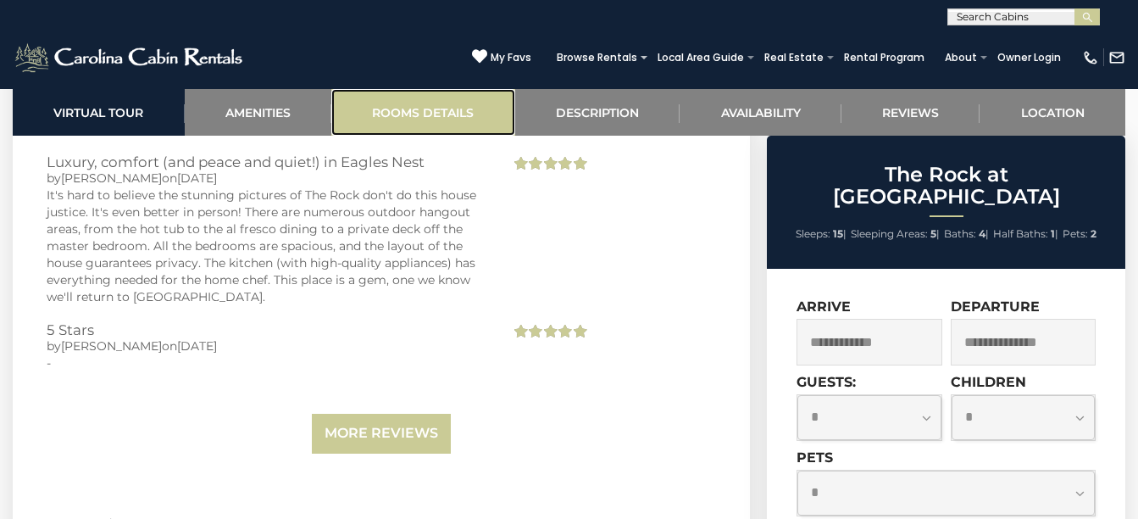
click at [464, 118] on link "Rooms Details" at bounding box center [423, 112] width 184 height 47
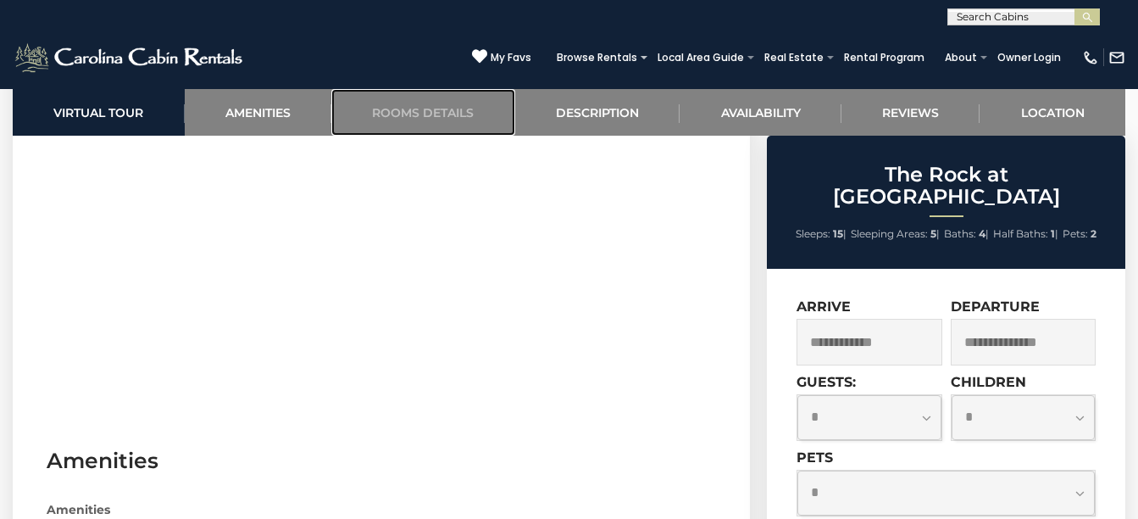
scroll to position [665, 0]
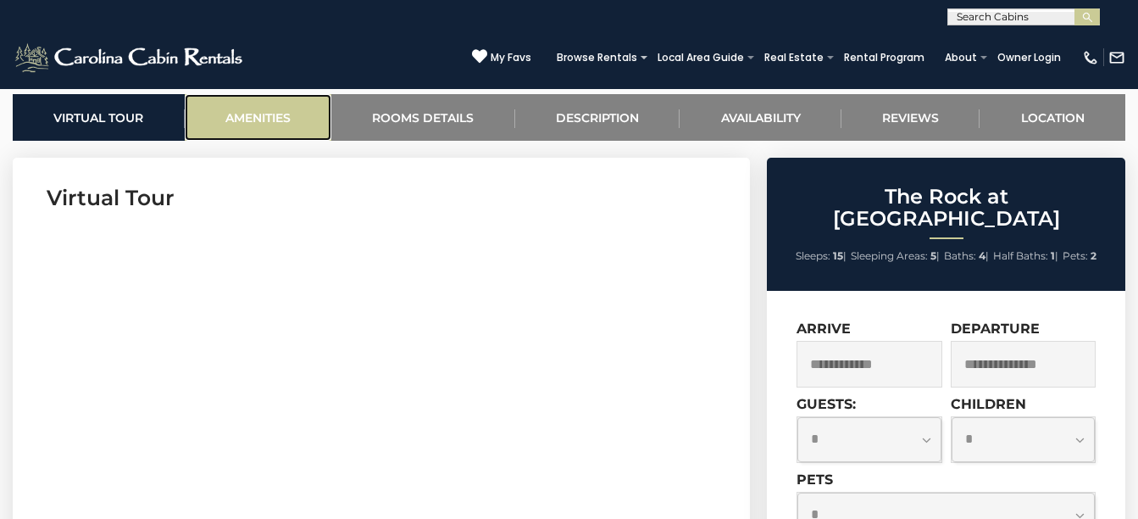
click at [268, 129] on link "Amenities" at bounding box center [258, 117] width 147 height 47
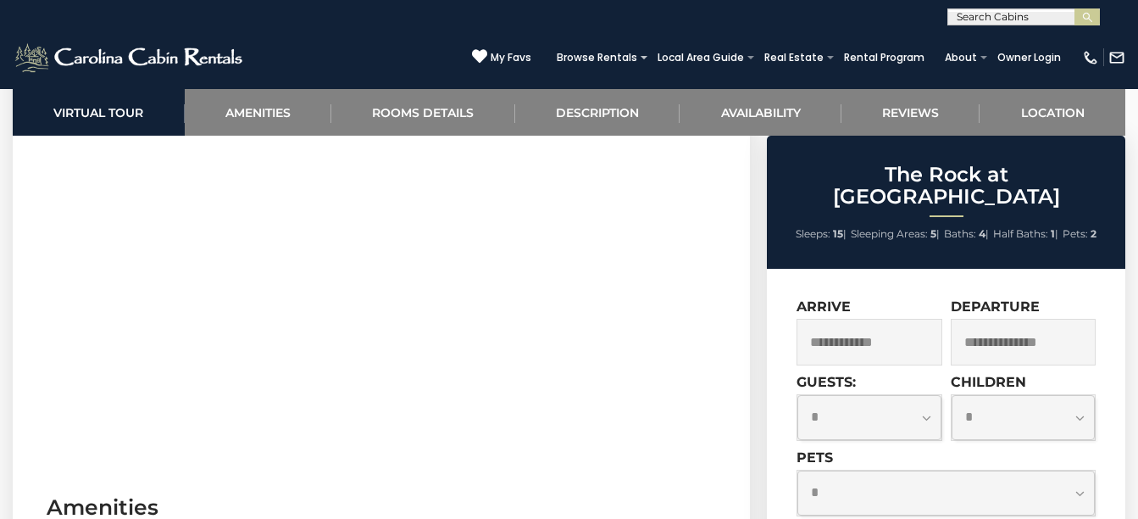
scroll to position [788, 0]
